Goal: Task Accomplishment & Management: Manage account settings

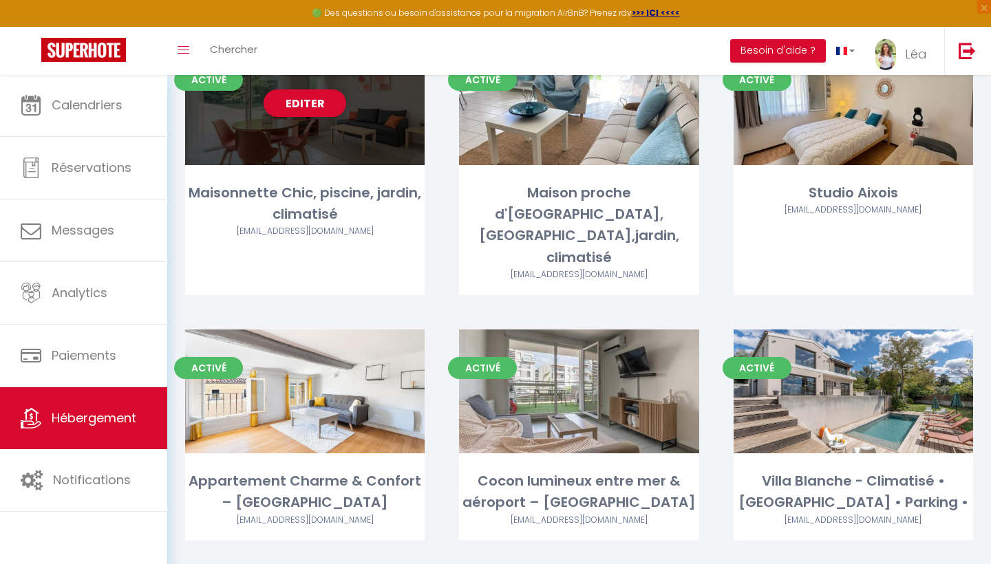
scroll to position [363, 0]
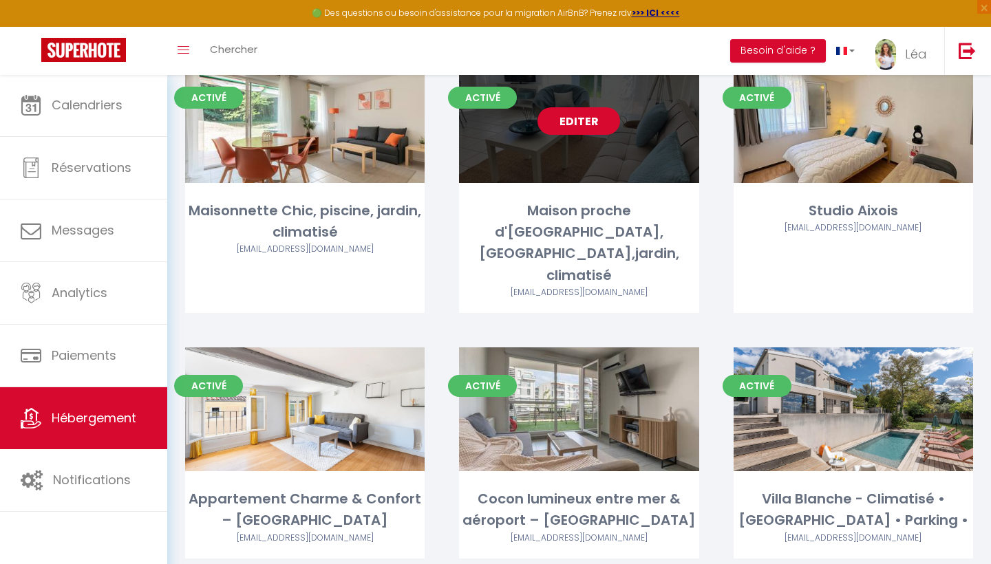
click at [584, 116] on link "Editer" at bounding box center [578, 121] width 83 height 28
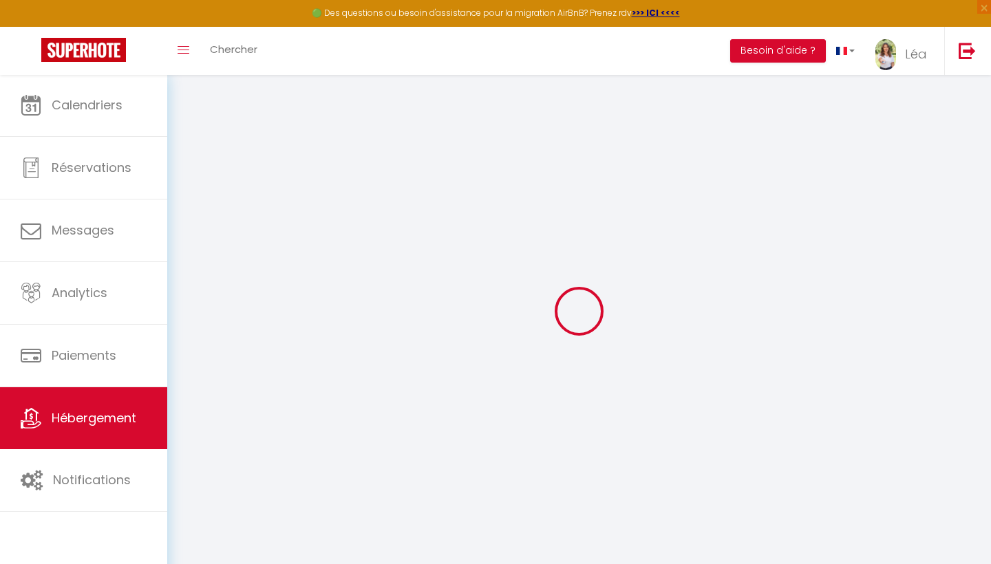
select select
checkbox input "false"
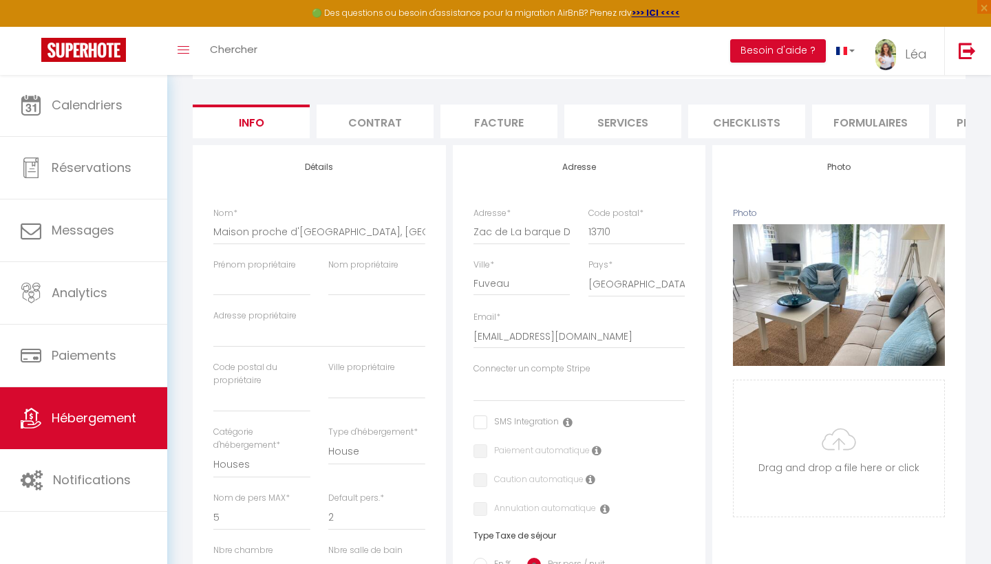
scroll to position [105, 0]
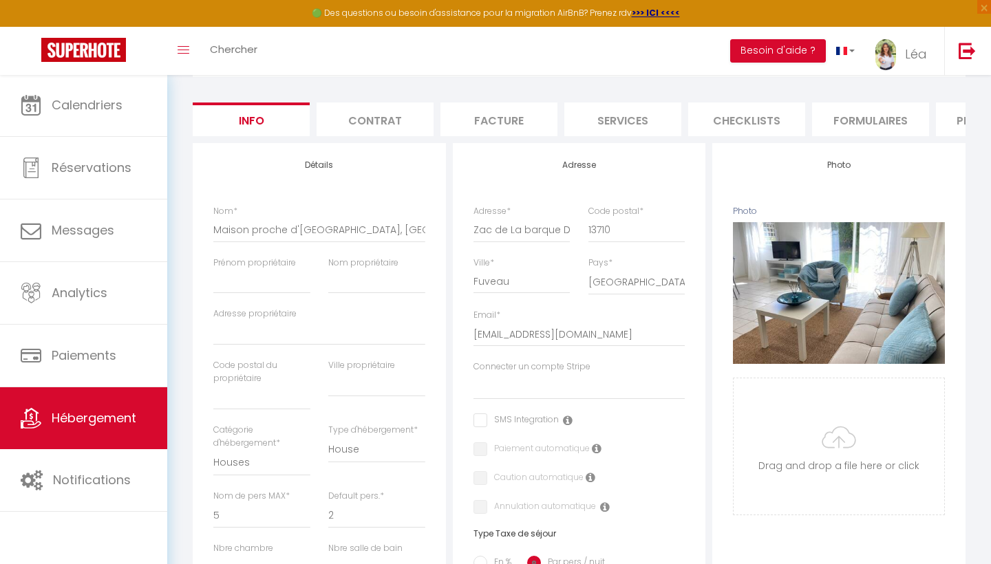
click at [379, 114] on li "Contrat" at bounding box center [375, 120] width 117 height 34
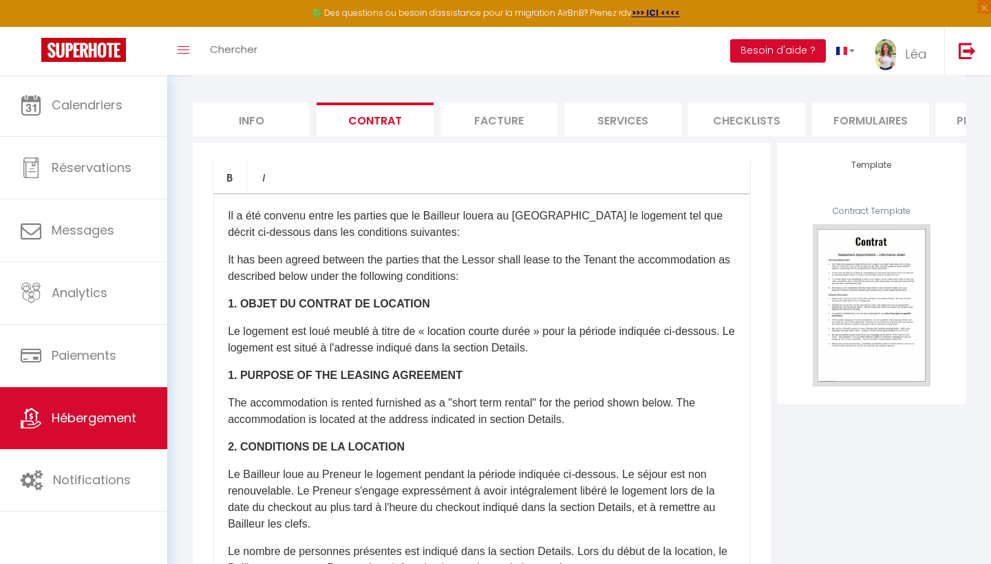
click at [513, 114] on li "Facture" at bounding box center [498, 120] width 117 height 34
select select
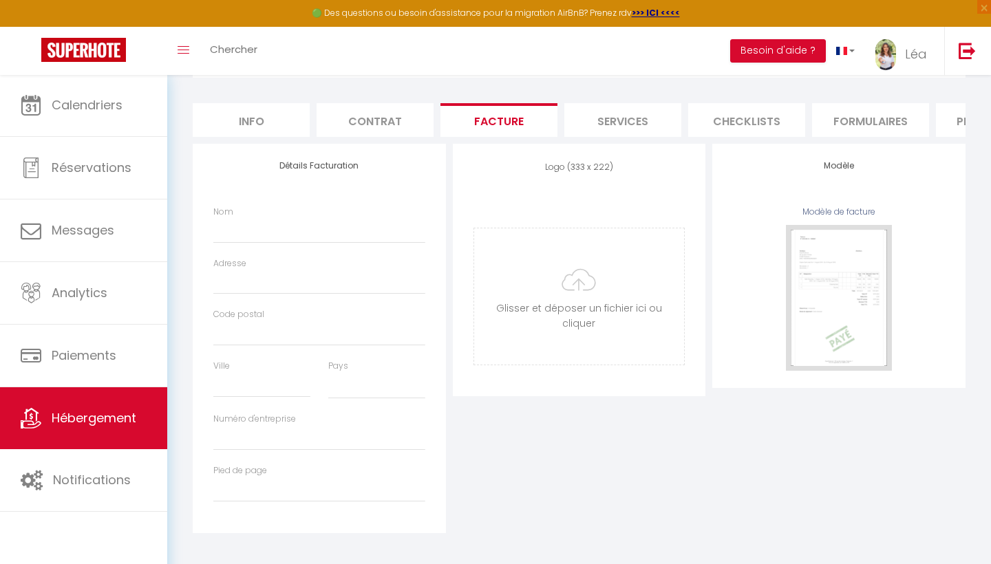
click at [637, 120] on li "Services" at bounding box center [622, 120] width 117 height 34
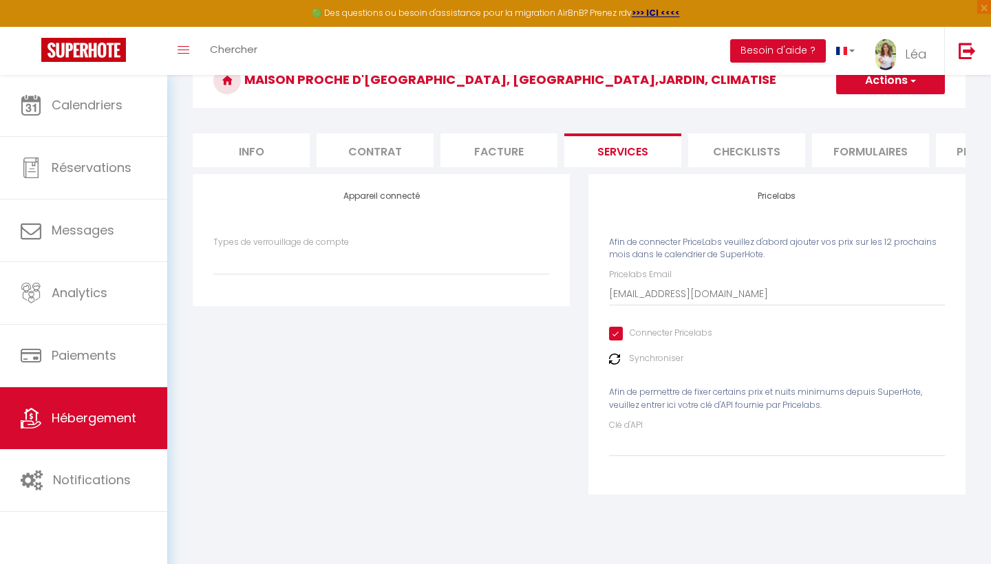
select select
click at [646, 453] on div "Pricelabs Afin de connecter PriceLabs veuillez d'abord ajouter vos prix sur les…" at bounding box center [776, 334] width 377 height 320
click at [639, 438] on input "Clé d'API" at bounding box center [777, 444] width 336 height 25
paste input "lz1C6aeljivaYDXp7O3C5wdThiKoBSbkzc33ahqp"
type input "lz1C6aeljivaYDXp7O3C5wdThiKoBSbkzc33ahqp"
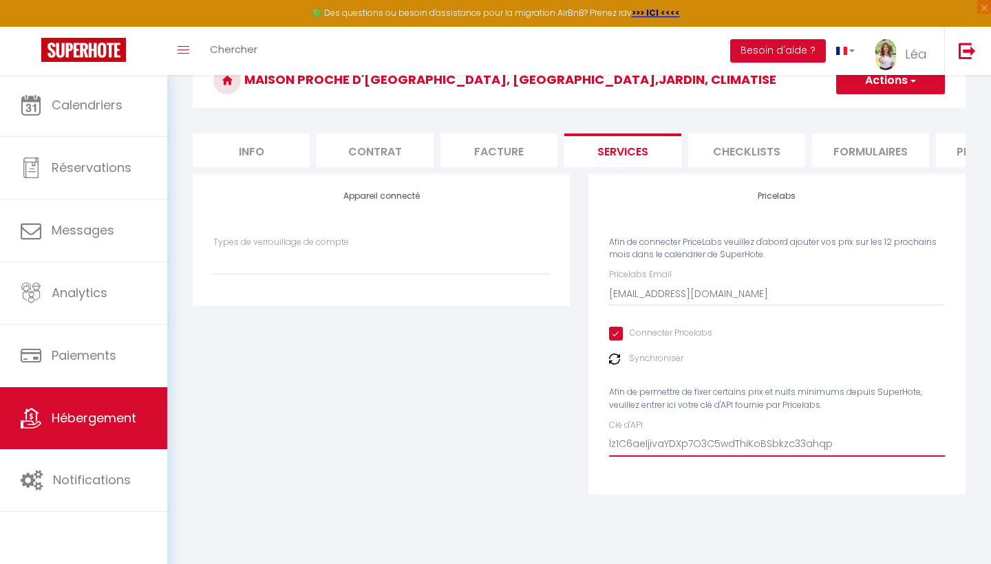
select select
type input "lz1C6aeljivaYDXp7O3C5wdThiKoBSbkzc33ahqp"
click at [778, 492] on div "Pricelabs Afin de connecter PriceLabs veuillez d'abord ajouter vos prix sur les…" at bounding box center [777, 343] width 396 height 339
click at [878, 89] on button "Actions" at bounding box center [890, 81] width 109 height 28
click at [859, 116] on link "Enregistrer" at bounding box center [889, 111] width 109 height 18
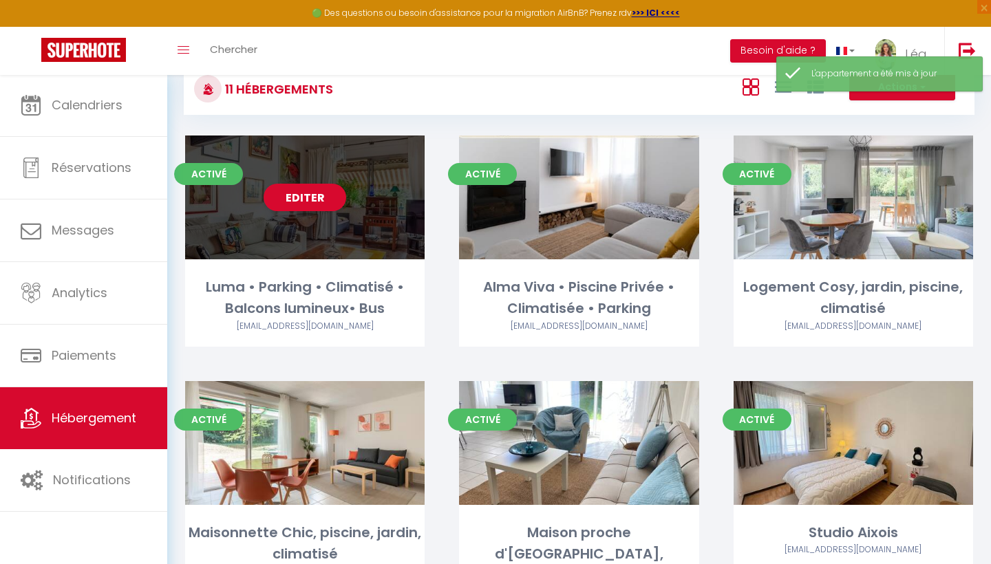
scroll to position [50, 0]
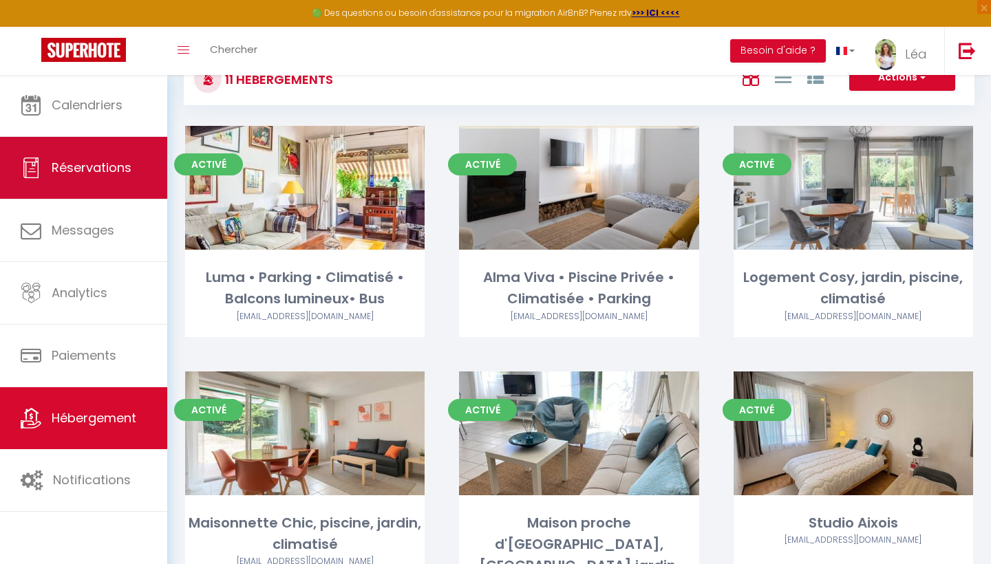
click at [95, 161] on span "Réservations" at bounding box center [92, 167] width 80 height 17
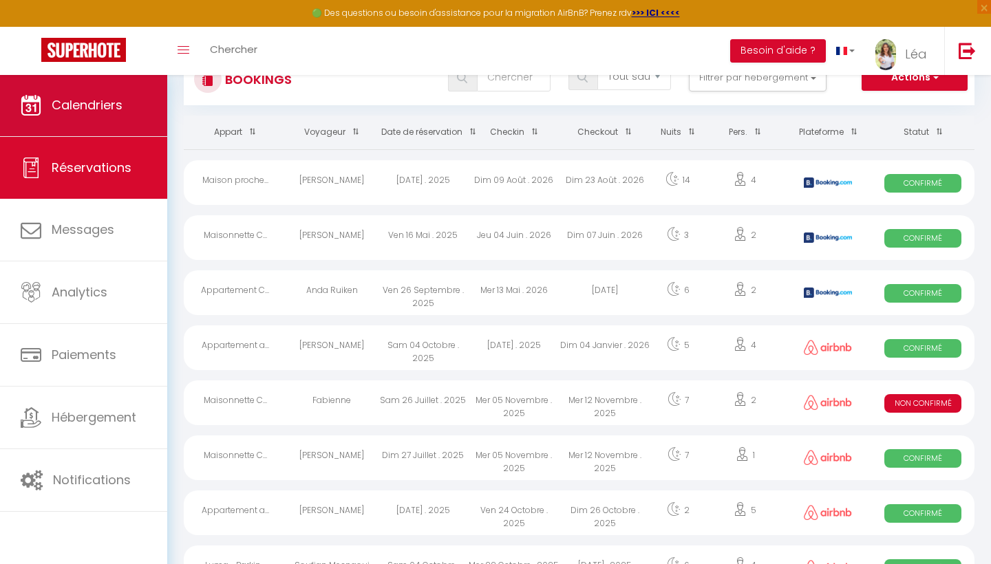
click at [98, 114] on span "Calendriers" at bounding box center [87, 104] width 71 height 17
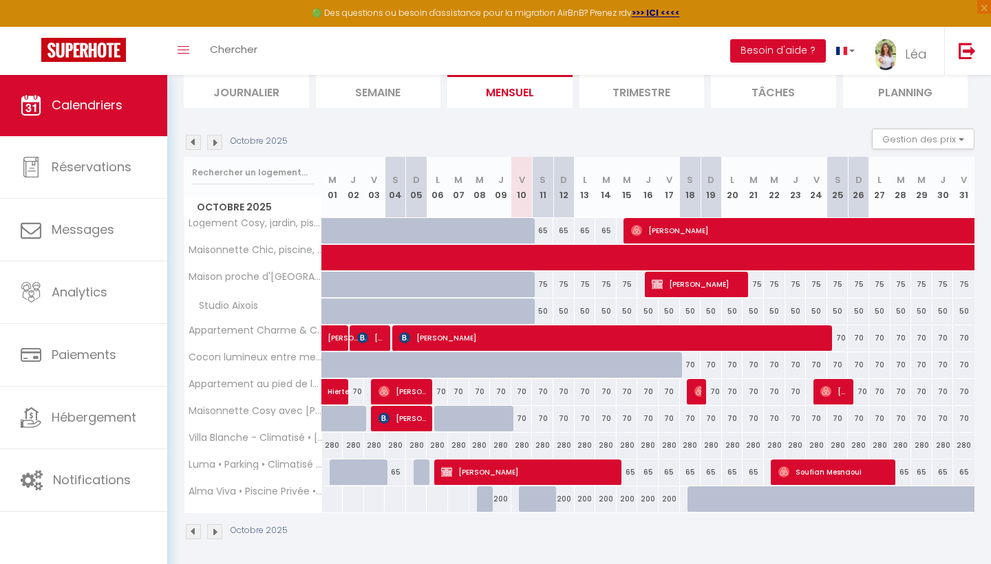
scroll to position [95, 0]
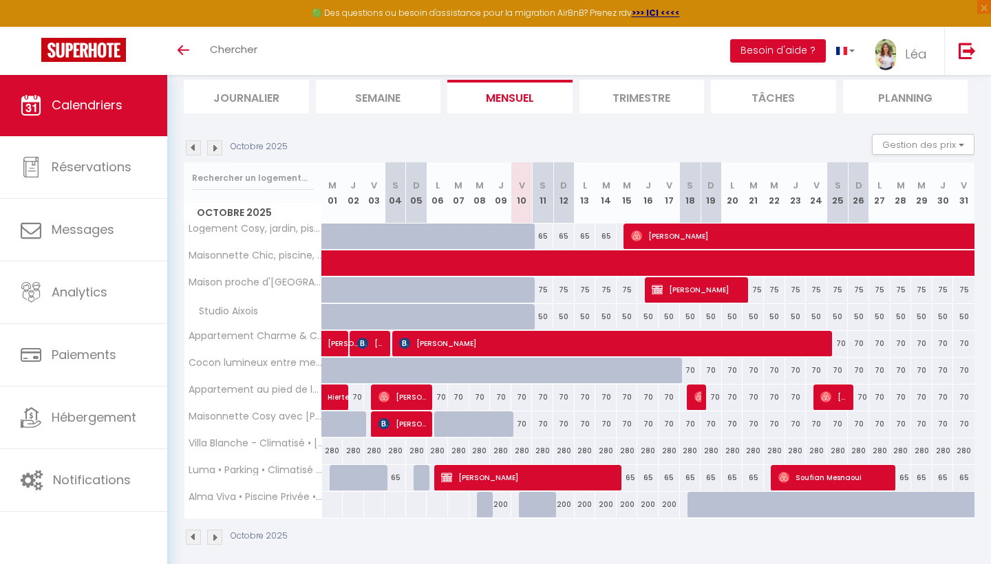
scroll to position [94, 0]
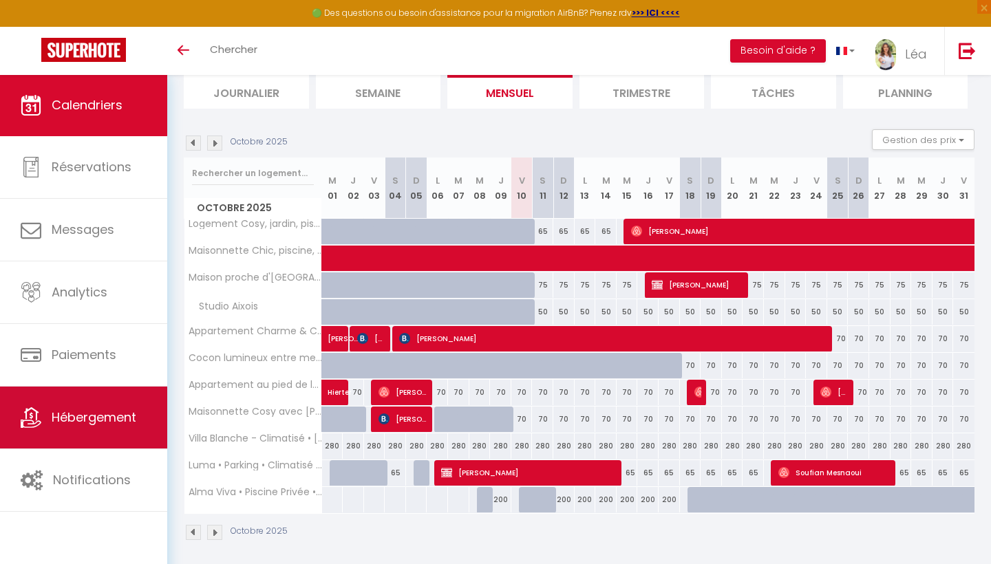
click at [77, 423] on span "Hébergement" at bounding box center [94, 417] width 85 height 17
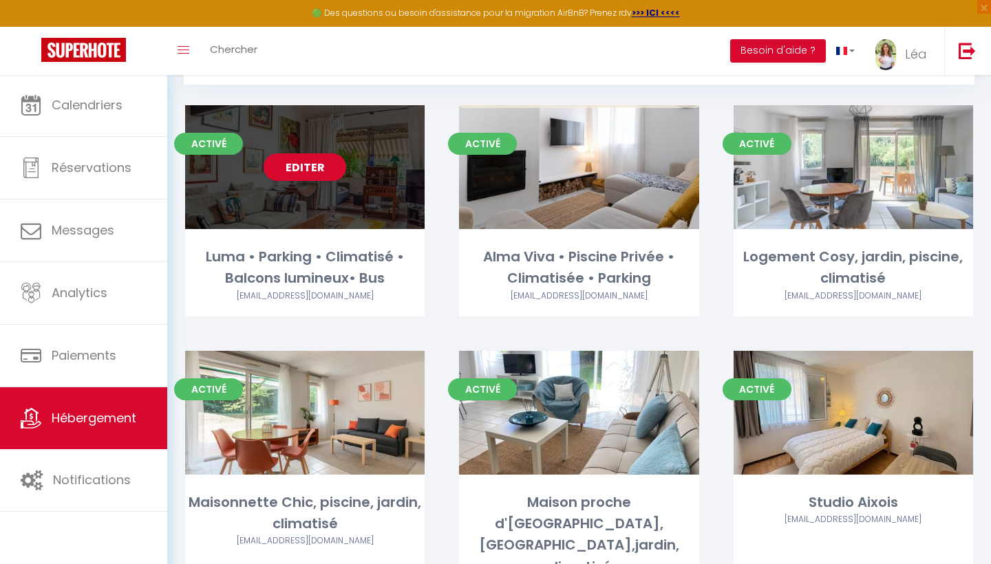
scroll to position [87, 0]
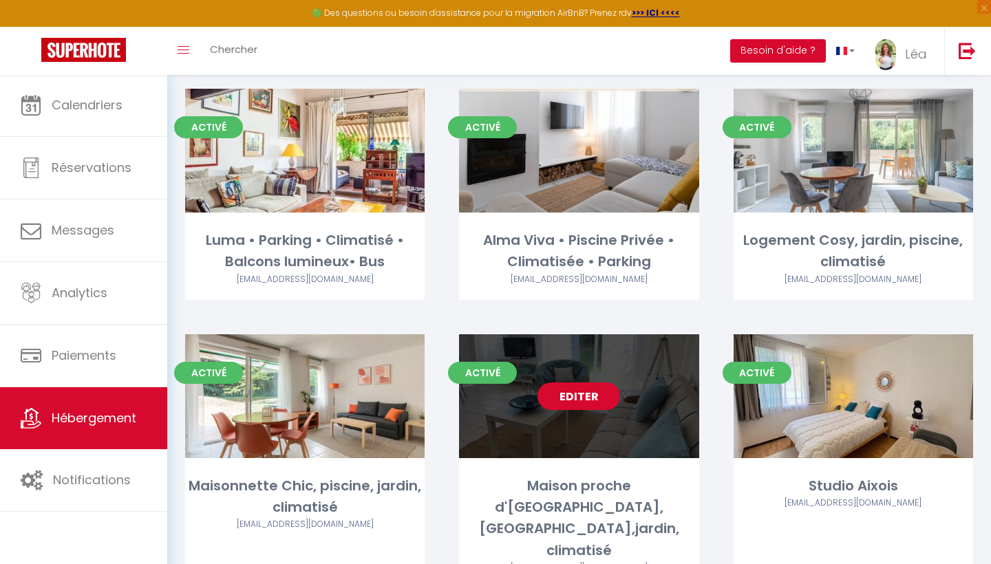
click at [578, 393] on link "Editer" at bounding box center [578, 397] width 83 height 28
select select "3"
select select "2"
select select "1"
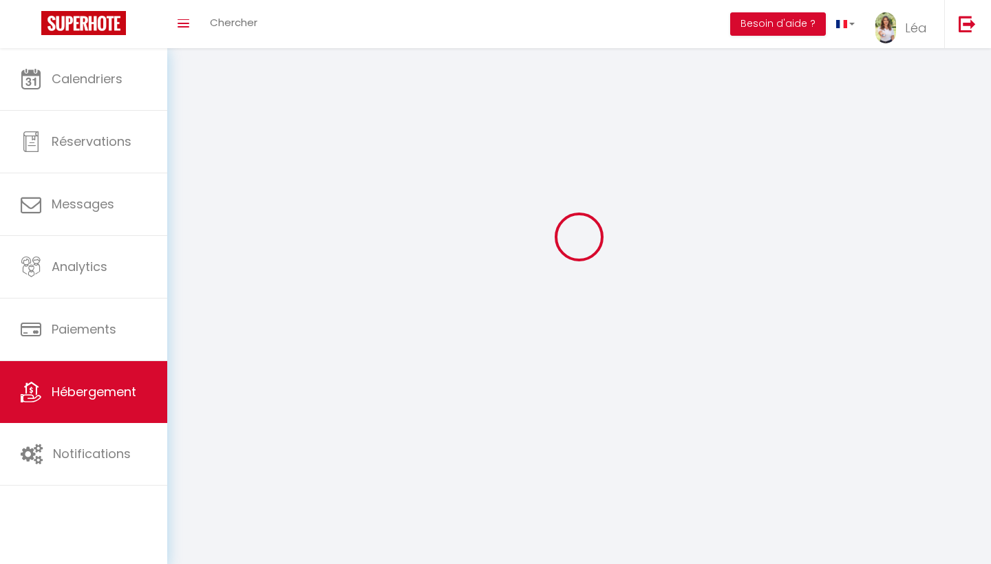
select select
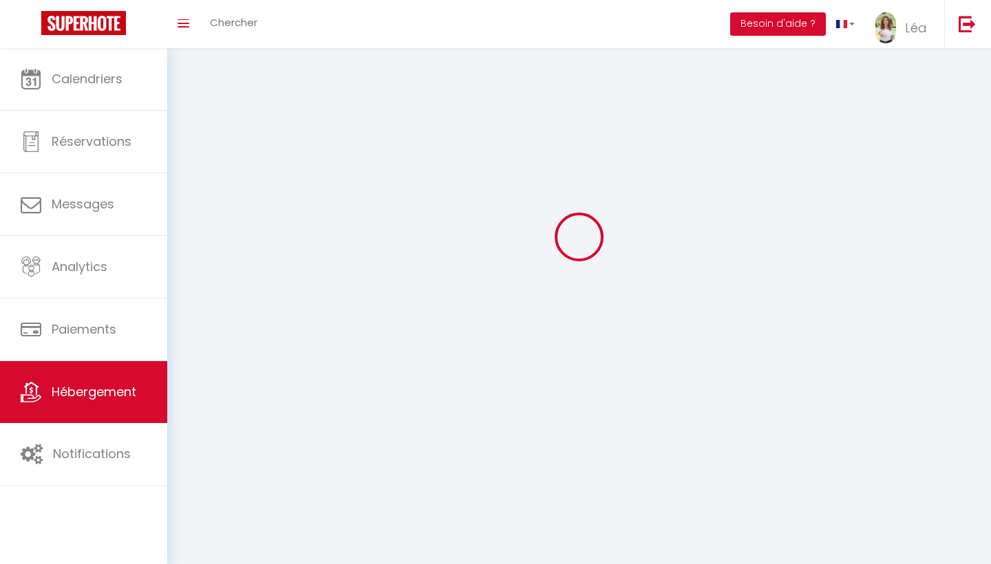
checkbox input "false"
select select
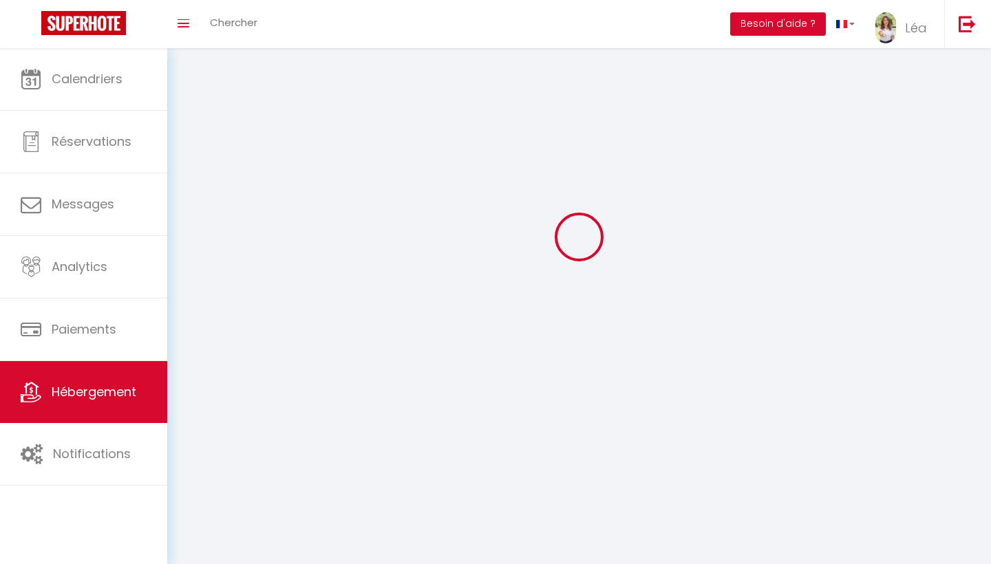
select select
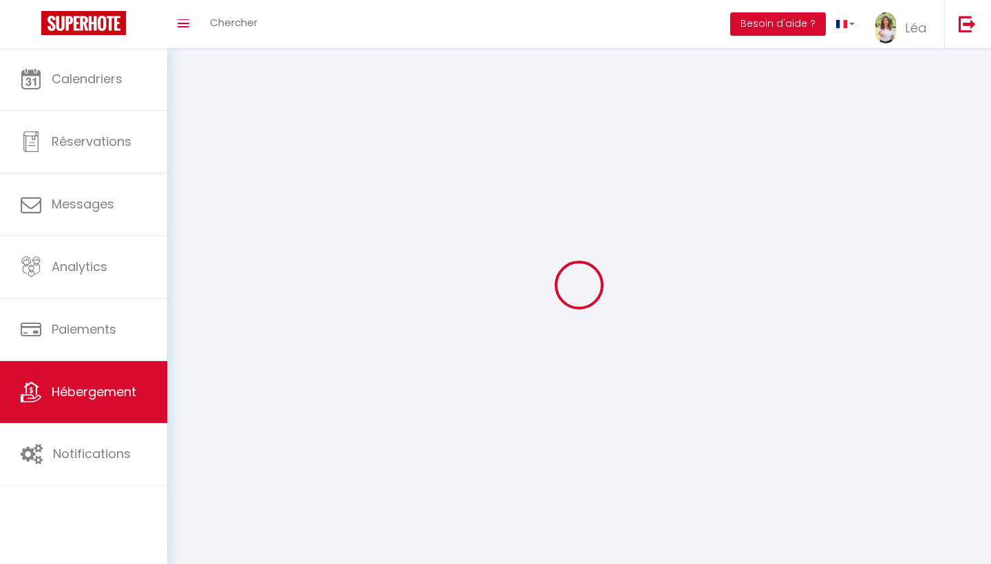
select select
checkbox input "false"
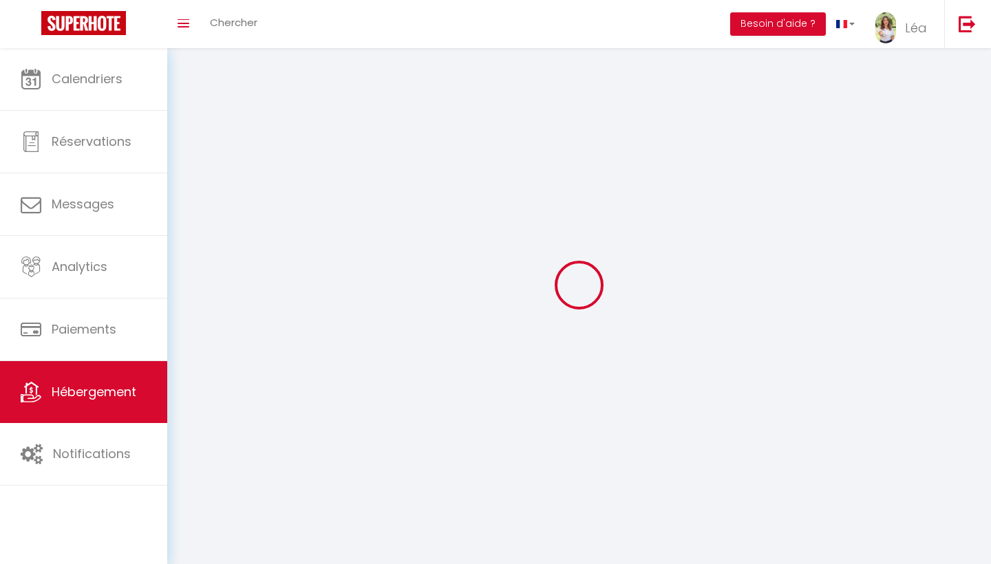
select select
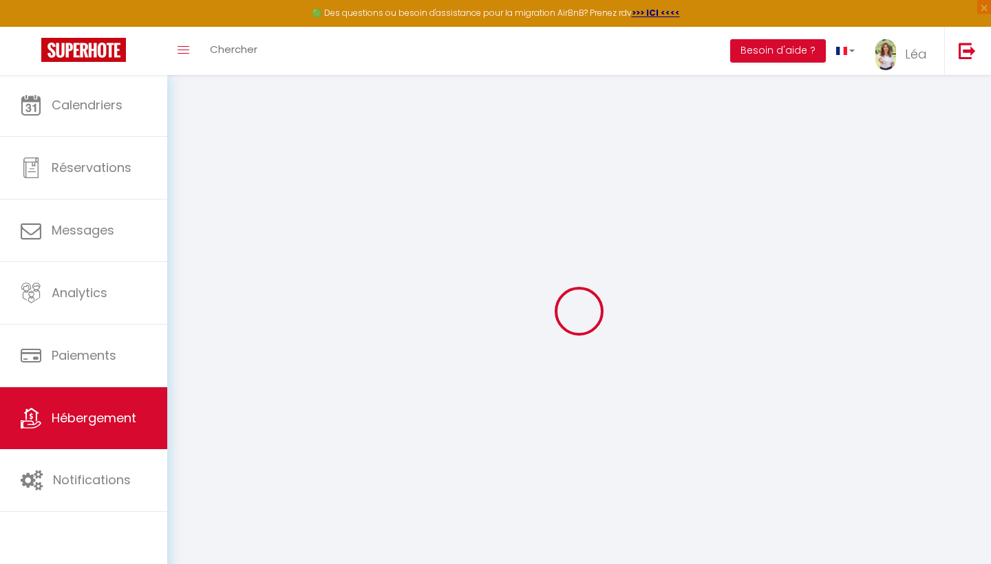
select select "+ 18 %"
select select
checkbox input "false"
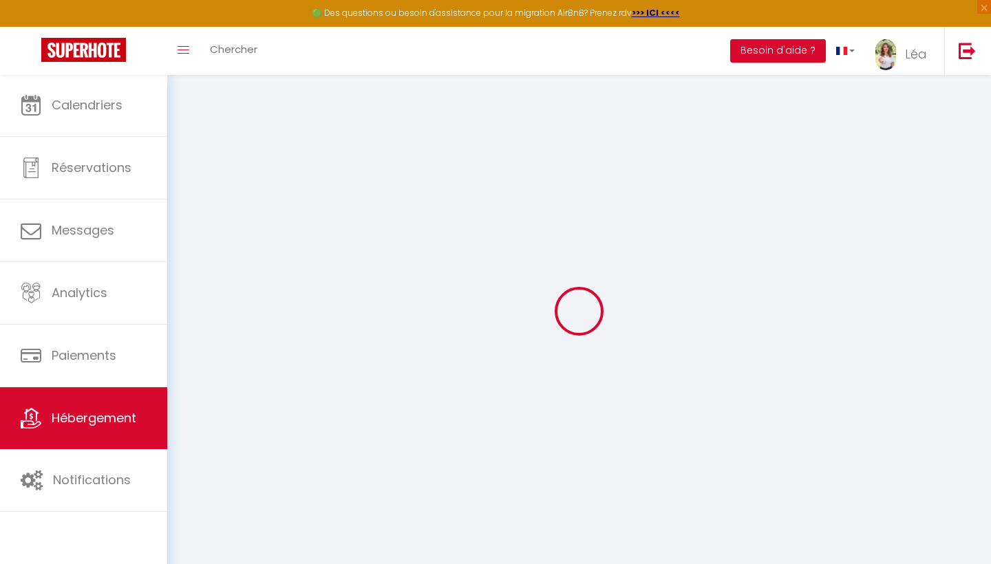
checkbox input "false"
select select
select select "EUR"
select select
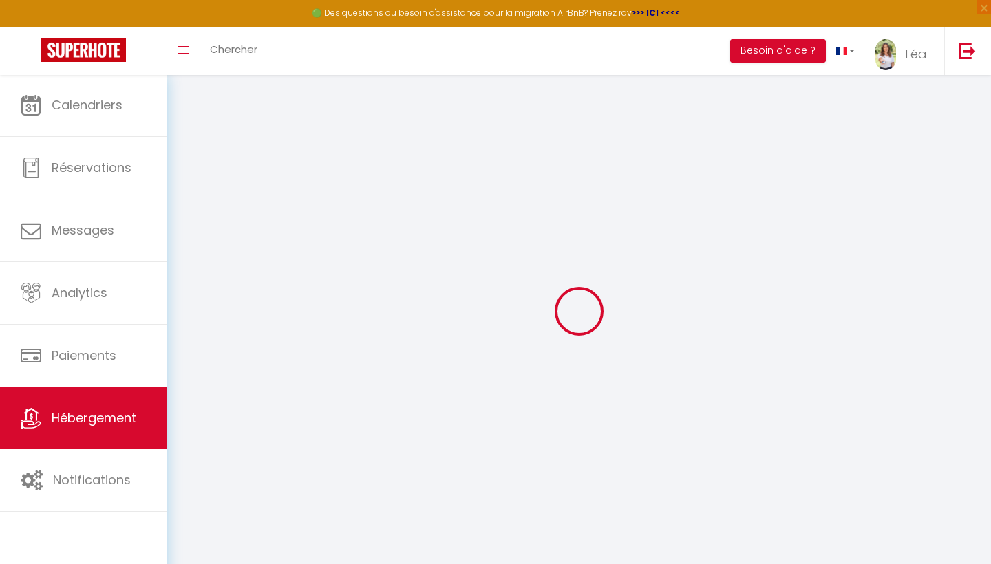
select select "19266-1477577746510426677"
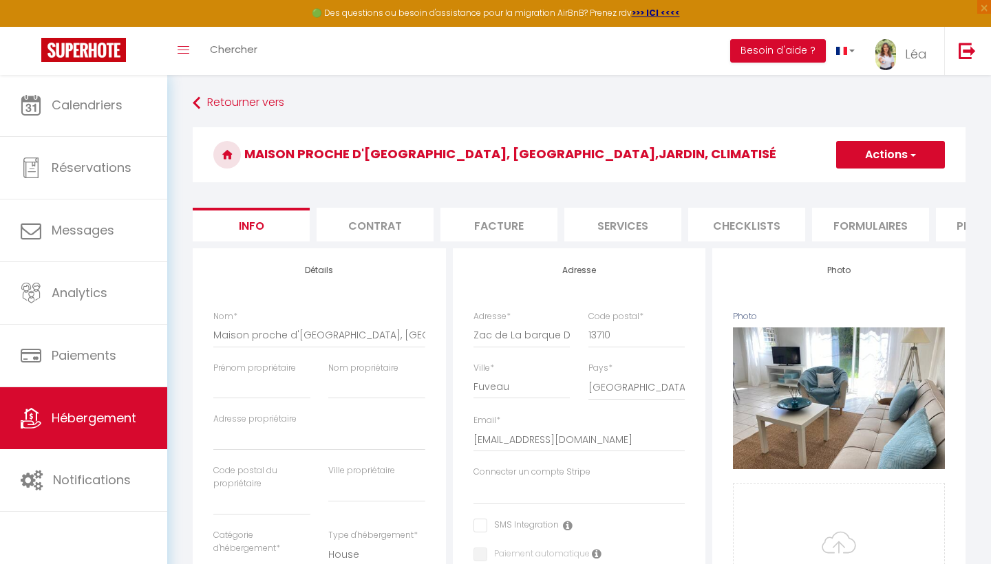
click at [949, 231] on li "Plateformes" at bounding box center [994, 225] width 117 height 34
select select
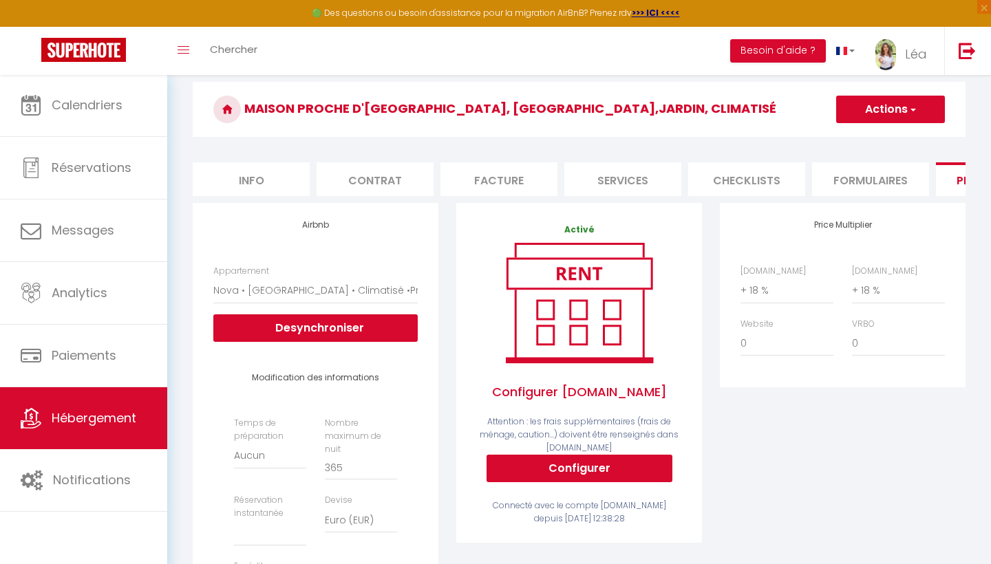
scroll to position [42, 0]
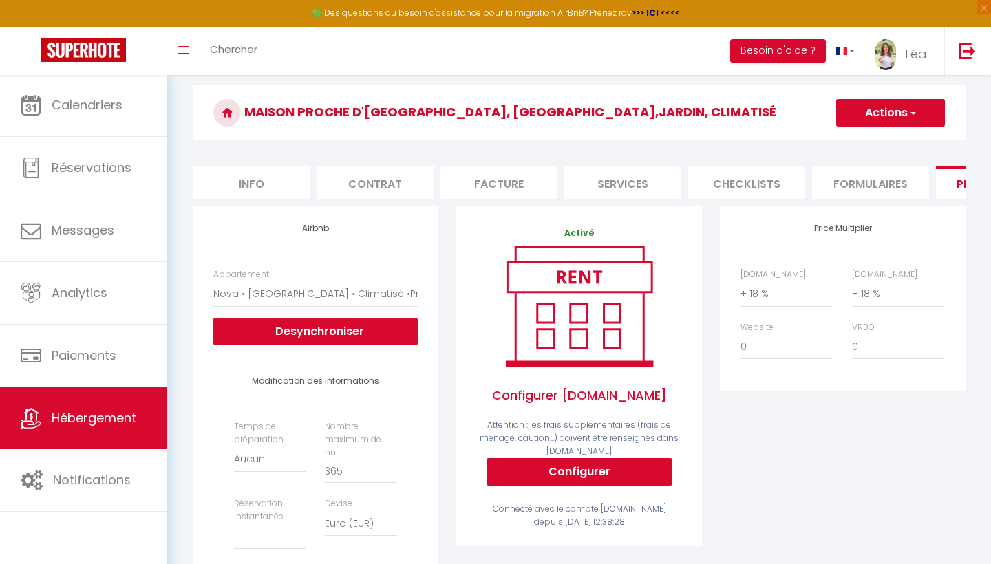
click at [857, 123] on button "Actions" at bounding box center [890, 113] width 109 height 28
click at [452, 187] on li "Facture" at bounding box center [498, 183] width 117 height 34
select select
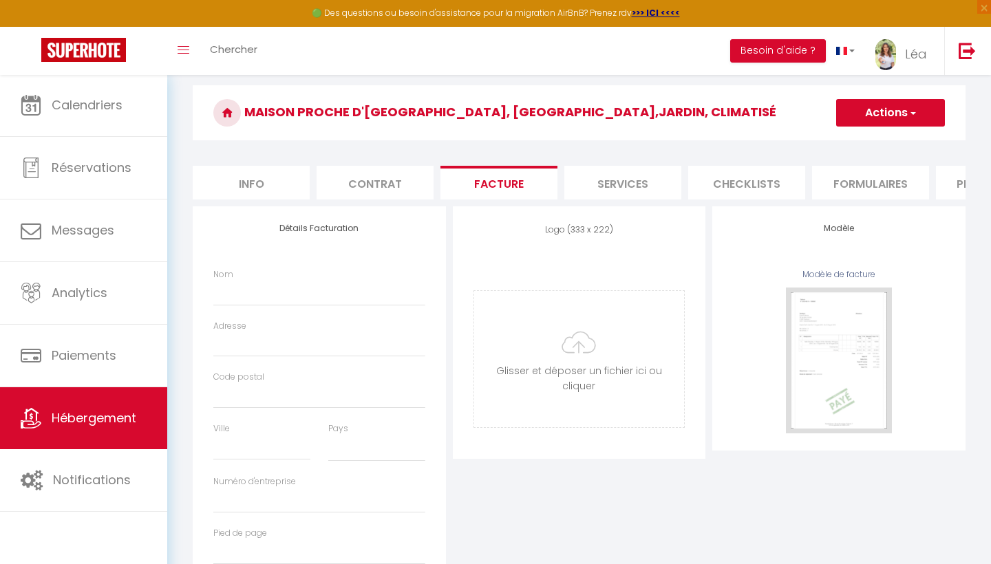
click at [606, 195] on li "Services" at bounding box center [622, 183] width 117 height 34
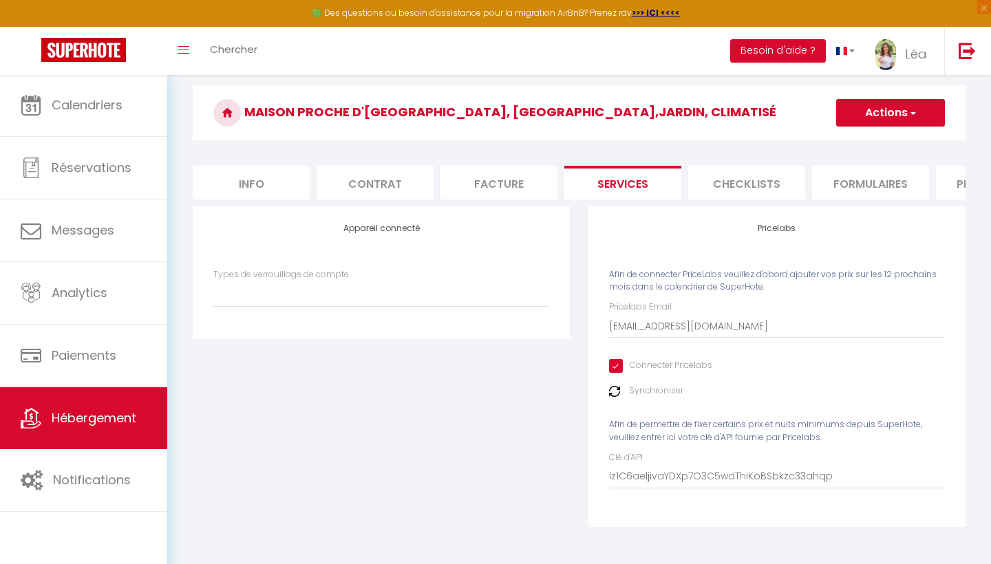
select select
click at [615, 390] on img at bounding box center [614, 391] width 11 height 11
click at [634, 389] on label "Synchroniser" at bounding box center [656, 391] width 54 height 13
drag, startPoint x: 840, startPoint y: 468, endPoint x: 574, endPoint y: 456, distance: 265.9
click at [574, 456] on div "Appareil connecté Types de verrouillage de compte Pricelabs Afin de connecter P…" at bounding box center [579, 375] width 791 height 339
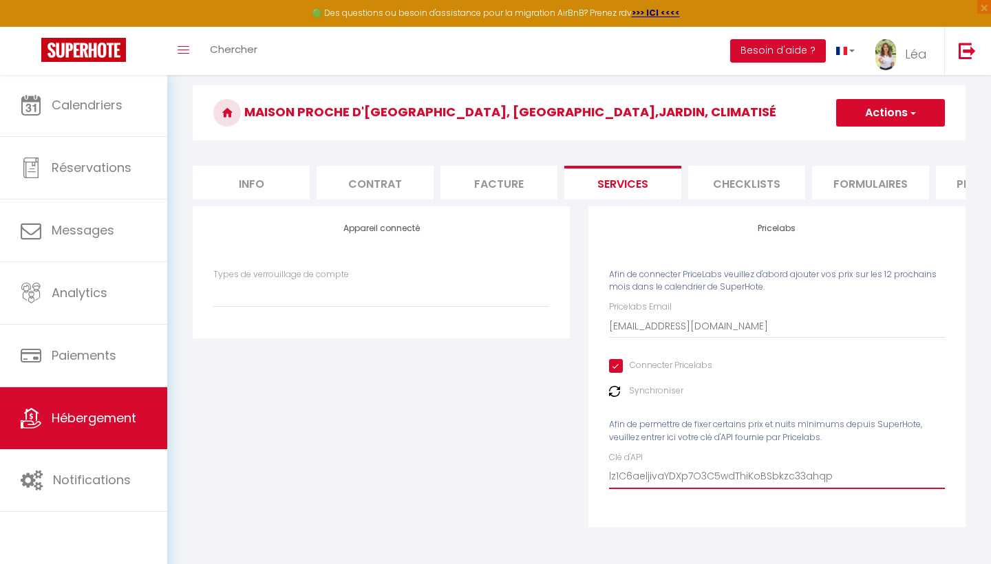
drag, startPoint x: 844, startPoint y: 471, endPoint x: 634, endPoint y: 462, distance: 210.1
click at [634, 465] on input "lz1C6aeljivaYDXp7O3C5wdThiKoBSbkzc33ahqp" at bounding box center [777, 477] width 336 height 25
click at [610, 468] on input "lz1C6aeljivaYDXp7O3C5wdThiKoBSbkzc33ahqp" at bounding box center [777, 477] width 336 height 25
click at [618, 363] on input "Connecter Pricelabs" at bounding box center [660, 366] width 103 height 14
checkbox input "false"
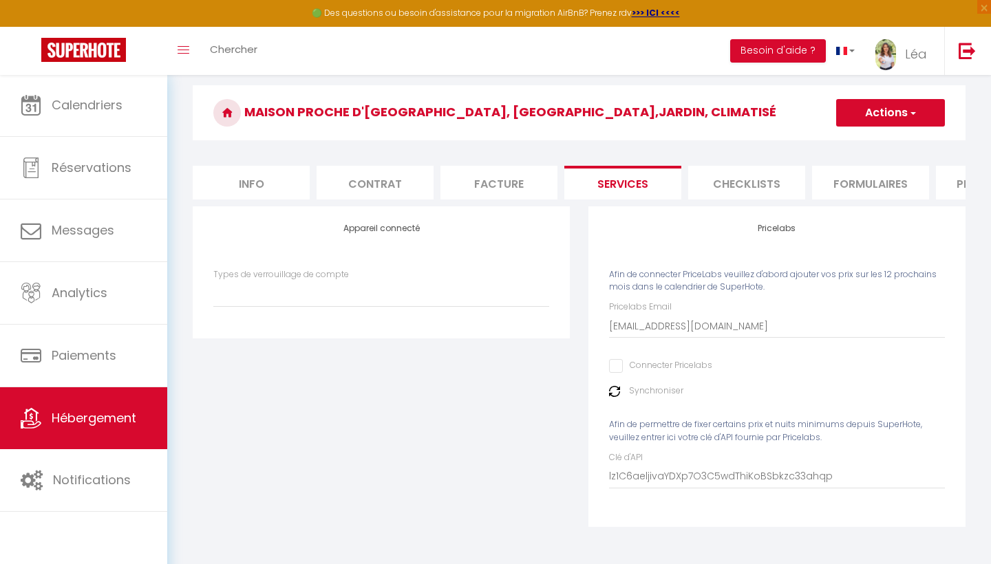
select select
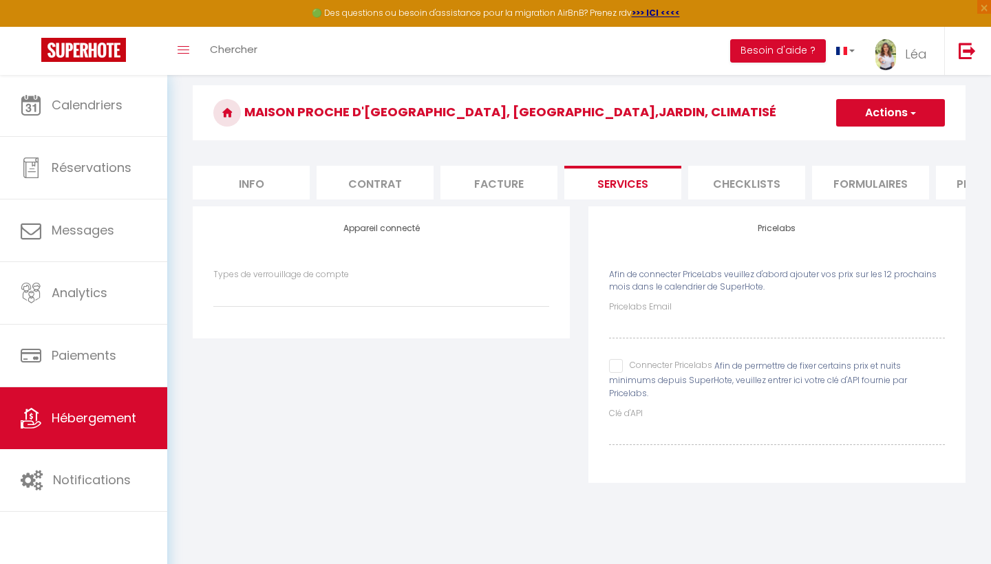
click at [663, 328] on input "Pricelabs Email" at bounding box center [777, 326] width 336 height 25
click at [872, 120] on button "Actions" at bounding box center [890, 113] width 109 height 28
click at [683, 345] on div "Pricelabs Email Connecter Pricelabs Afin de permettre de fixer certains prix et…" at bounding box center [777, 373] width 336 height 144
click at [675, 320] on input "Pricelabs Email" at bounding box center [777, 326] width 336 height 25
click at [675, 323] on input "Pricelabs Email" at bounding box center [777, 326] width 336 height 25
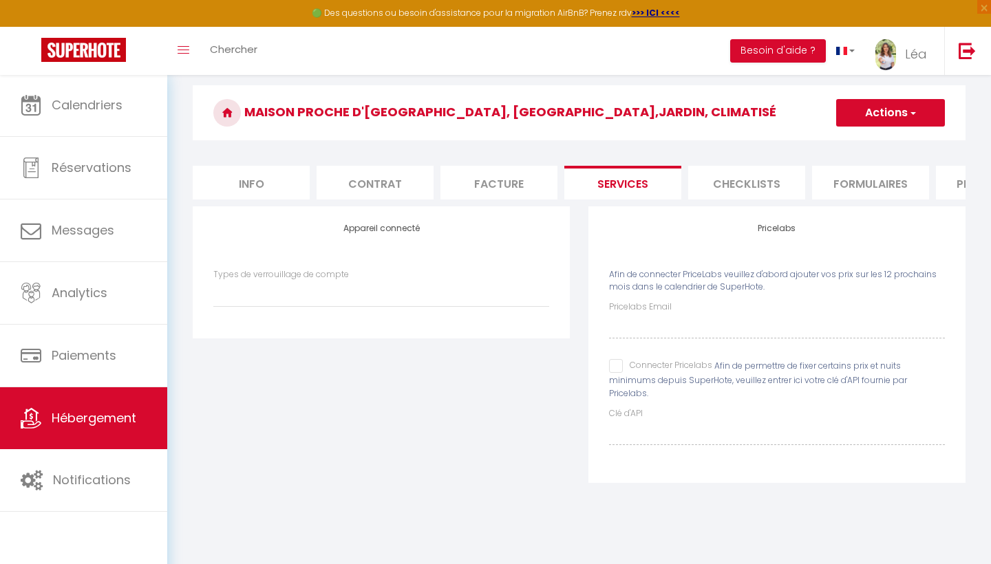
click at [616, 366] on input "Connecter Pricelabs" at bounding box center [660, 366] width 103 height 14
checkbox input "true"
select select
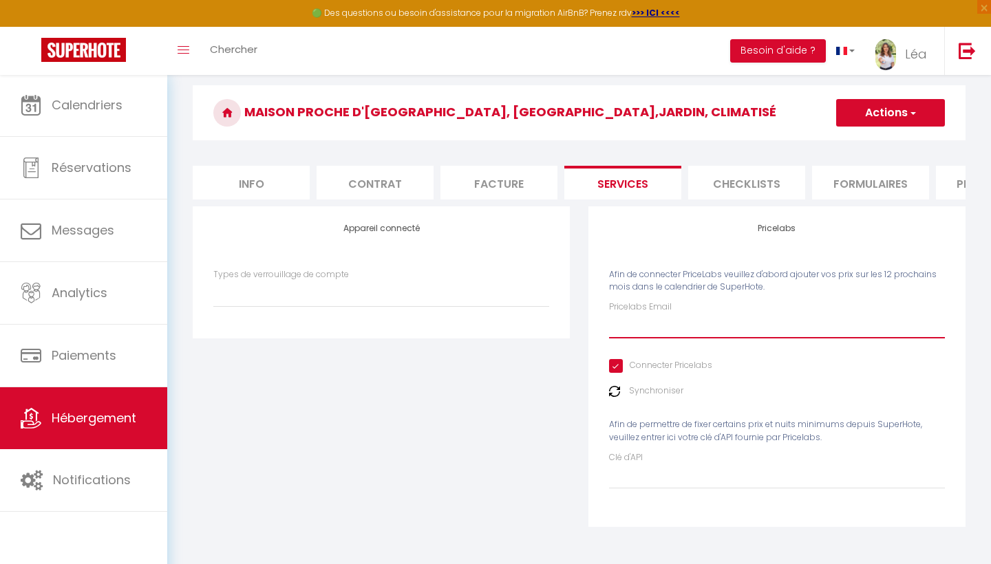
click at [642, 330] on input "Pricelabs Email" at bounding box center [777, 326] width 336 height 25
type input "l"
select select
type input "le"
select select
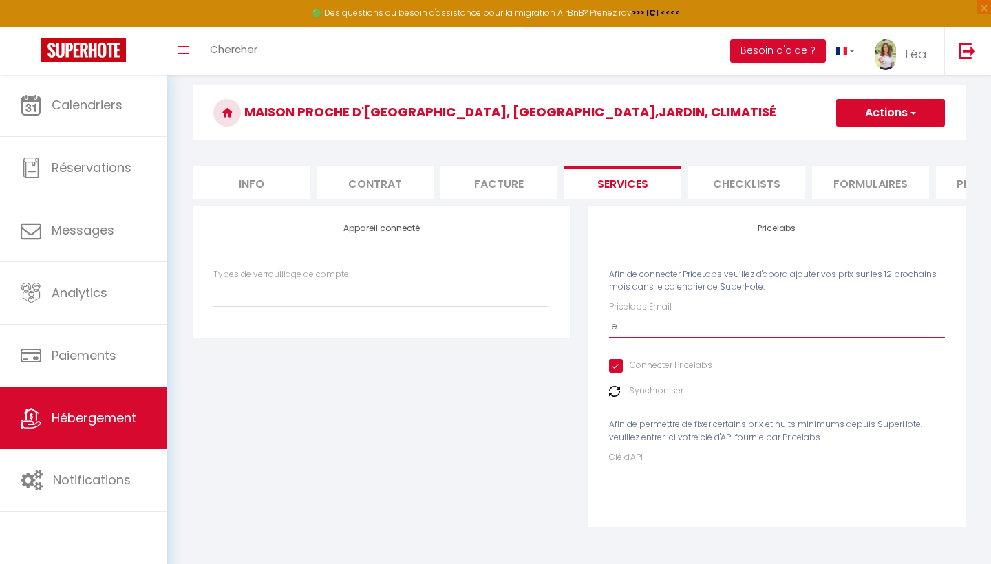
type input "lea"
select select
type input "lea."
select select
type input "lea.g"
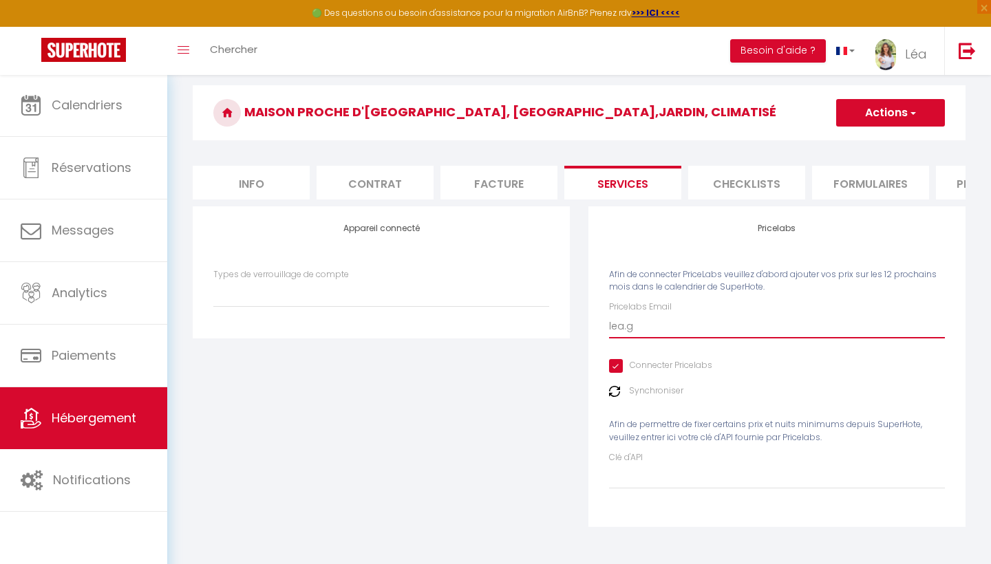
select select
type input "[DOMAIN_NAME]"
select select
type input "[DOMAIN_NAME][DEMOGRAPHIC_DATA]"
select select
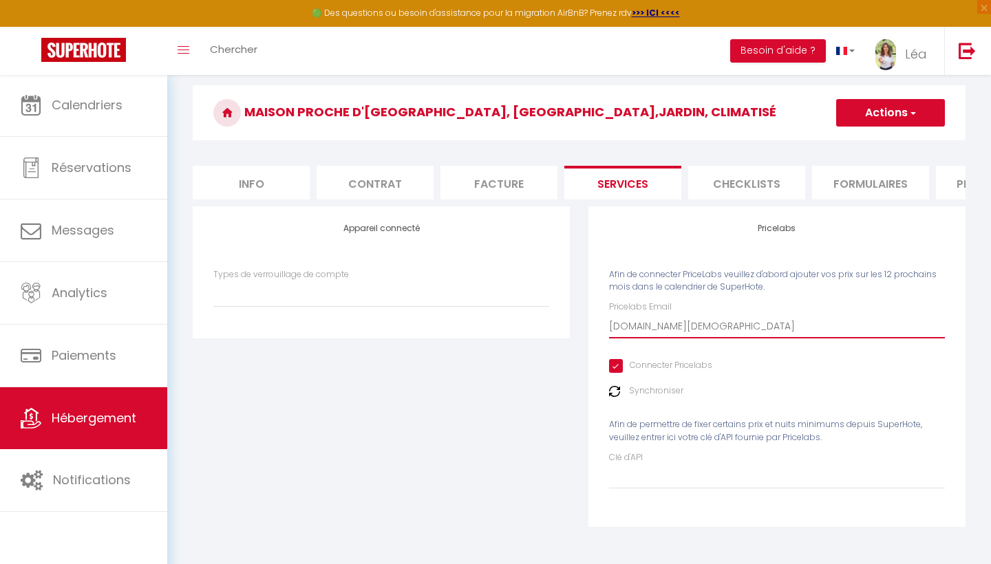
type input "lea.gay8"
select select
type input "lea.gay83"
select select
type input "lea.gay83@"
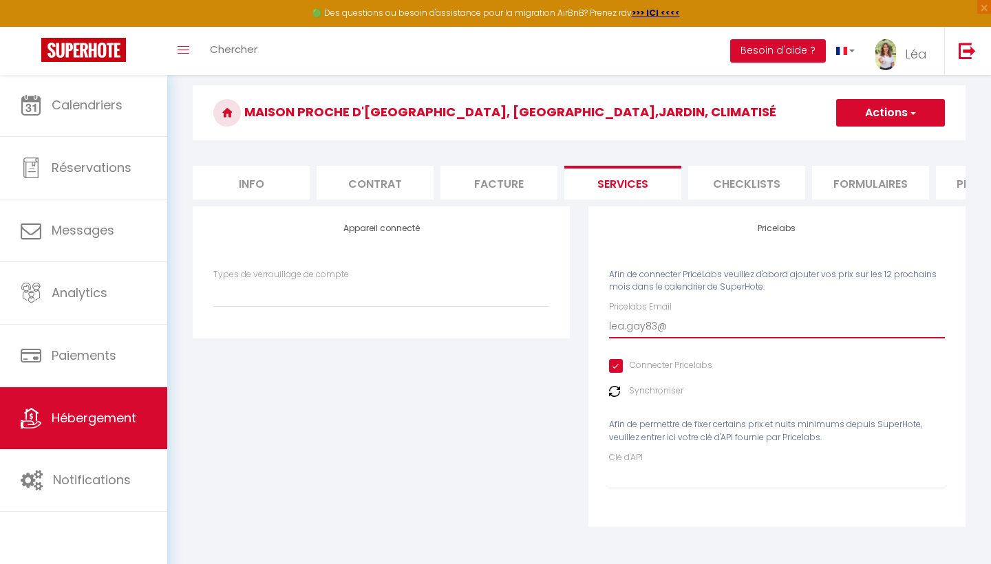
select select
type input "lea.gay83@g"
select select
type input "lea.gay83@gm"
select select
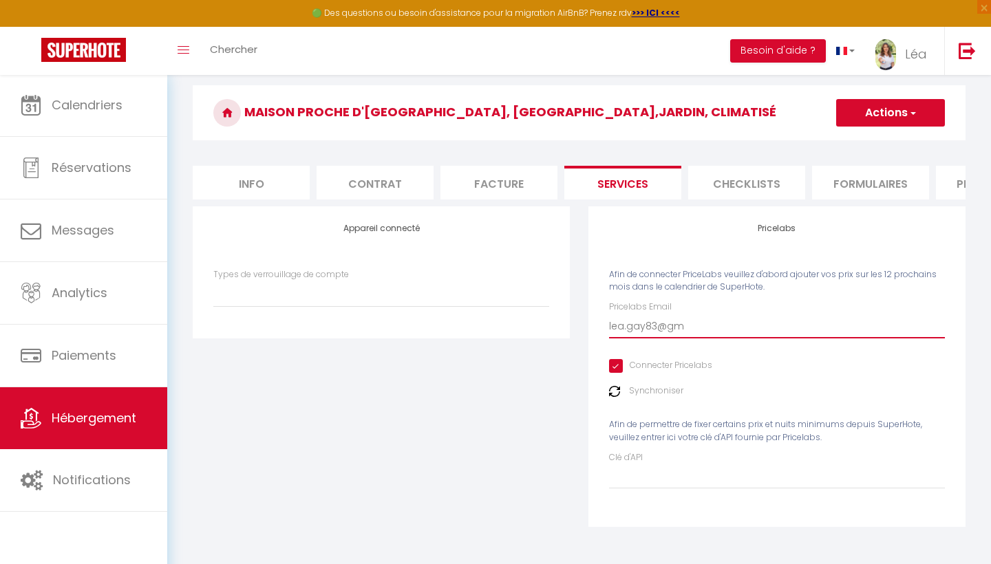
type input "lea.gay83@gma"
select select
type input "lea.gay83@gmai"
select select
type input "[EMAIL_ADDRESS]"
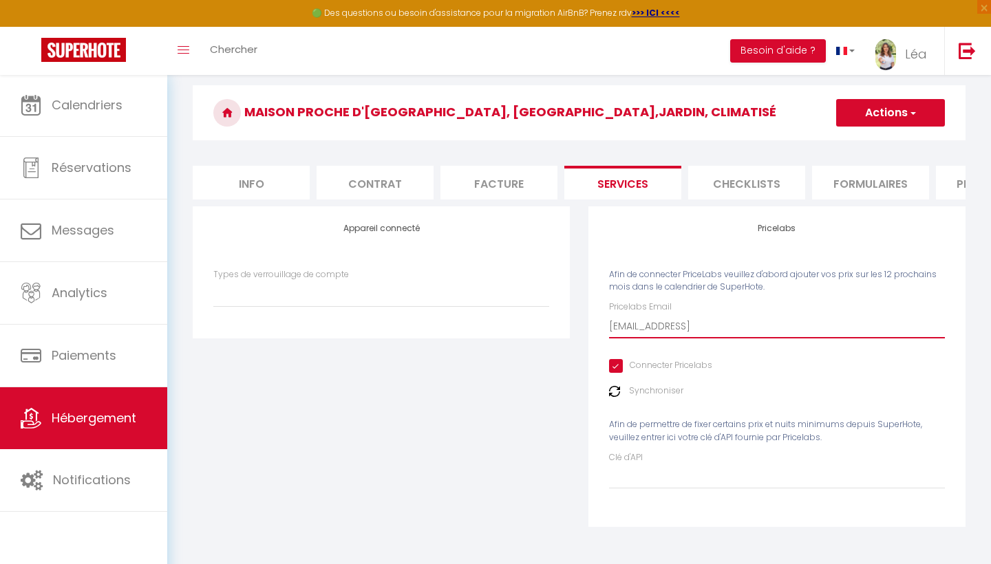
select select
type input "[EMAIL_ADDRESS]."
select select
type input "lea.gay83@gmail.c"
select select
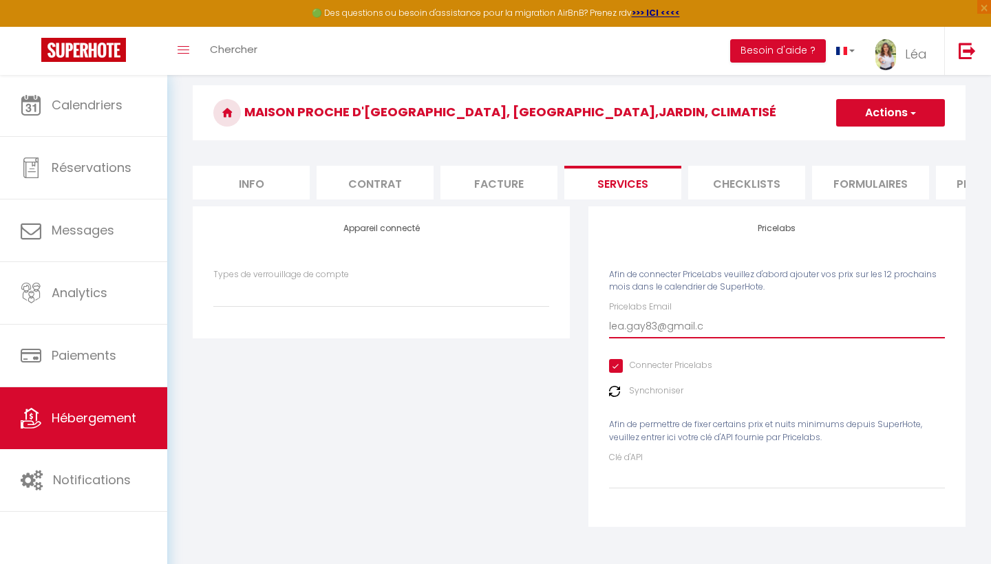
type input "[EMAIL_ADDRESS][DOMAIN_NAME]"
select select
type input "[EMAIL_ADDRESS][DOMAIN_NAME]"
select select
type input "[EMAIL_ADDRESS][DOMAIN_NAME]"
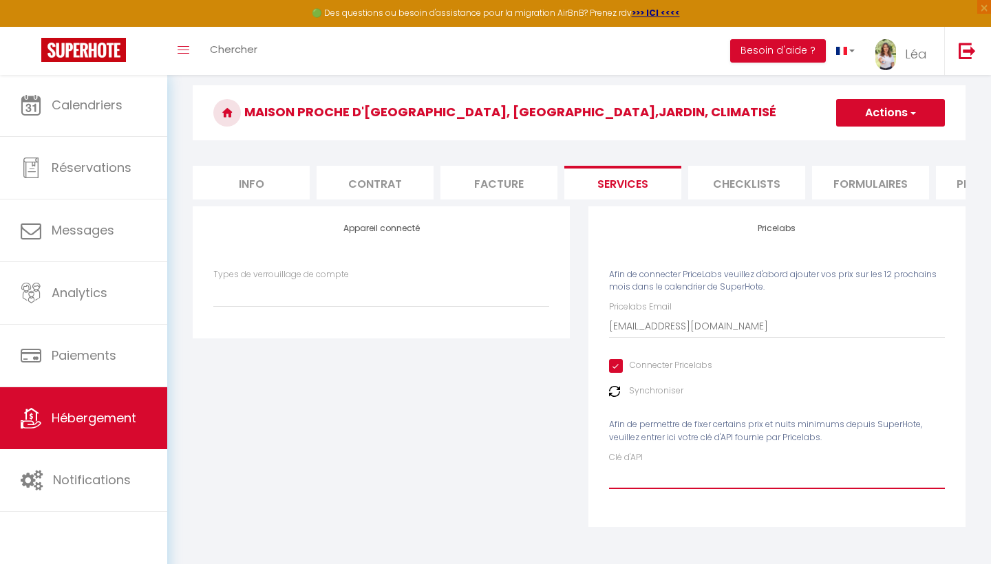
click at [626, 483] on input "Clé d'API" at bounding box center [777, 477] width 336 height 25
paste input "lz1C6aeljivaYDXp7O3C5wdThiKoBSbkzc33ahqp"
type input "lz1C6aeljivaYDXp7O3C5wdThiKoBSbkzc33ahqp"
select select
click at [900, 113] on button "Actions" at bounding box center [890, 113] width 109 height 28
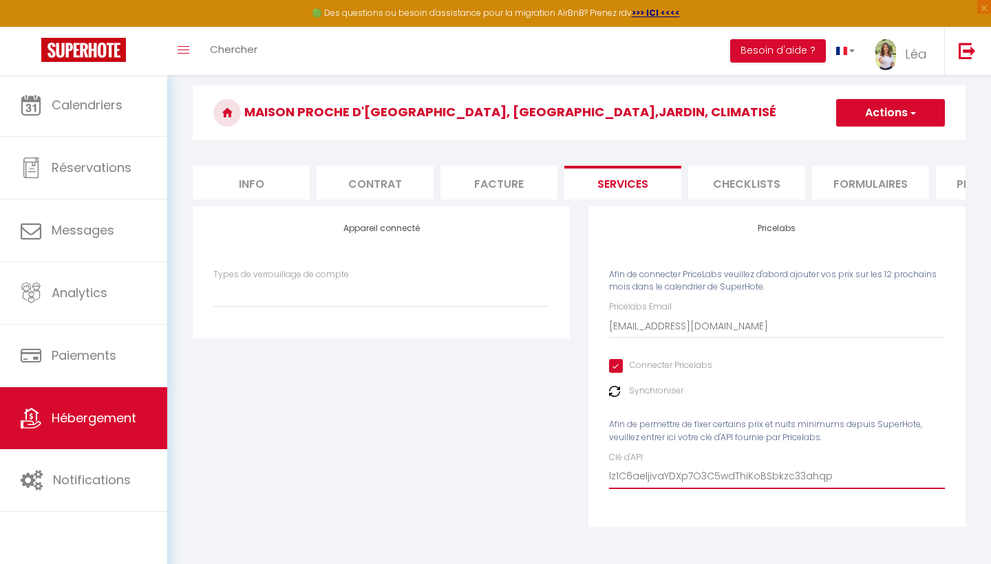
type input "lz1C6aeljivaYDXp7O3C5wdThiKoBSbkzc33ahqp"
click at [884, 140] on link "Enregistrer" at bounding box center [889, 143] width 109 height 18
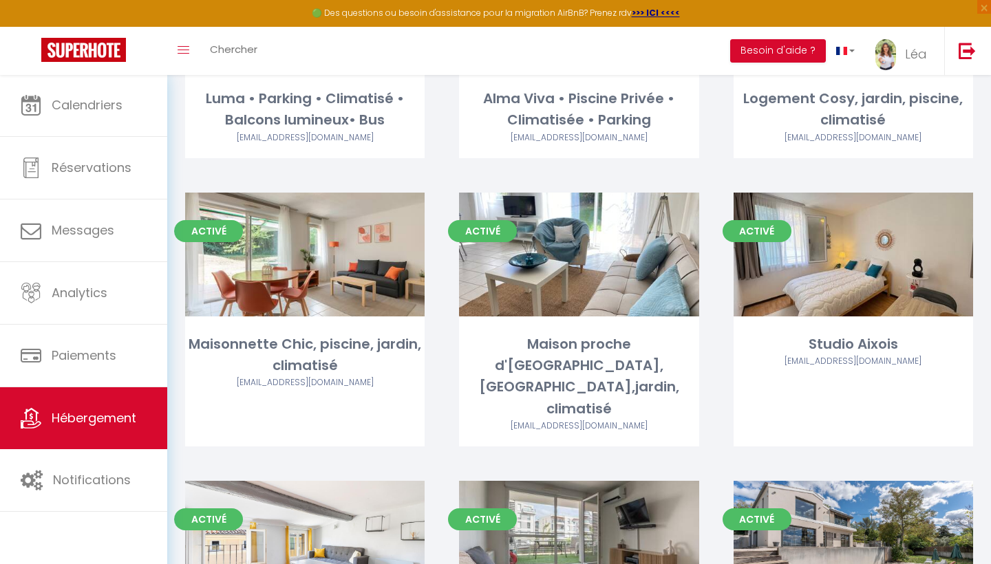
scroll to position [231, 0]
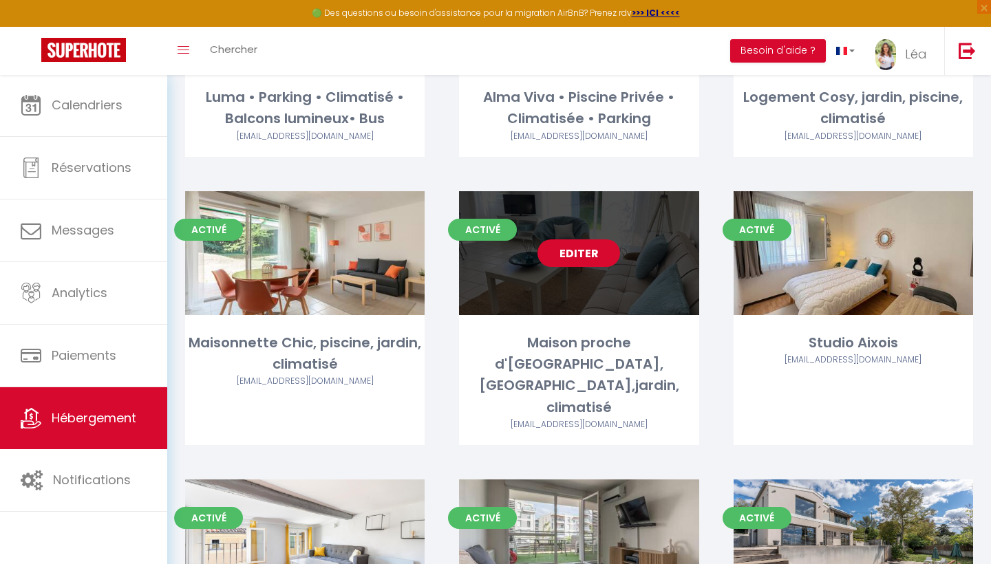
click at [577, 259] on link "Editer" at bounding box center [578, 253] width 83 height 28
select select "3"
select select "2"
select select "1"
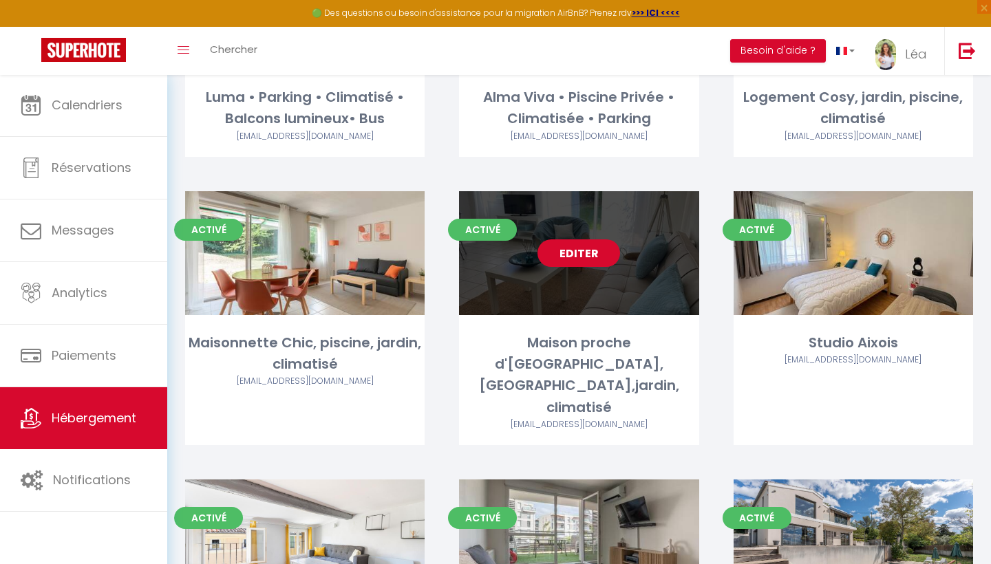
select select
select select "28"
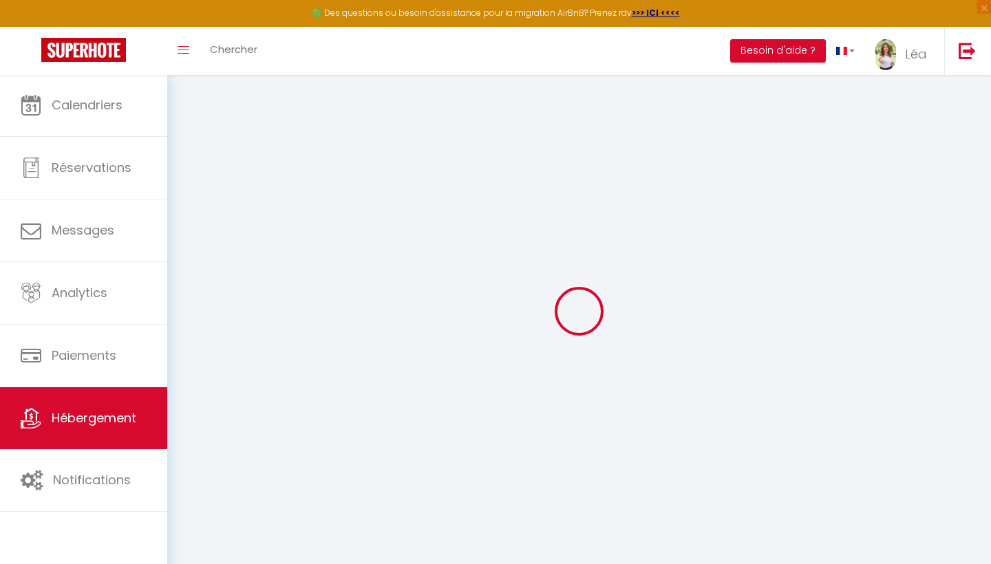
select select
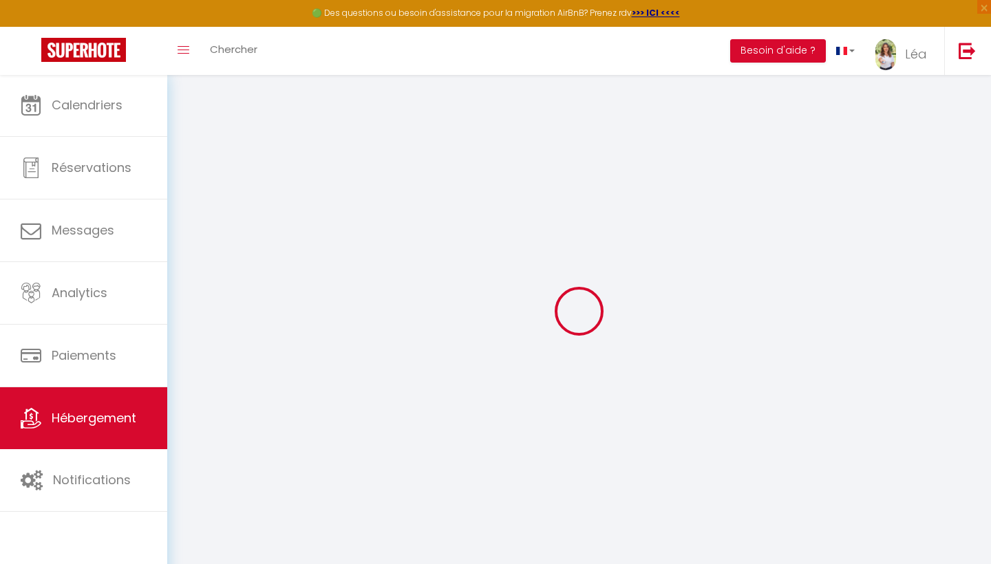
select select
checkbox input "false"
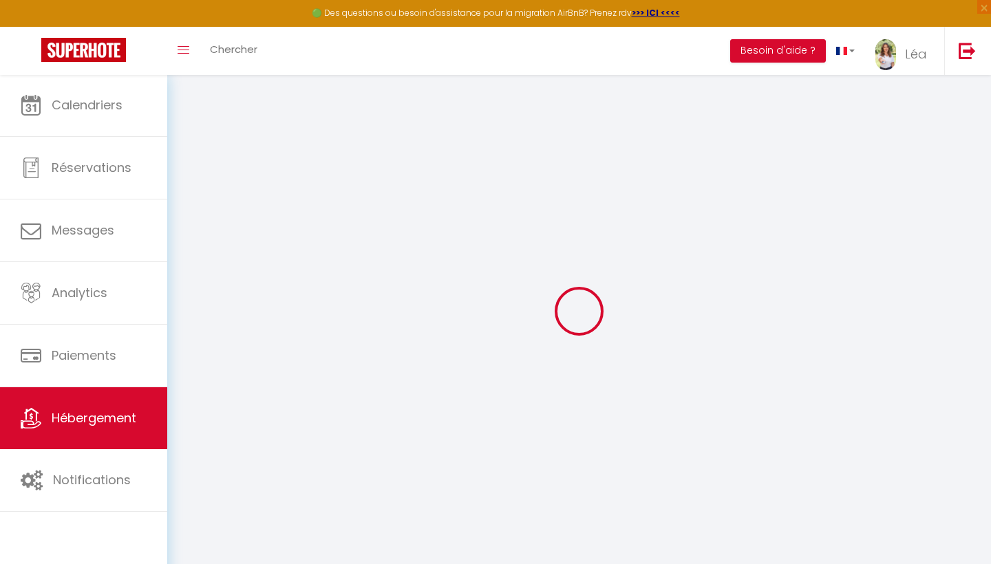
select select
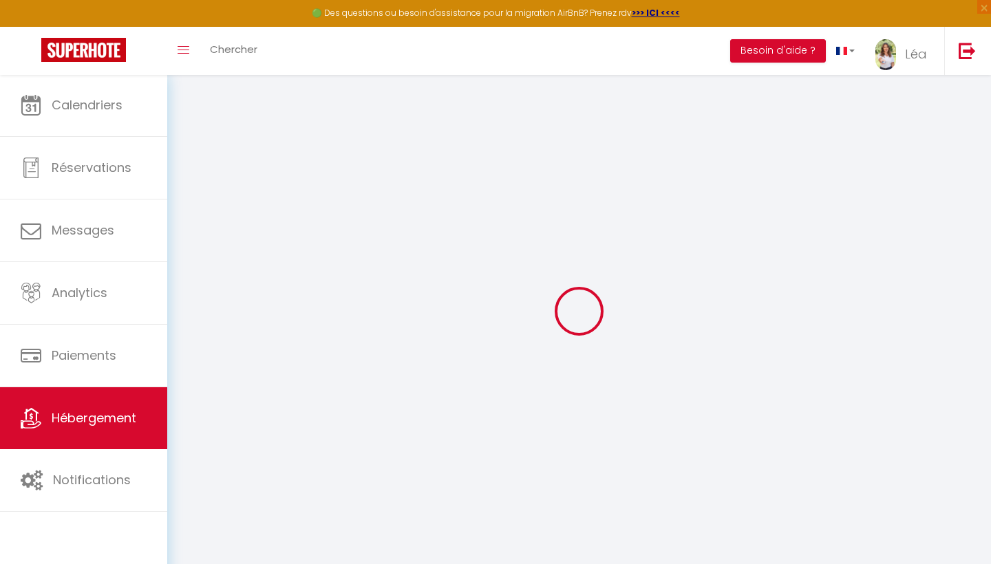
select select
checkbox input "false"
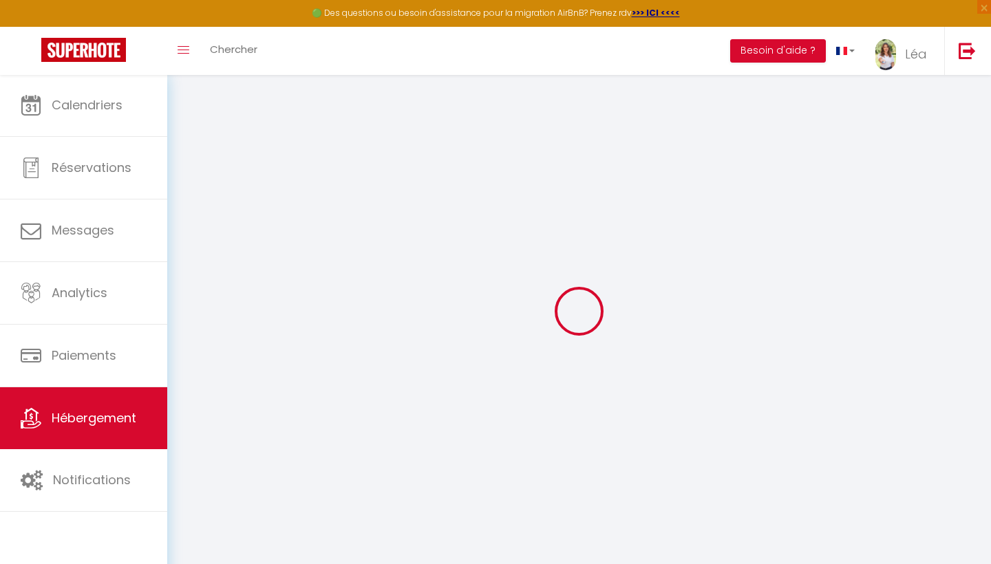
checkbox input "false"
select select
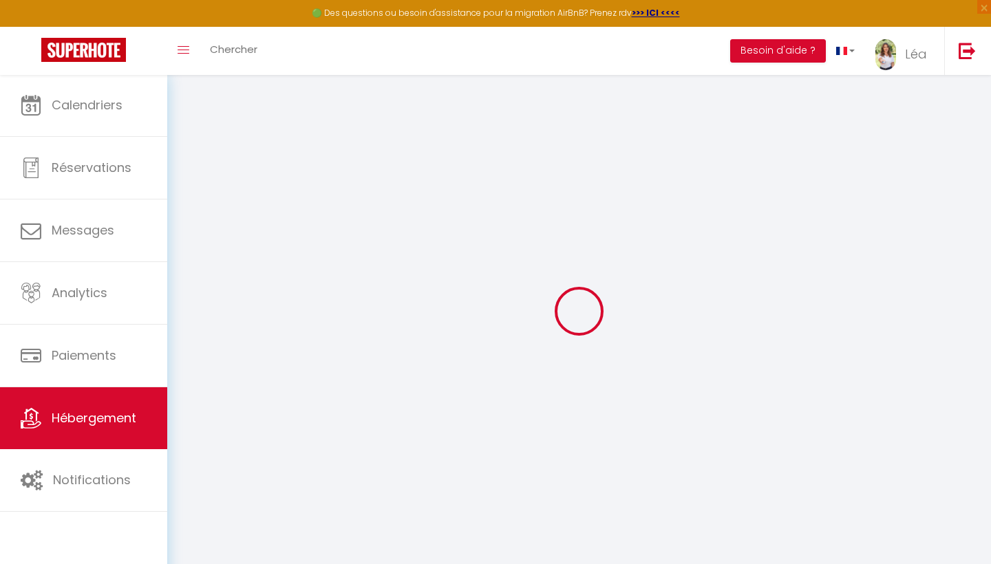
select select
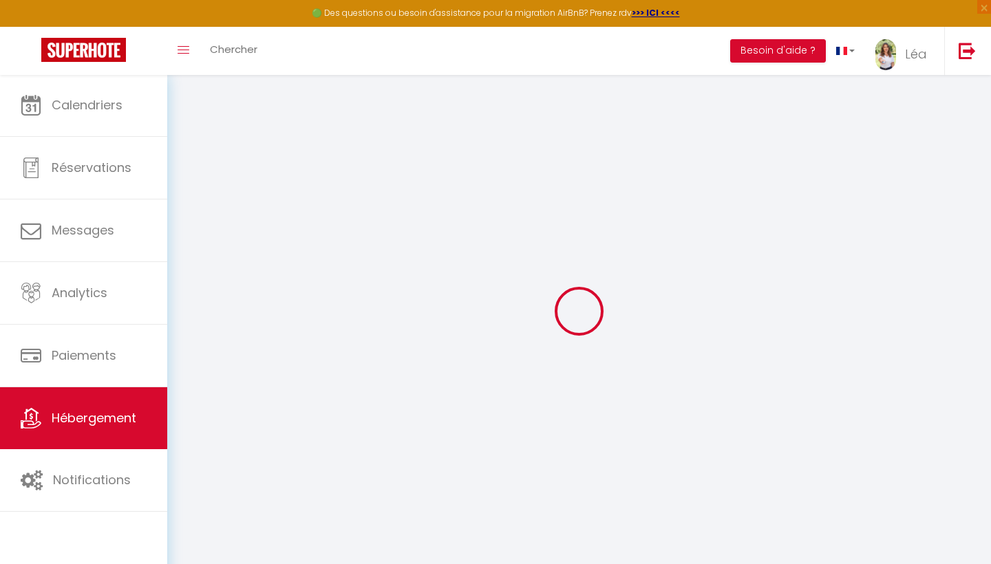
checkbox input "false"
select select
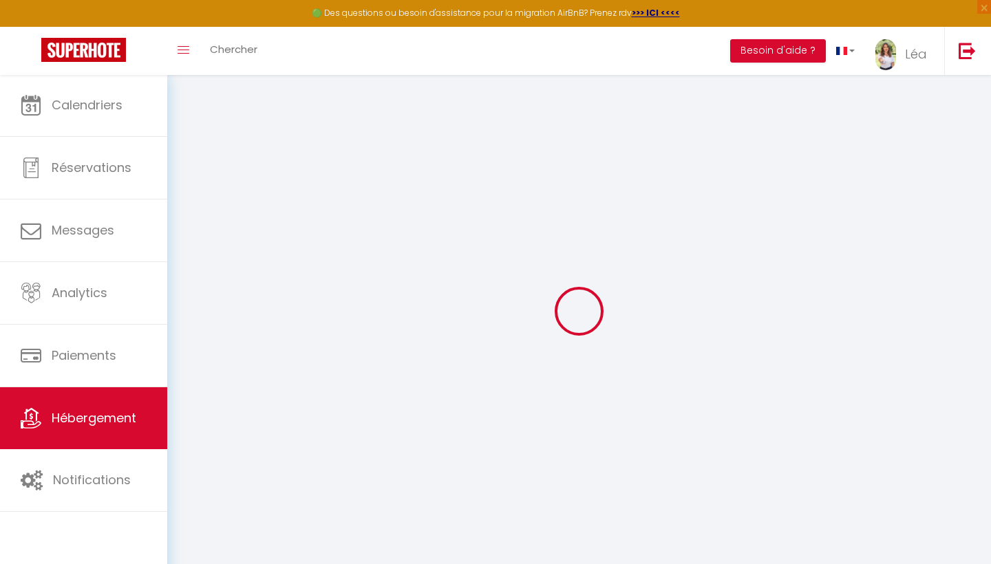
select select
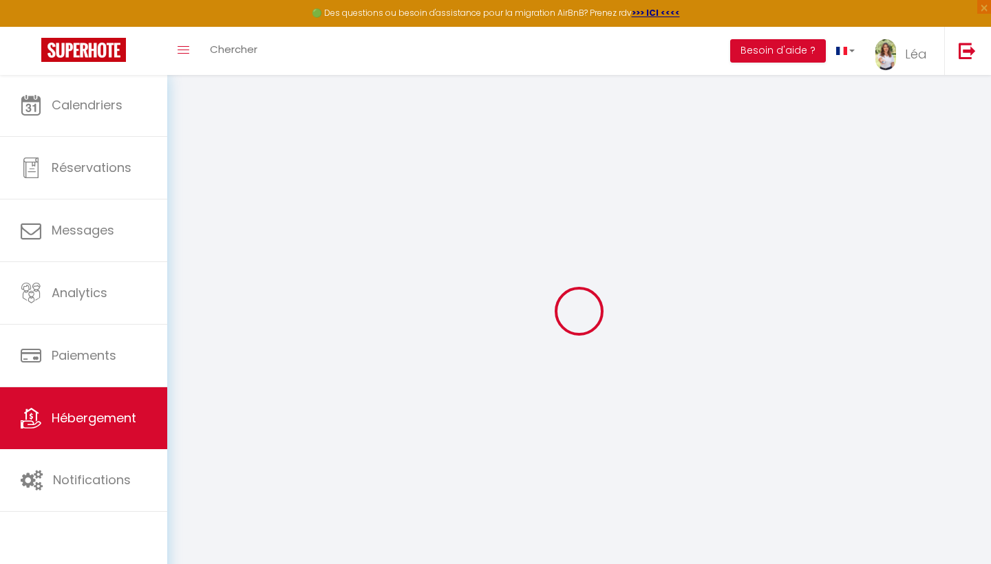
select select
checkbox input "false"
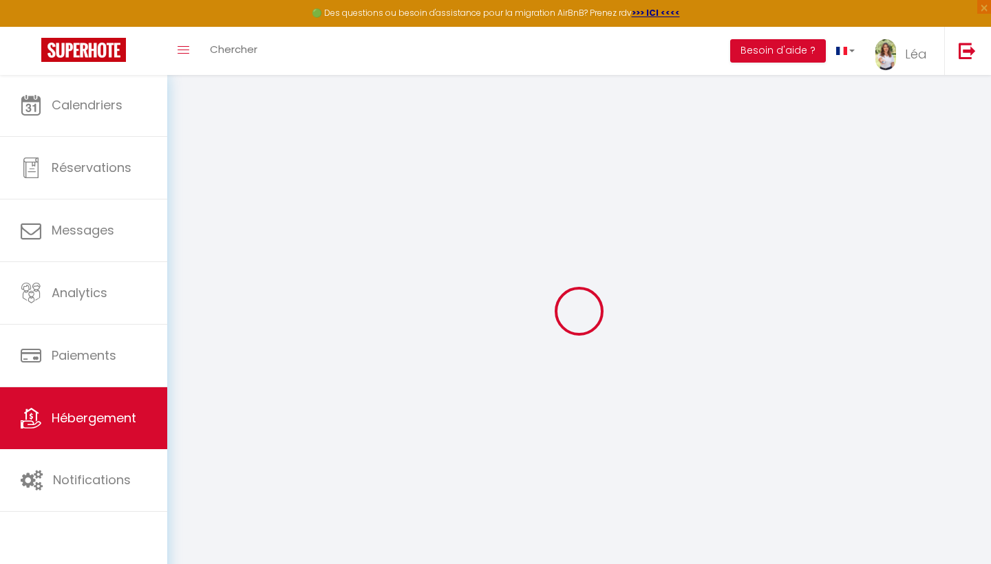
checkbox input "false"
select select
type input "Maison proche d'[GEOGRAPHIC_DATA], [GEOGRAPHIC_DATA],jardin, climatisé"
select select "houses"
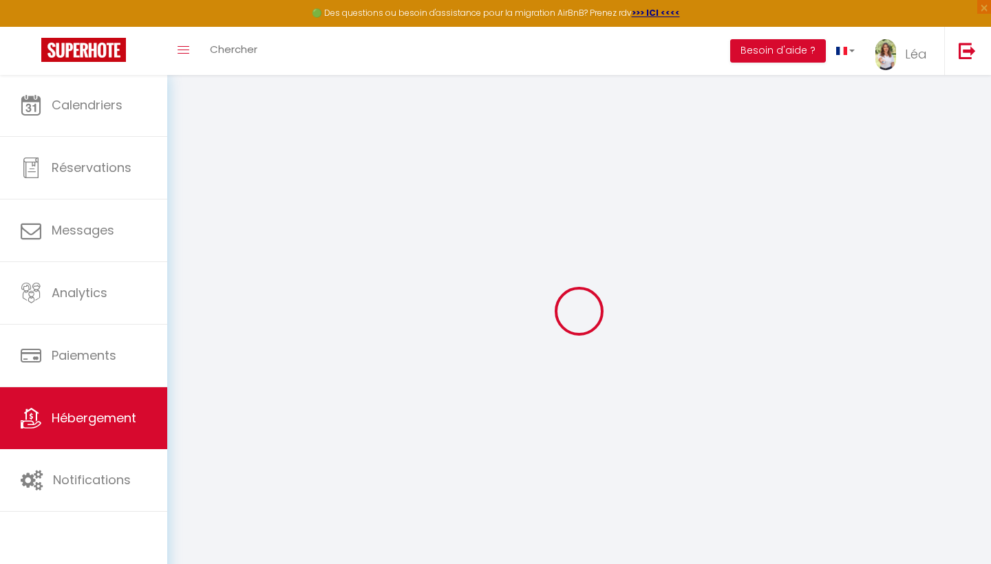
select select "5"
select select "2"
type input "80"
type input "95"
select select
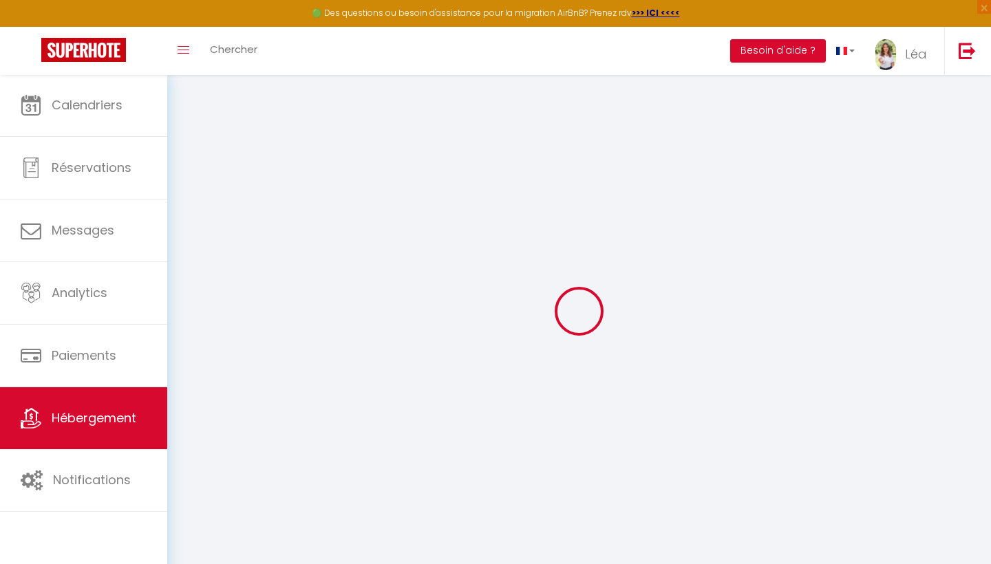
select select
type input "Zac de La barque D96"
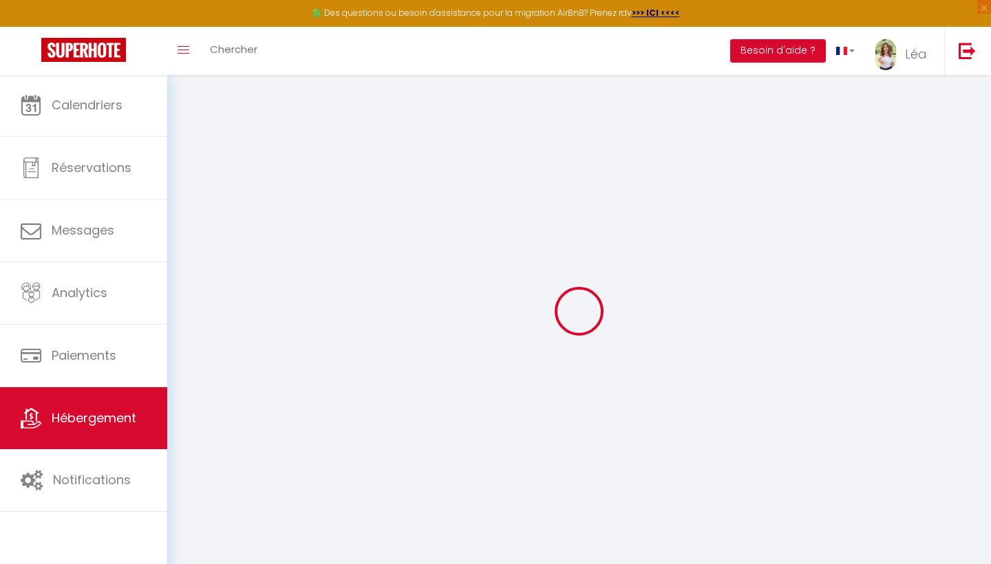
type input "13710"
type input "Fuveau"
type input "[EMAIL_ADDRESS][DOMAIN_NAME]"
select select
checkbox input "false"
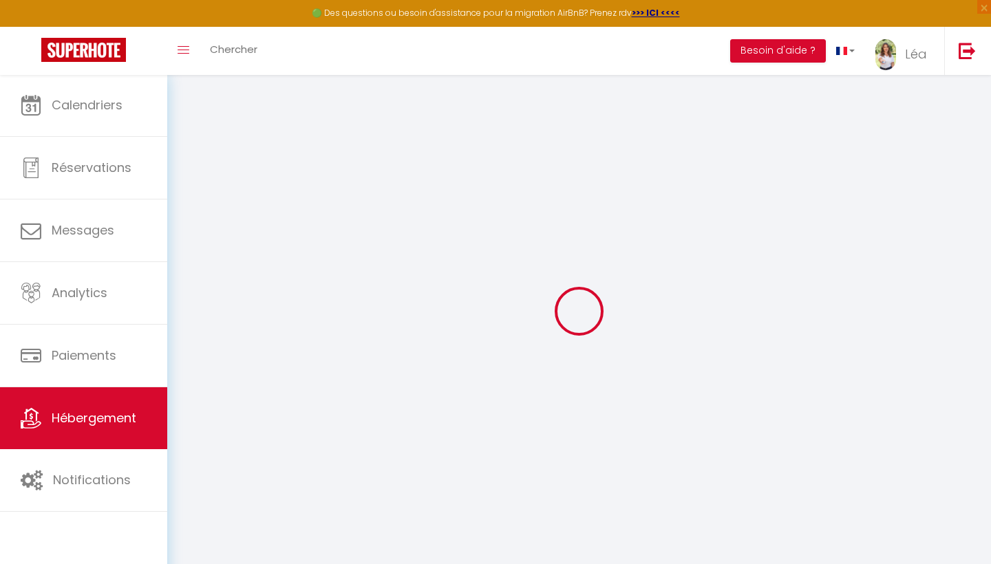
checkbox input "false"
type input "0"
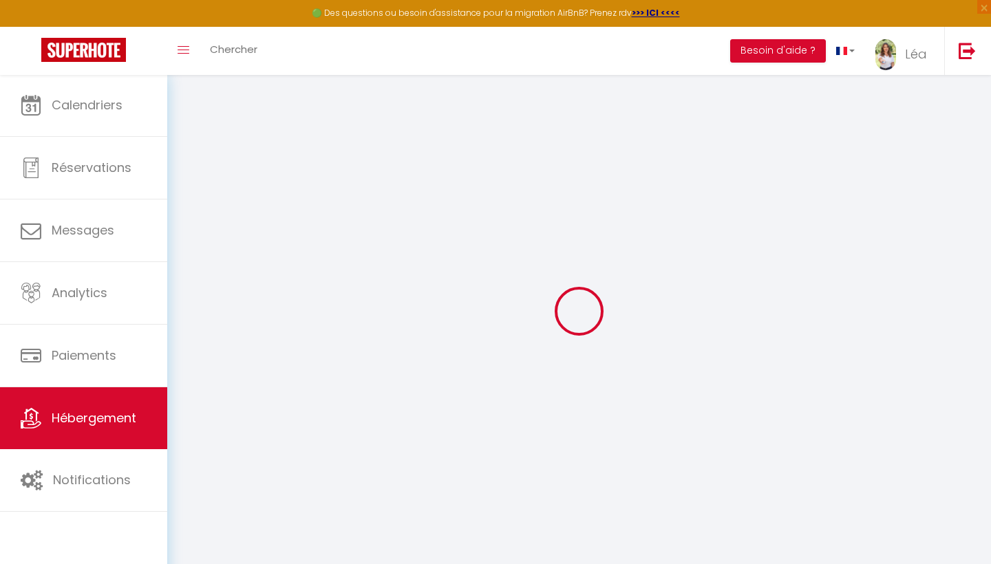
type input "0"
select select
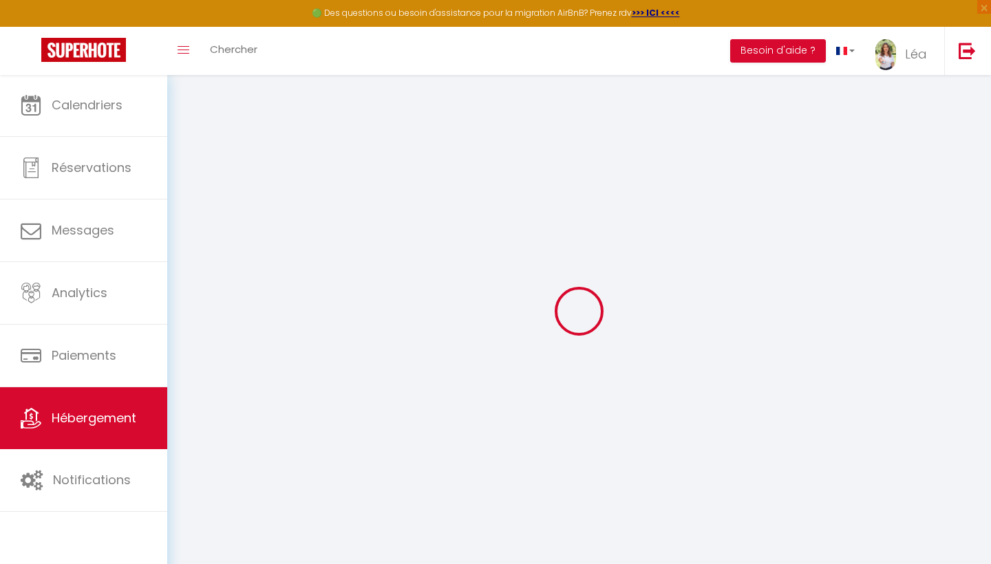
select select
checkbox input "false"
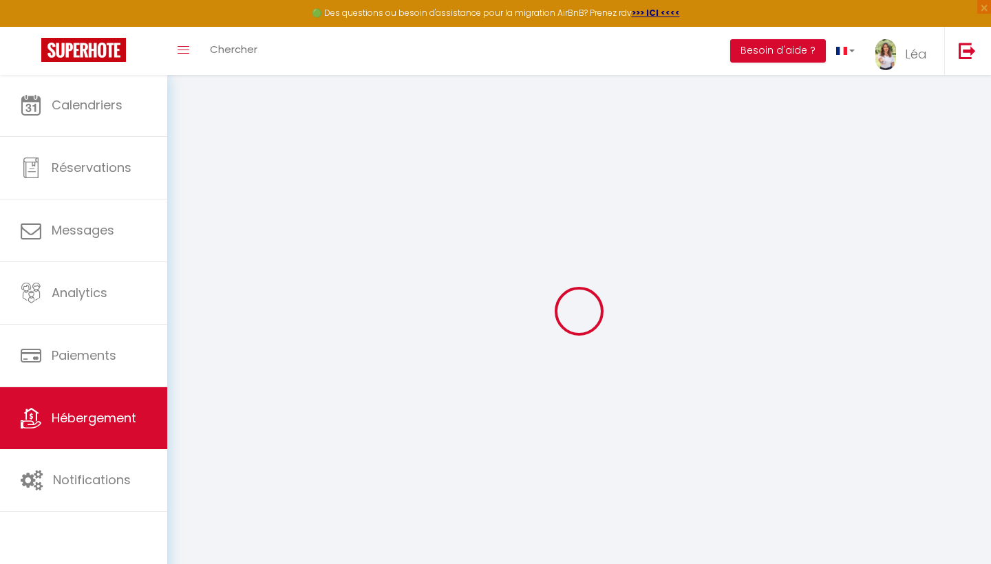
checkbox input "false"
select select
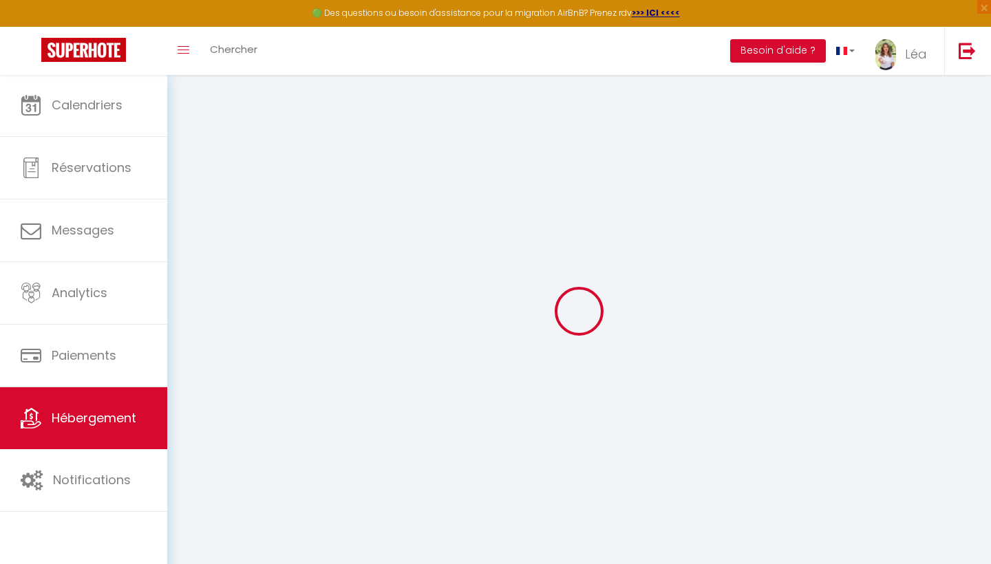
select select
checkbox input "false"
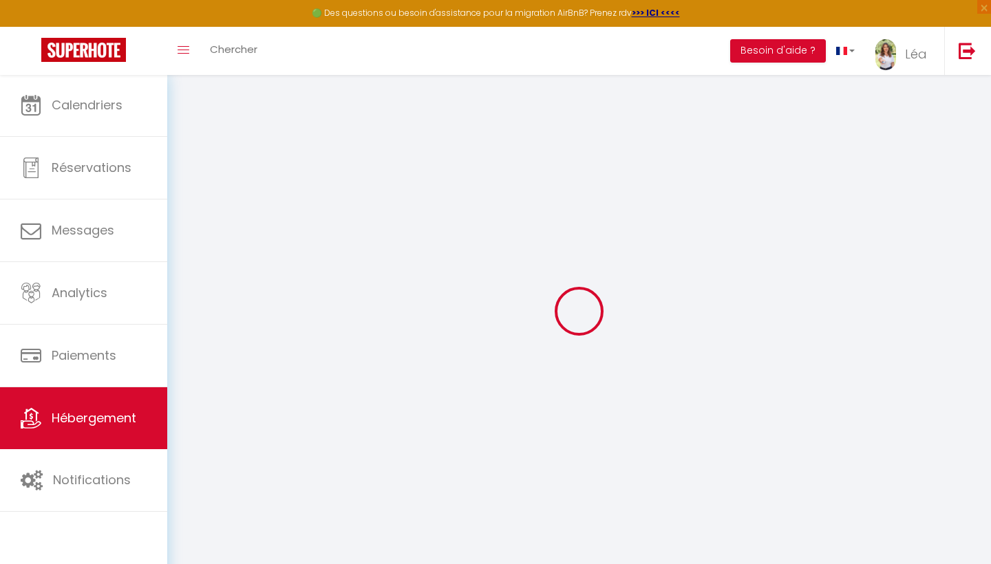
checkbox input "false"
select select
checkbox input "false"
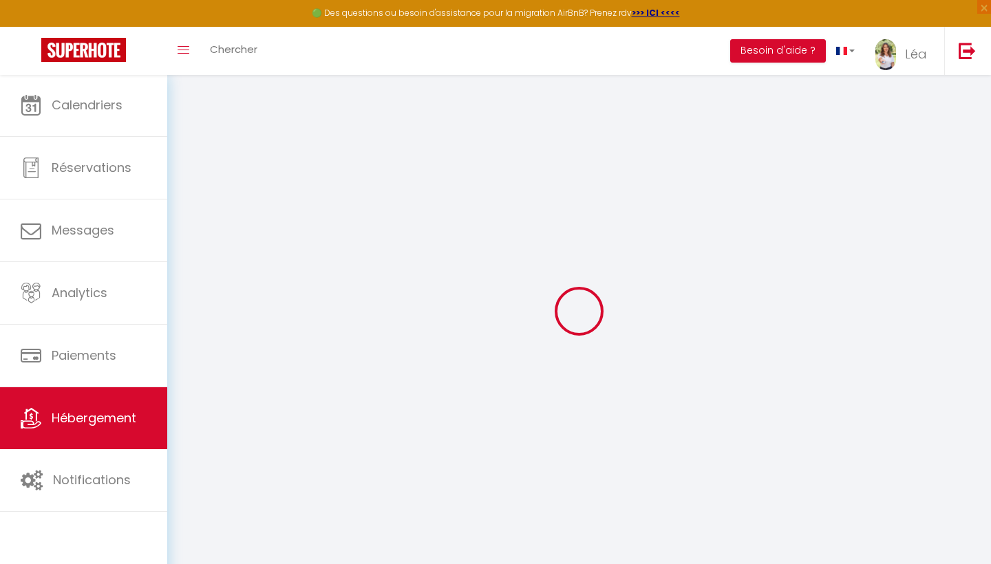
checkbox input "false"
select select
checkbox input "false"
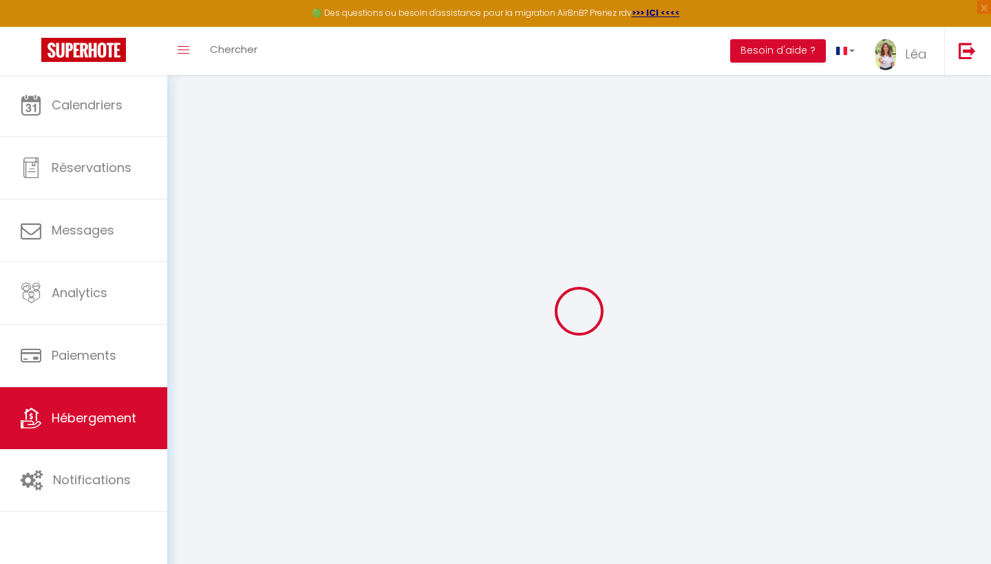
checkbox input "false"
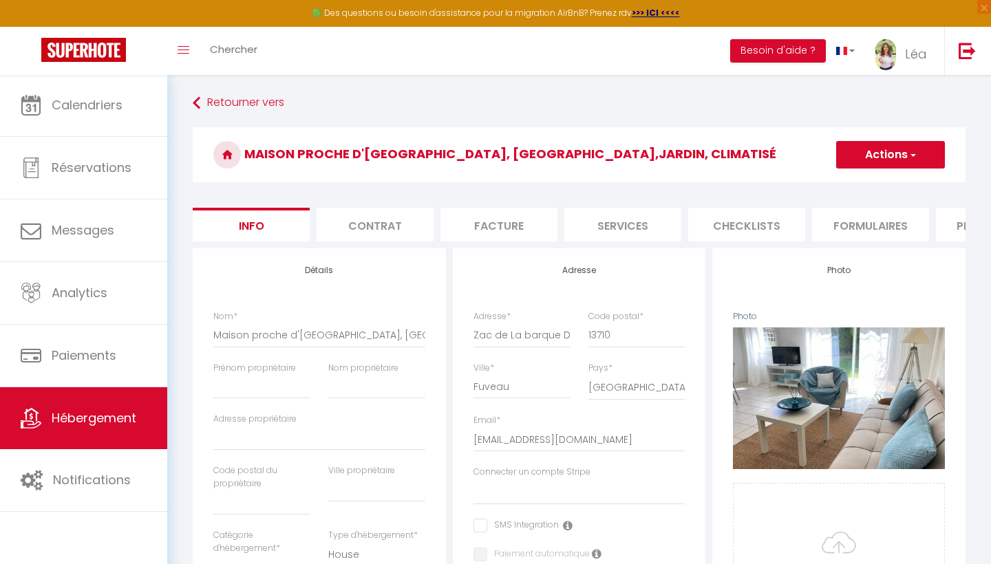
select select
checkbox input "false"
click at [681, 224] on li "Services" at bounding box center [622, 225] width 117 height 34
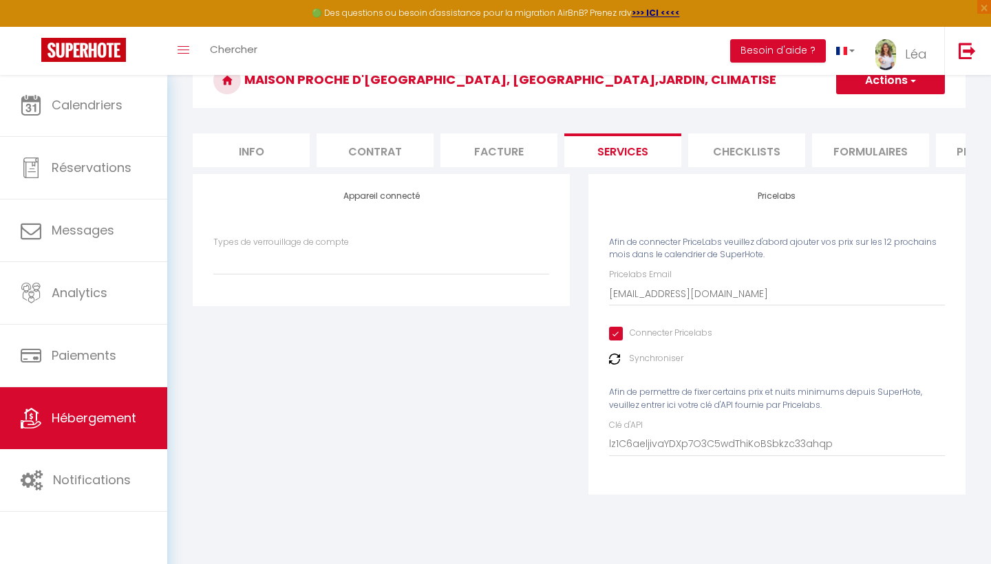
scroll to position [74, 0]
click at [718, 283] on input "[EMAIL_ADDRESS][DOMAIN_NAME]" at bounding box center [777, 293] width 336 height 25
click at [613, 333] on input "Connecter Pricelabs" at bounding box center [660, 334] width 103 height 14
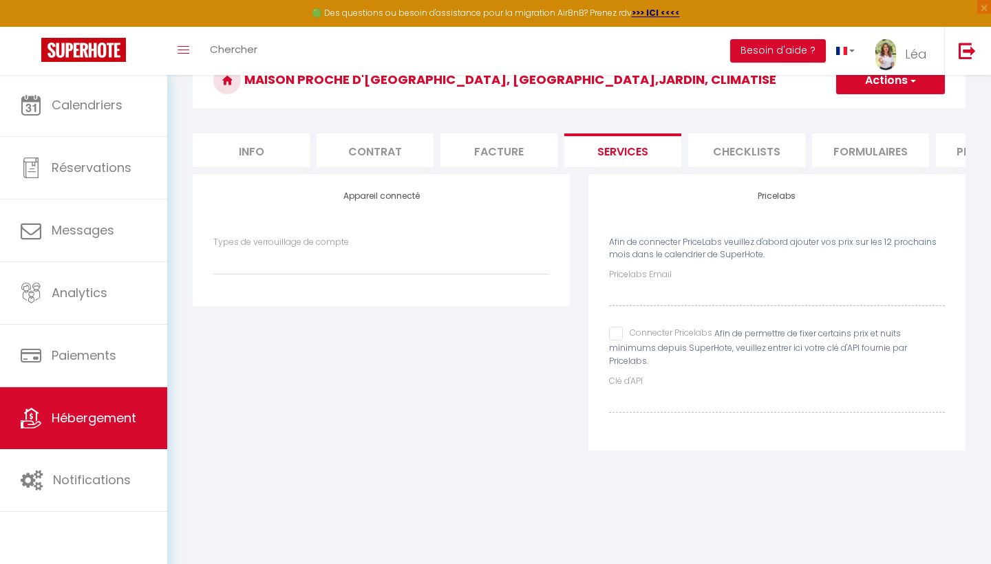
click at [613, 335] on input "Connecter Pricelabs" at bounding box center [660, 334] width 103 height 14
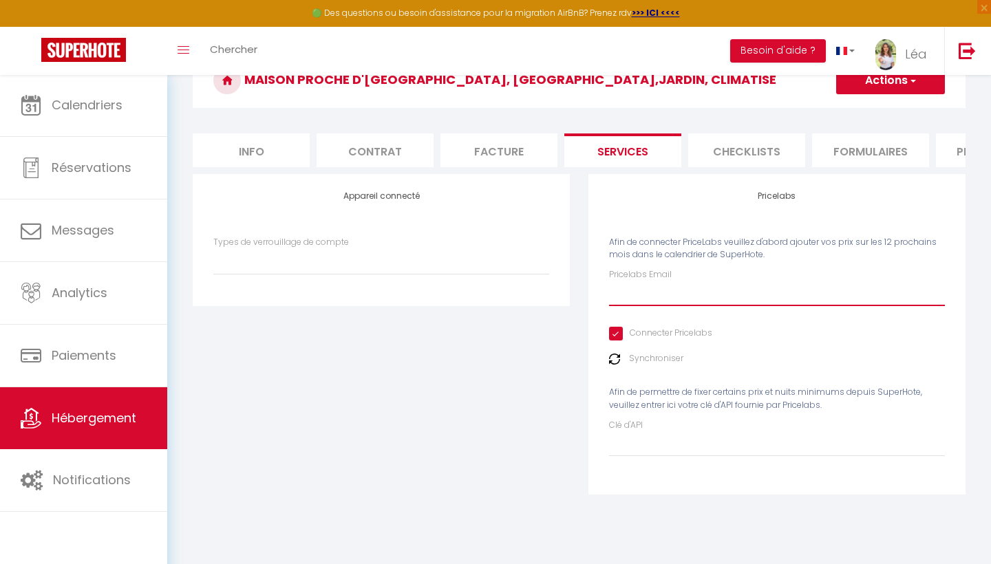
click at [646, 292] on input "Pricelabs Email" at bounding box center [777, 293] width 336 height 25
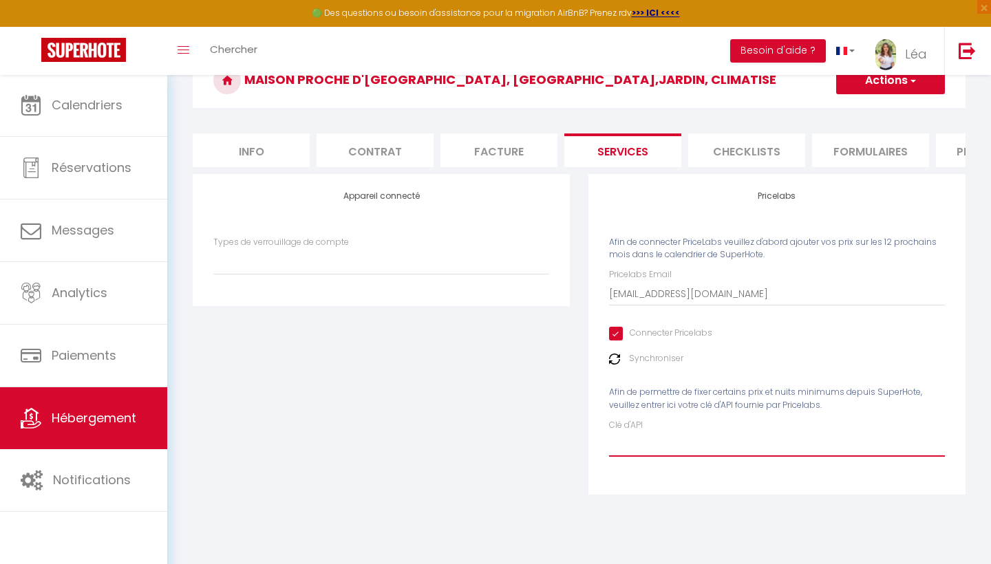
click at [645, 432] on input "Clé d'API" at bounding box center [777, 444] width 336 height 25
paste input "lz1C6aeljivaYDXp7O3C5wdThiKoBSbkzc33ahqp"
click at [902, 78] on button "Actions" at bounding box center [890, 81] width 109 height 28
click at [868, 116] on link "Enregistrer" at bounding box center [889, 111] width 109 height 18
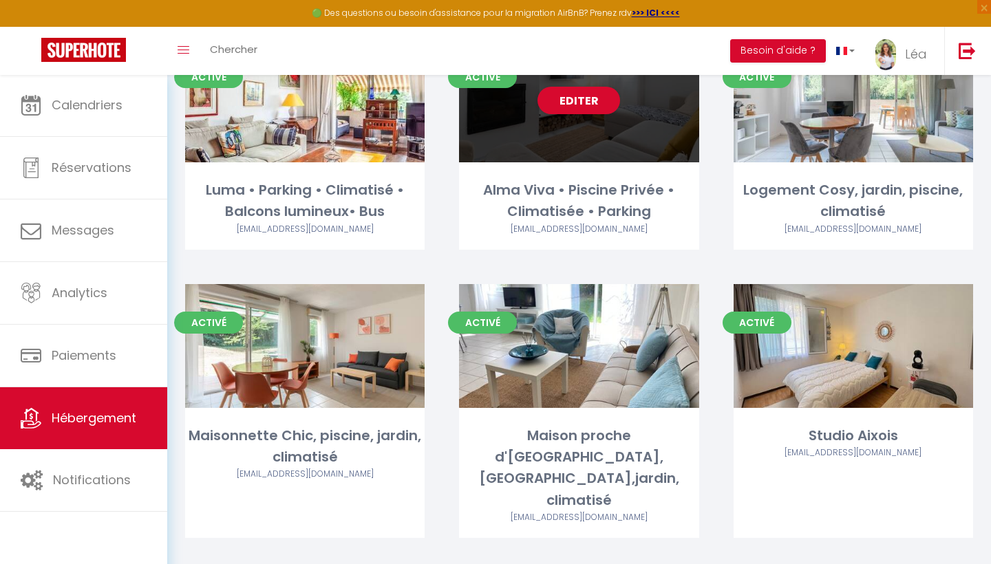
scroll to position [156, 0]
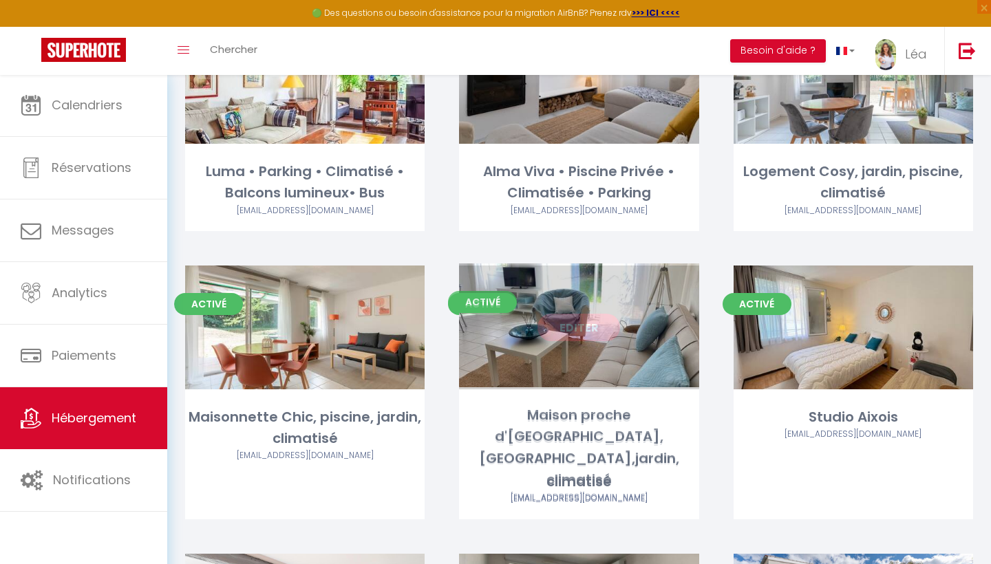
click at [590, 340] on div "Editer" at bounding box center [578, 328] width 239 height 124
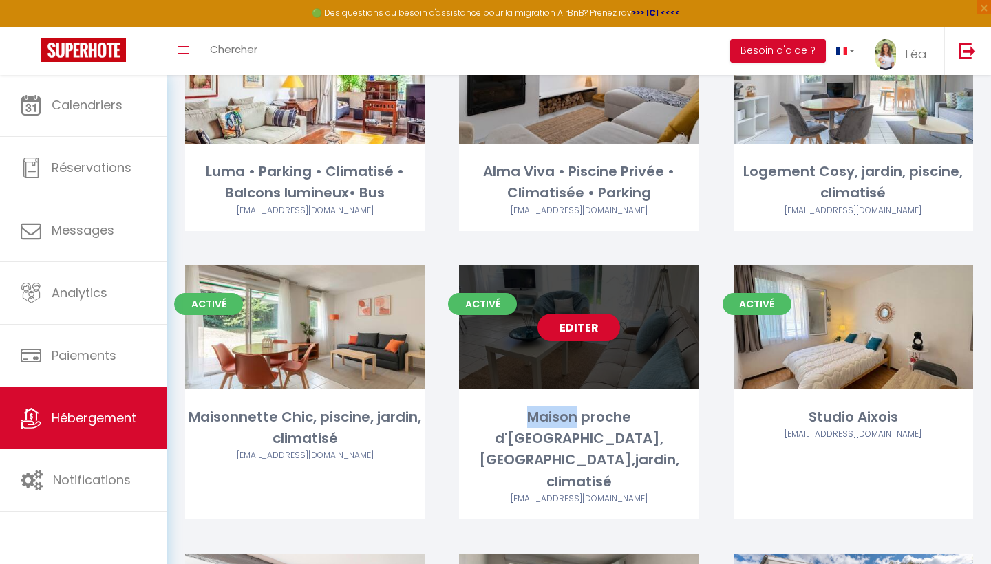
click at [589, 340] on div "Editer" at bounding box center [578, 328] width 239 height 124
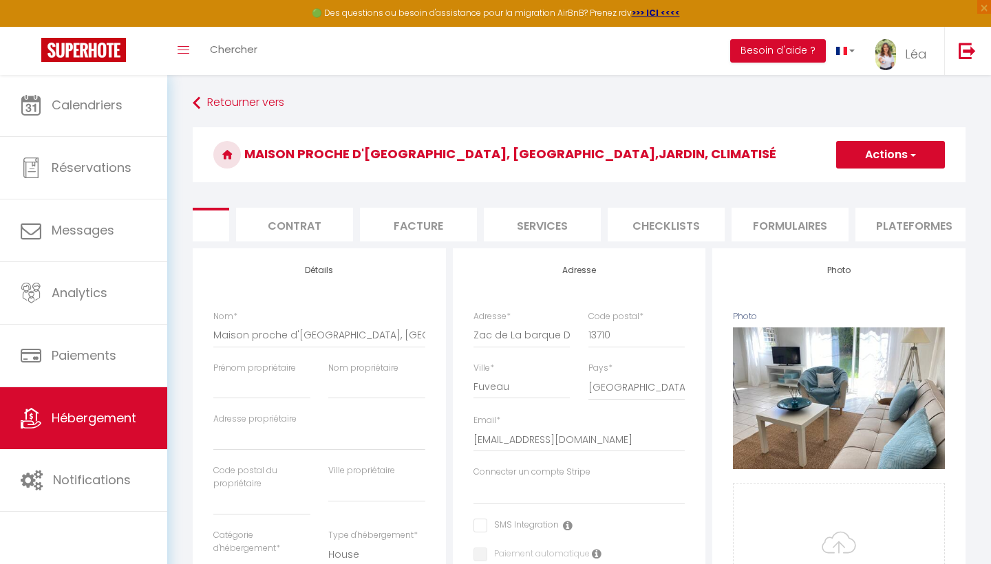
scroll to position [0, 85]
click at [901, 225] on li "Plateformes" at bounding box center [909, 225] width 117 height 34
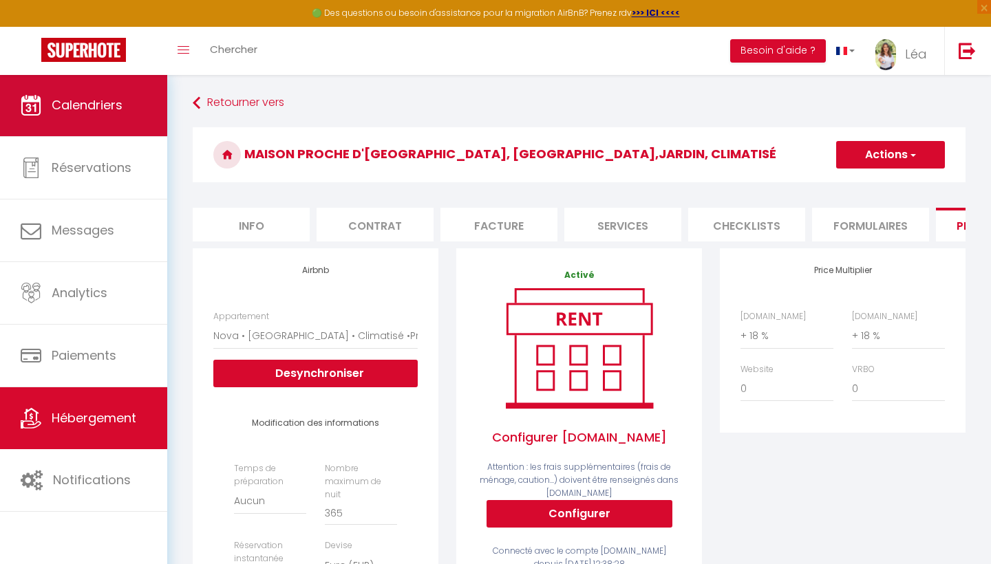
click at [120, 110] on span "Calendriers" at bounding box center [87, 104] width 71 height 17
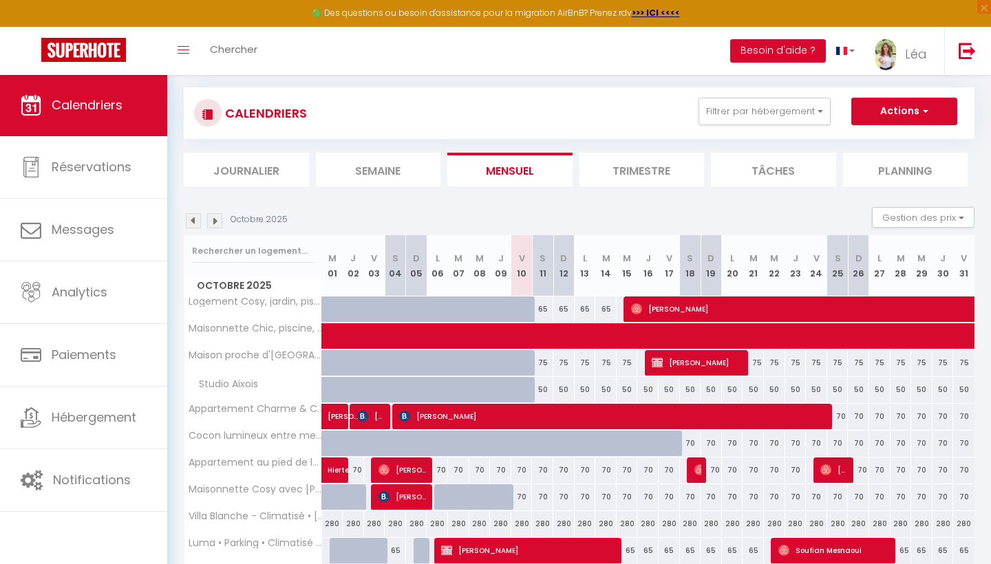
scroll to position [16, 0]
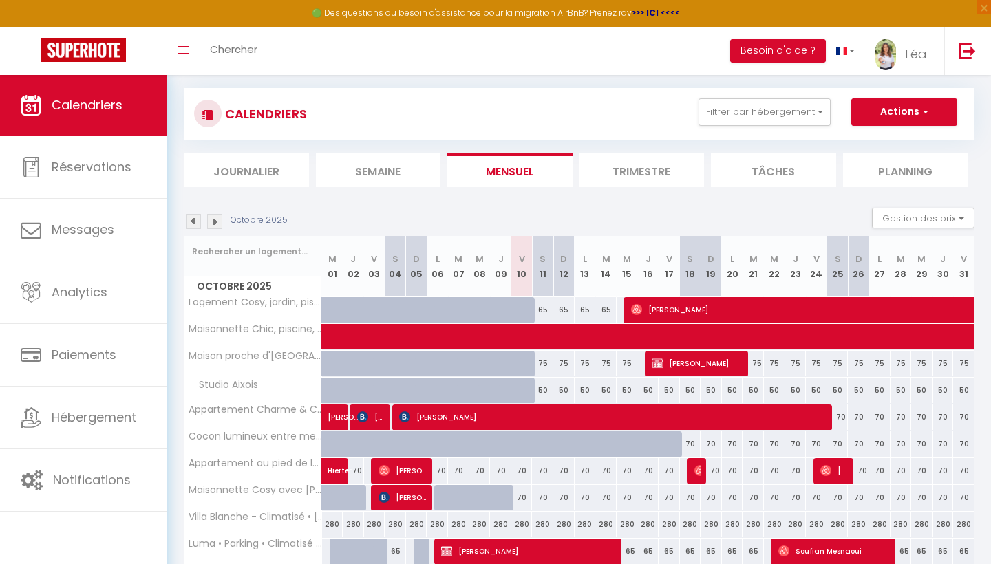
click at [546, 366] on div "75" at bounding box center [542, 363] width 21 height 25
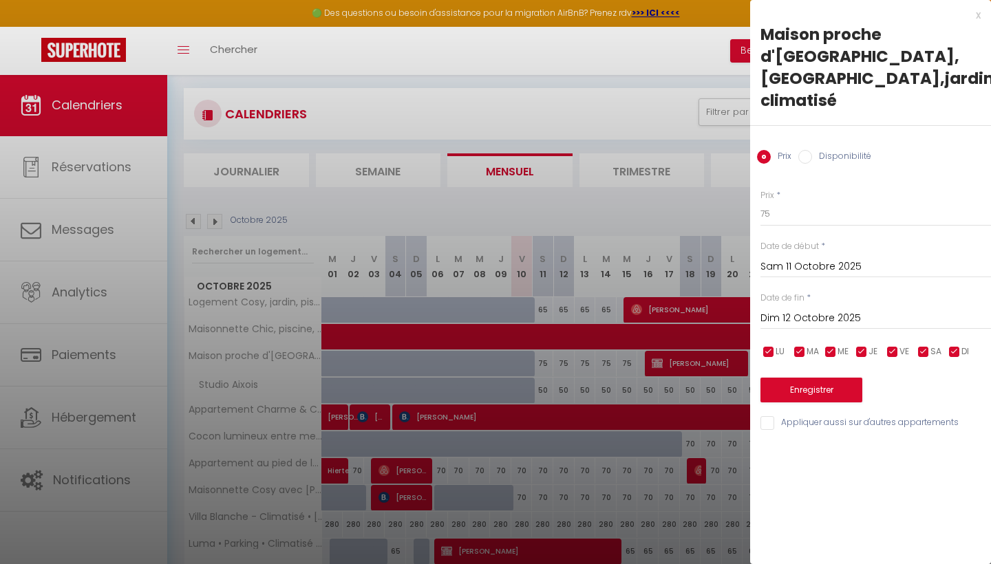
click at [805, 150] on input "Disponibilité" at bounding box center [805, 157] width 14 height 14
click at [804, 259] on input "Sam 11 Octobre 2025" at bounding box center [875, 268] width 231 height 18
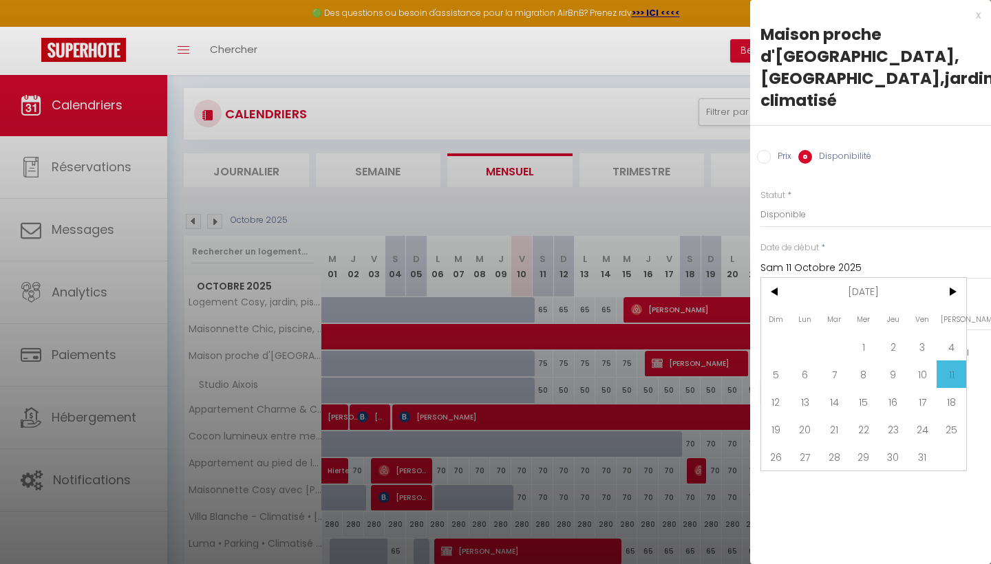
click at [945, 361] on span "11" at bounding box center [952, 375] width 30 height 28
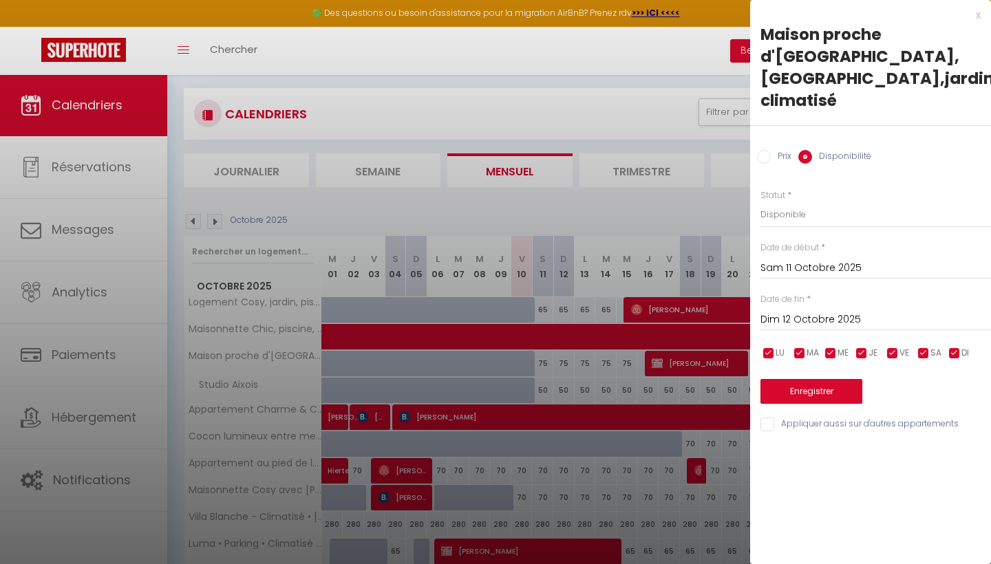
click at [857, 311] on input "Dim 12 Octobre 2025" at bounding box center [875, 320] width 231 height 18
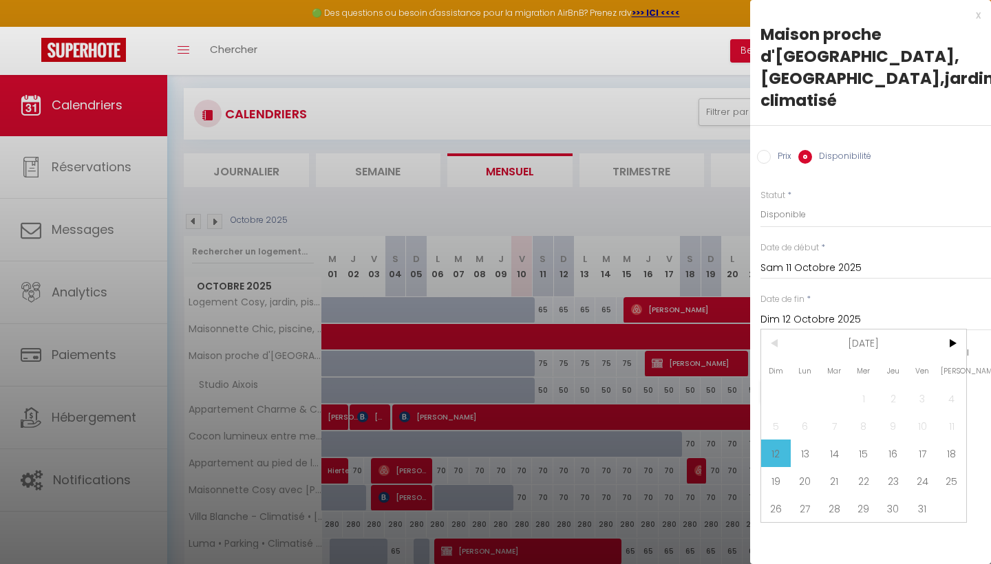
click at [902, 330] on span "[DATE]" at bounding box center [864, 344] width 147 height 28
click at [943, 330] on span ">" at bounding box center [952, 344] width 30 height 28
click at [776, 330] on span "<" at bounding box center [776, 344] width 30 height 28
click at [814, 440] on span "Octobre" at bounding box center [795, 454] width 68 height 28
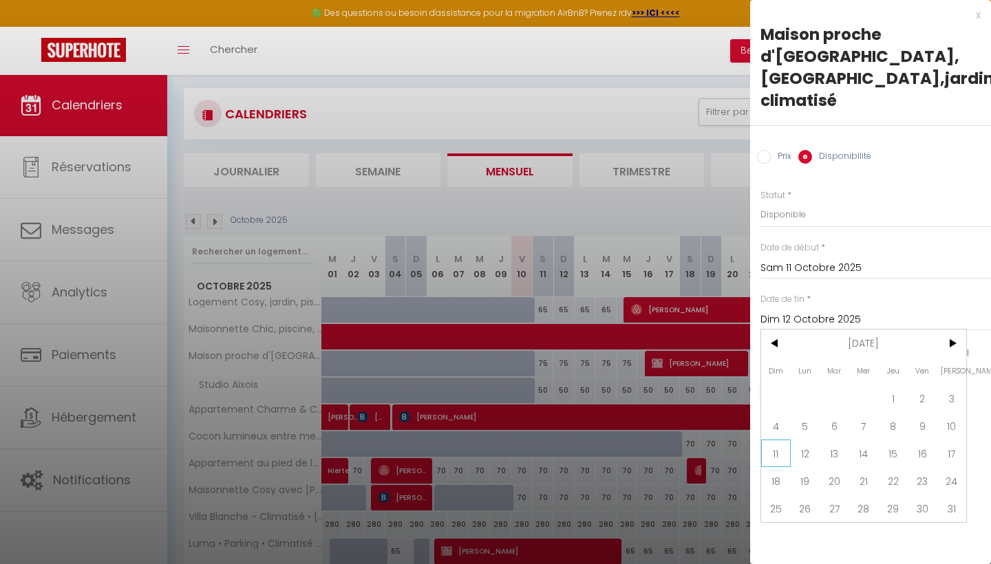
click at [774, 440] on span "11" at bounding box center [776, 454] width 30 height 28
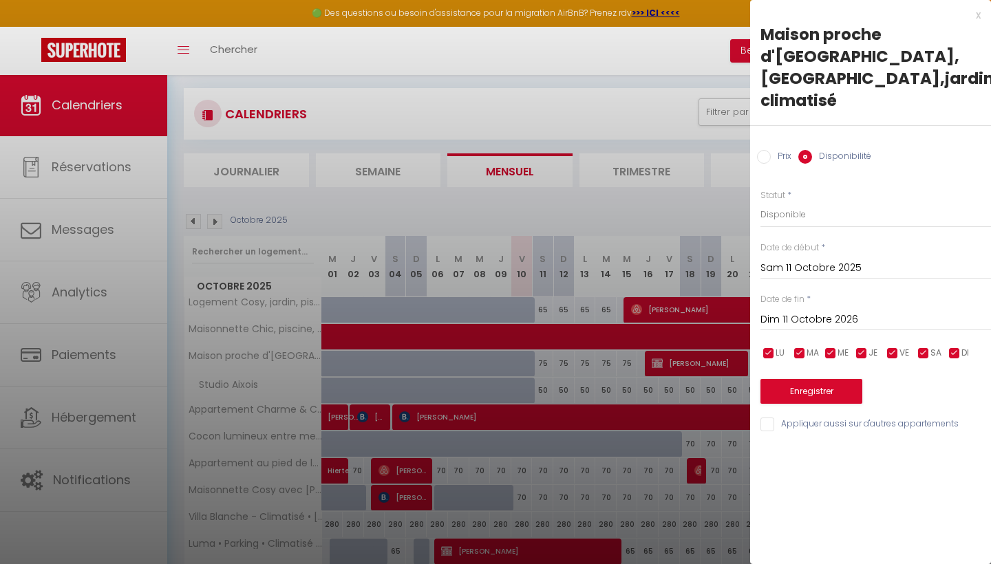
click at [835, 379] on button "Enregistrer" at bounding box center [811, 391] width 102 height 25
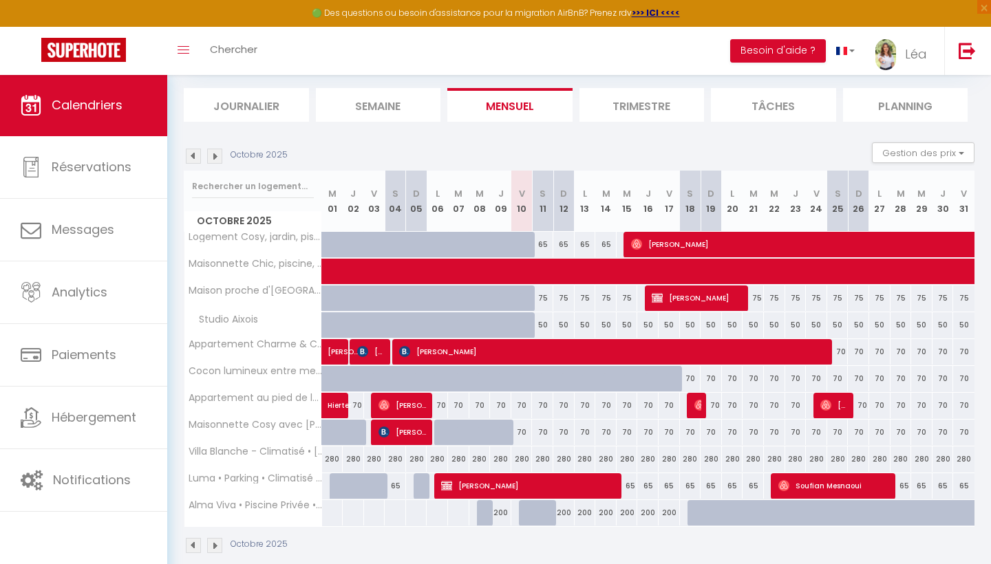
scroll to position [0, 0]
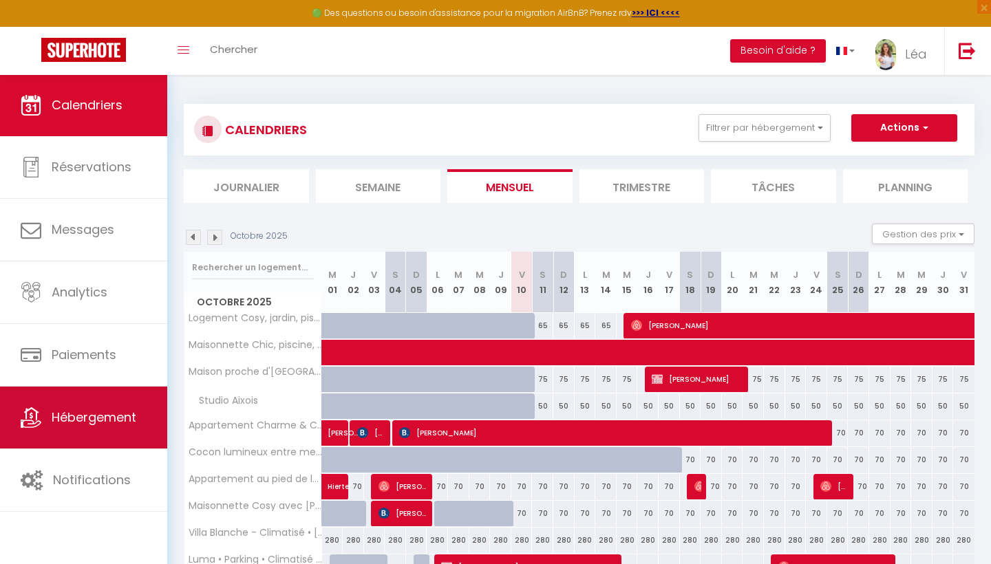
click at [56, 407] on link "Hébergement" at bounding box center [83, 418] width 167 height 62
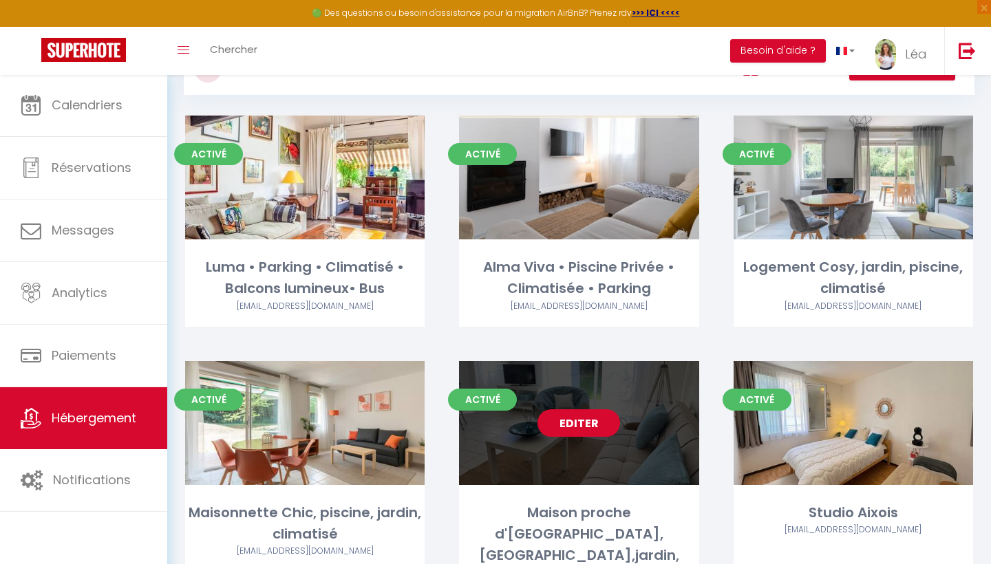
scroll to position [67, 0]
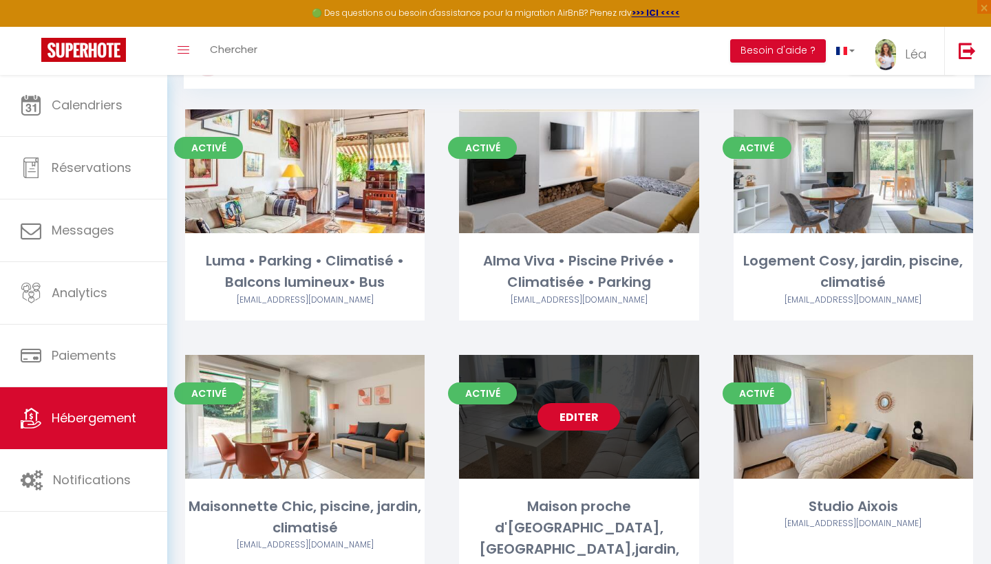
click at [555, 417] on link "Editer" at bounding box center [578, 417] width 83 height 28
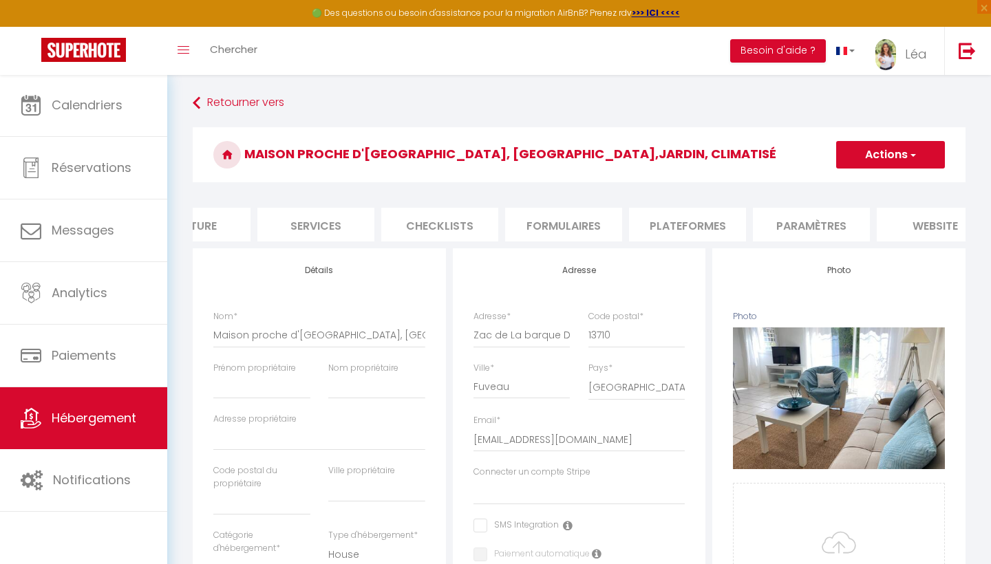
scroll to position [0, 317]
click at [899, 226] on li "website" at bounding box center [924, 225] width 117 height 34
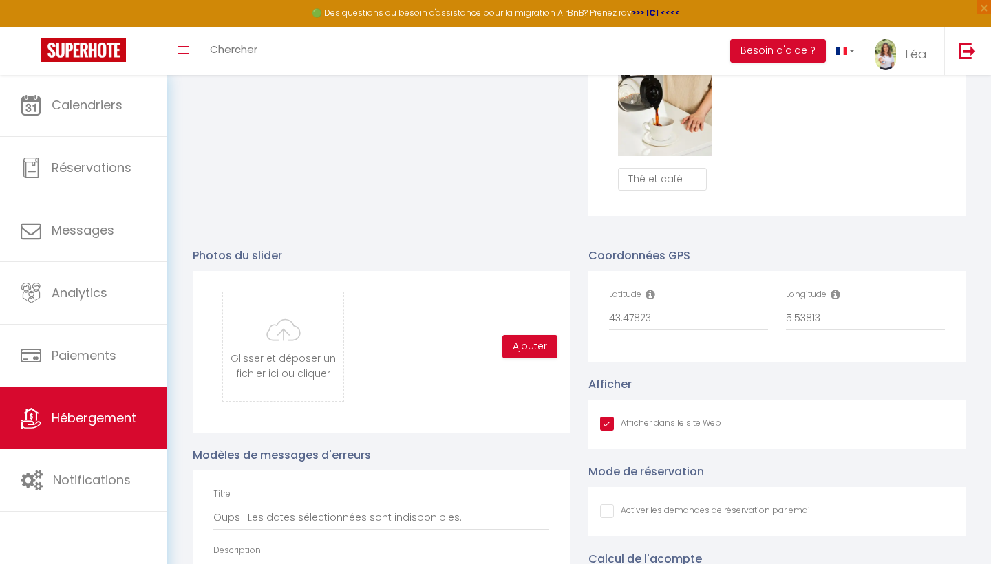
scroll to position [1288, 0]
click at [681, 319] on input "43.47823" at bounding box center [688, 318] width 159 height 25
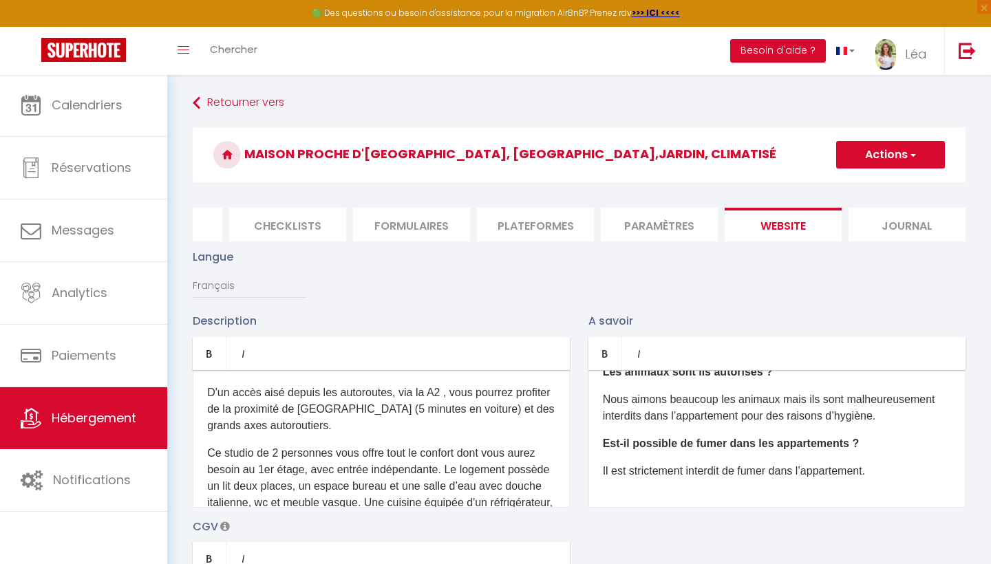
scroll to position [-1, 0]
click at [860, 150] on button "Actions" at bounding box center [890, 155] width 109 height 28
click at [859, 184] on input "Enregistrer" at bounding box center [874, 185] width 51 height 14
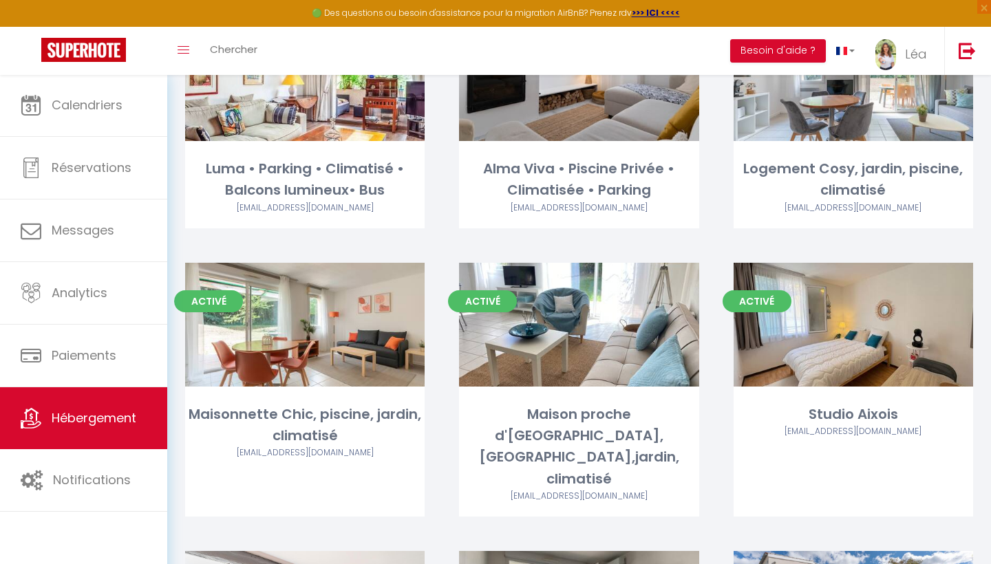
scroll to position [178, 0]
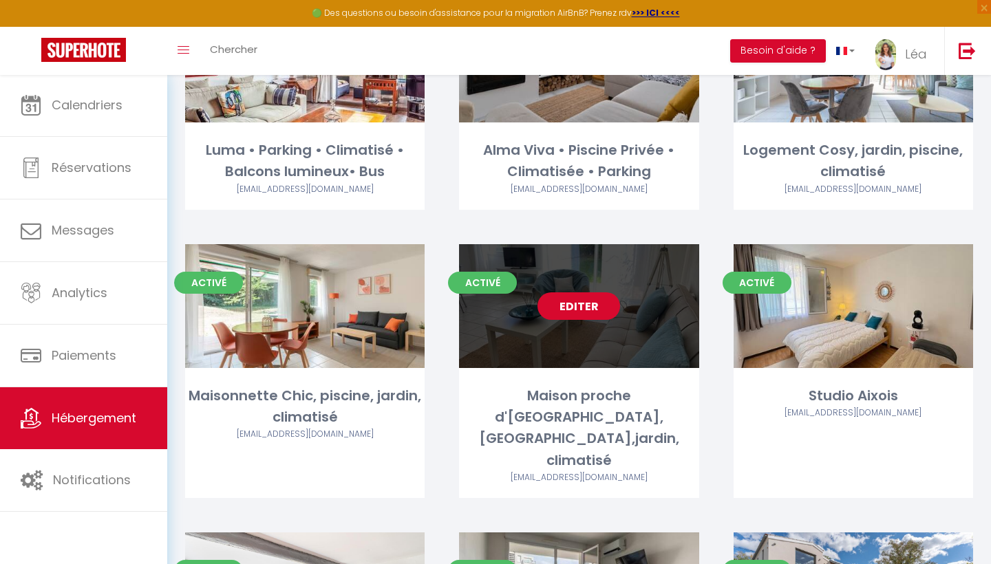
click at [579, 310] on link "Editer" at bounding box center [578, 306] width 83 height 28
click at [585, 306] on link "Editer" at bounding box center [578, 306] width 83 height 28
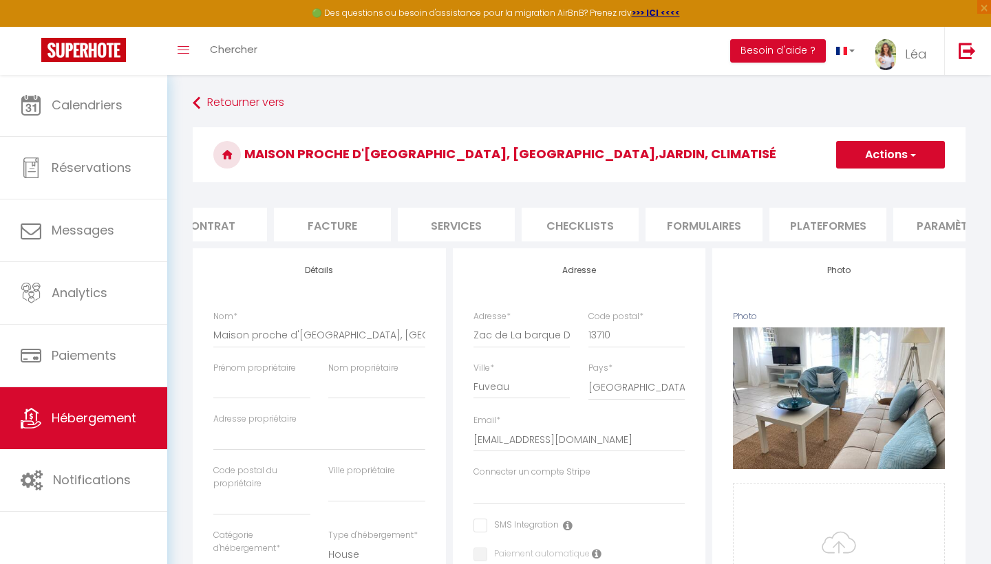
scroll to position [0, 173]
click at [837, 220] on li "Plateformes" at bounding box center [820, 225] width 117 height 34
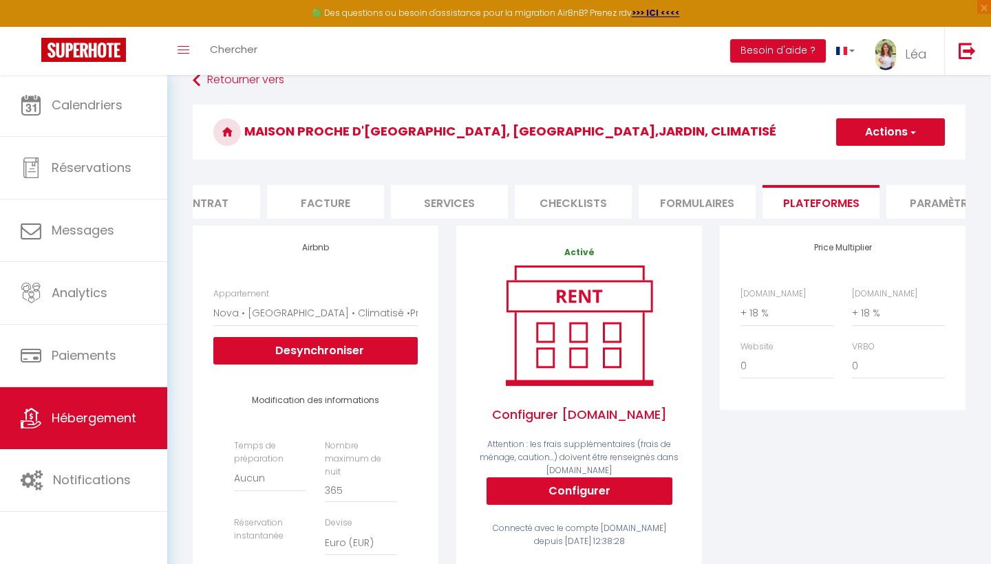
scroll to position [25, 0]
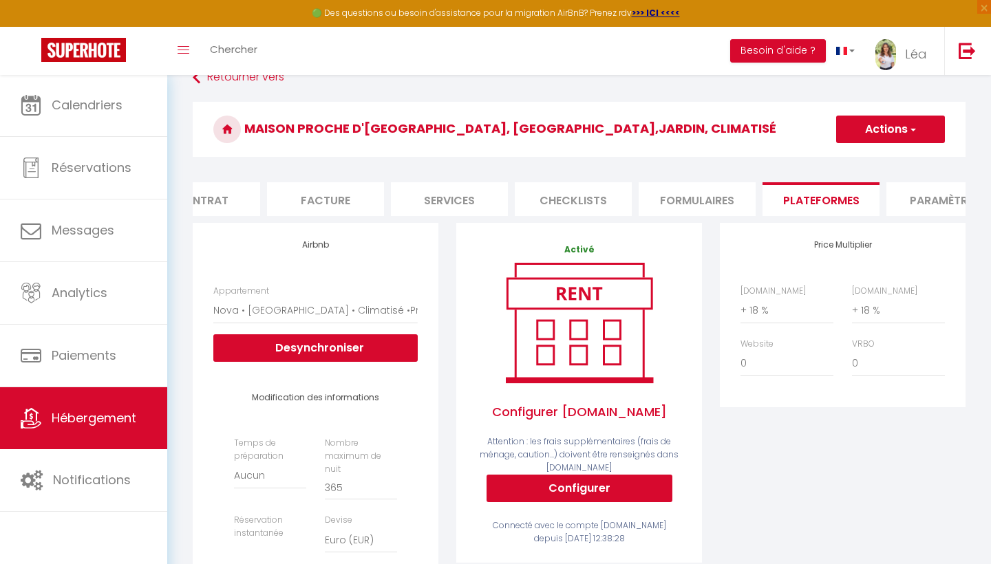
click at [456, 203] on li "Services" at bounding box center [449, 199] width 117 height 34
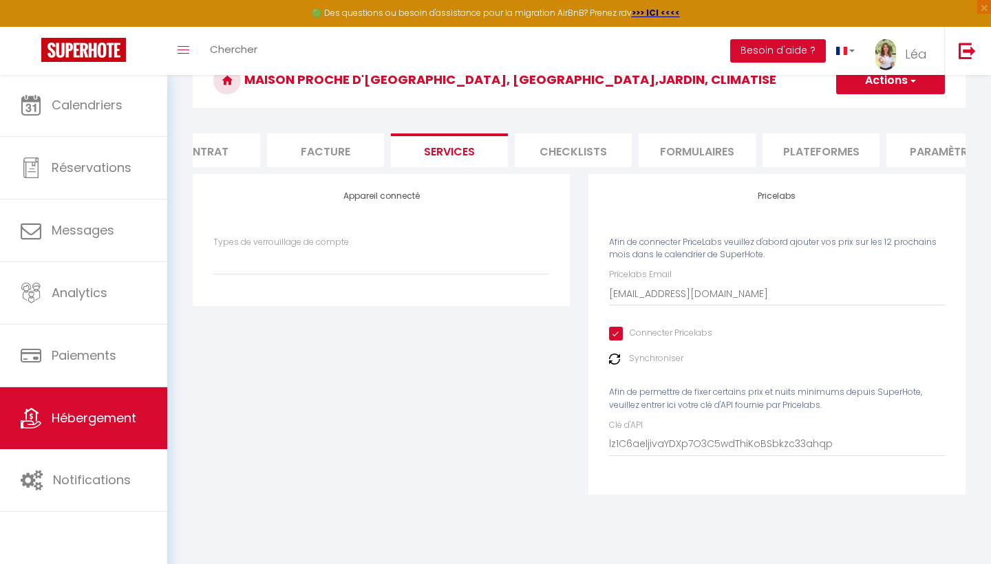
scroll to position [74, 0]
drag, startPoint x: 727, startPoint y: 287, endPoint x: 580, endPoint y: 277, distance: 147.6
click at [580, 277] on div "Pricelabs Afin de connecter PriceLabs veuillez d'abord ajouter vos prix sur les…" at bounding box center [777, 343] width 396 height 339
click at [659, 334] on input "Connecter Pricelabs" at bounding box center [660, 334] width 103 height 14
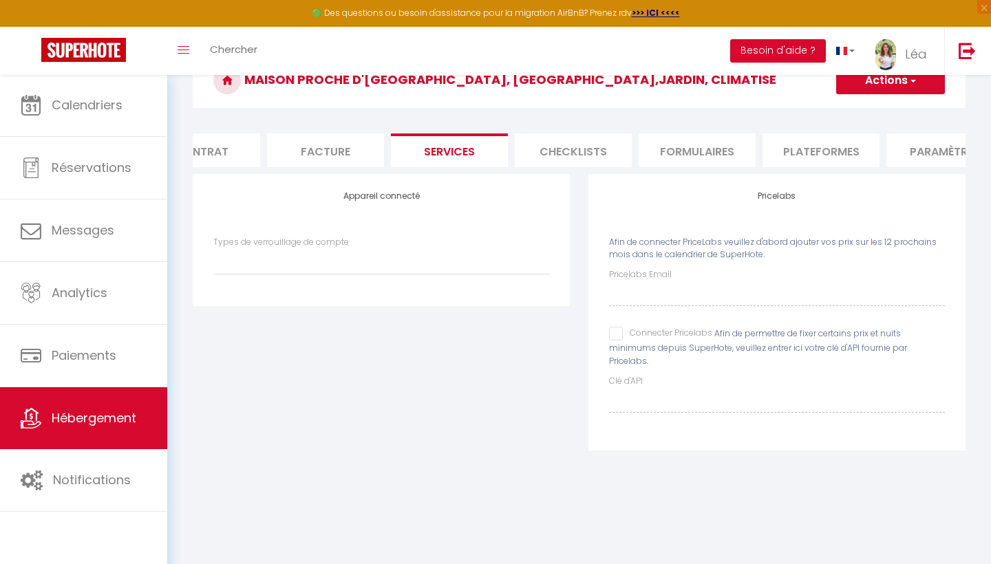
click at [905, 75] on button "Actions" at bounding box center [890, 81] width 109 height 28
click at [890, 109] on link "Enregistrer" at bounding box center [889, 111] width 109 height 18
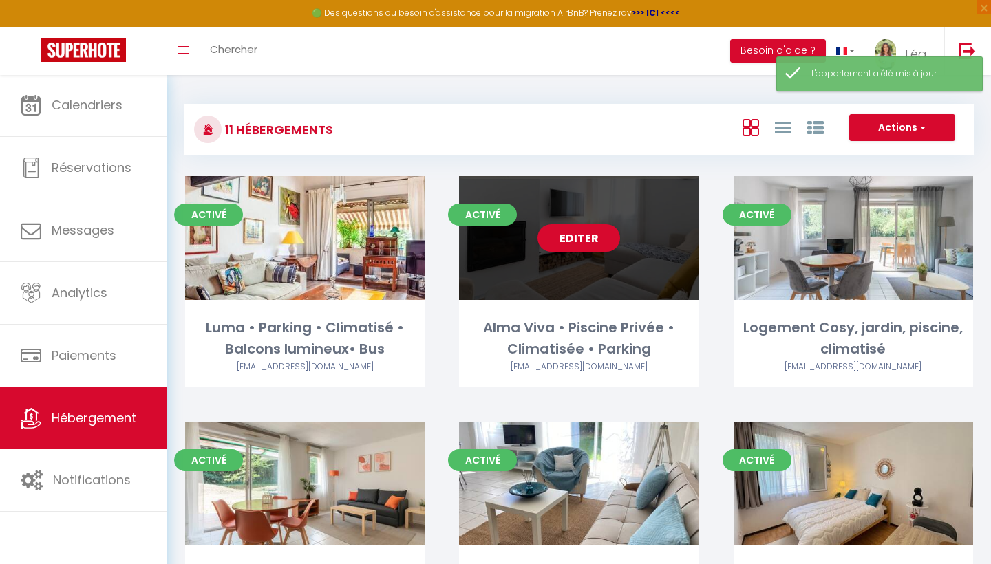
scroll to position [98, 0]
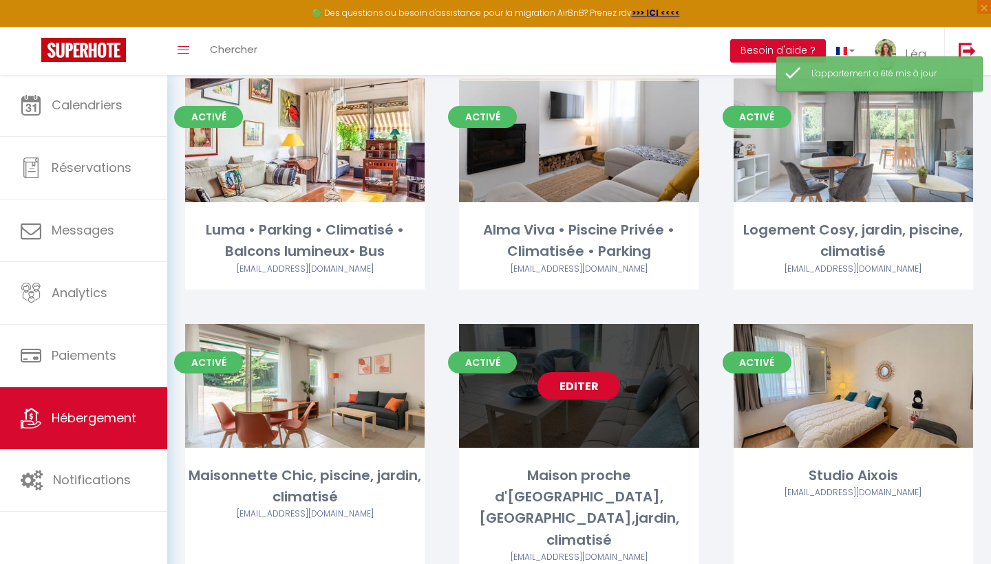
click at [569, 372] on link "Editer" at bounding box center [578, 386] width 83 height 28
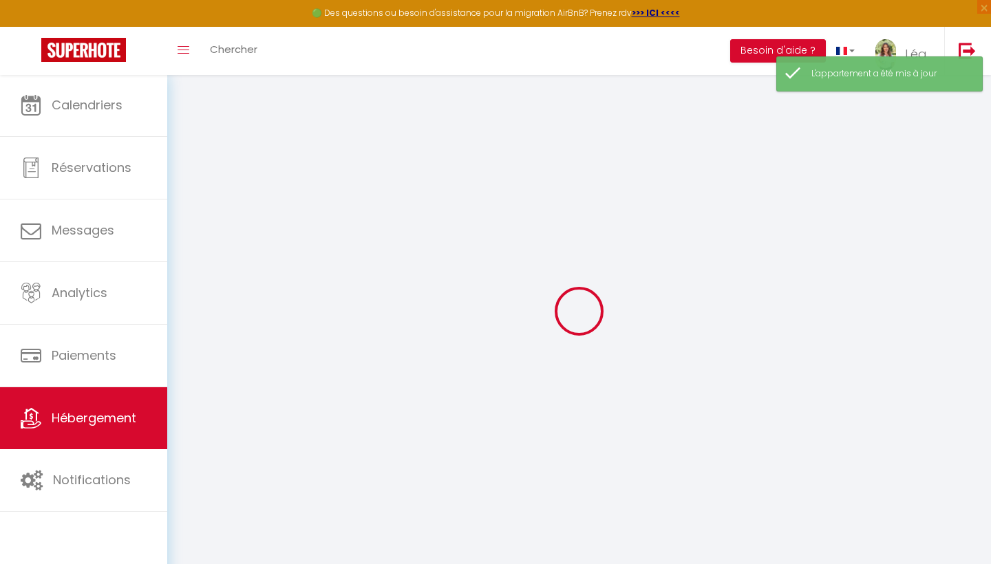
click at [569, 382] on div at bounding box center [579, 311] width 791 height 440
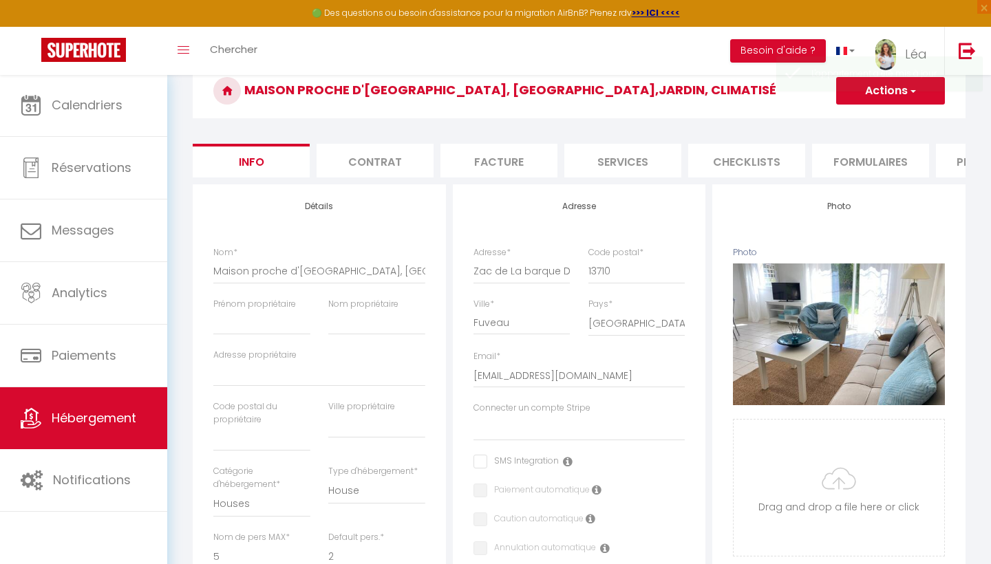
scroll to position [63, 0]
click at [375, 151] on li "Contrat" at bounding box center [375, 162] width 117 height 34
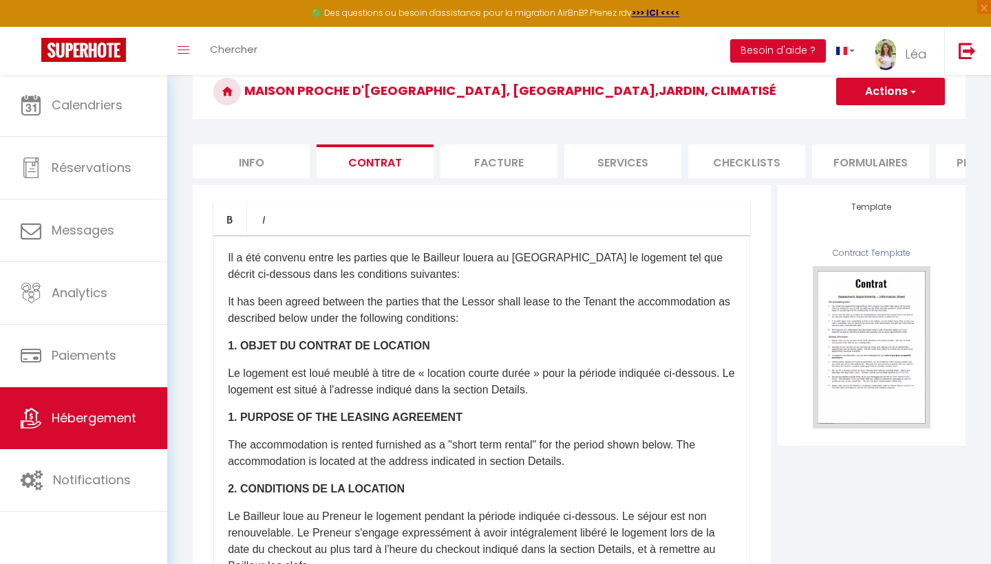
click at [618, 167] on li "Services" at bounding box center [622, 162] width 117 height 34
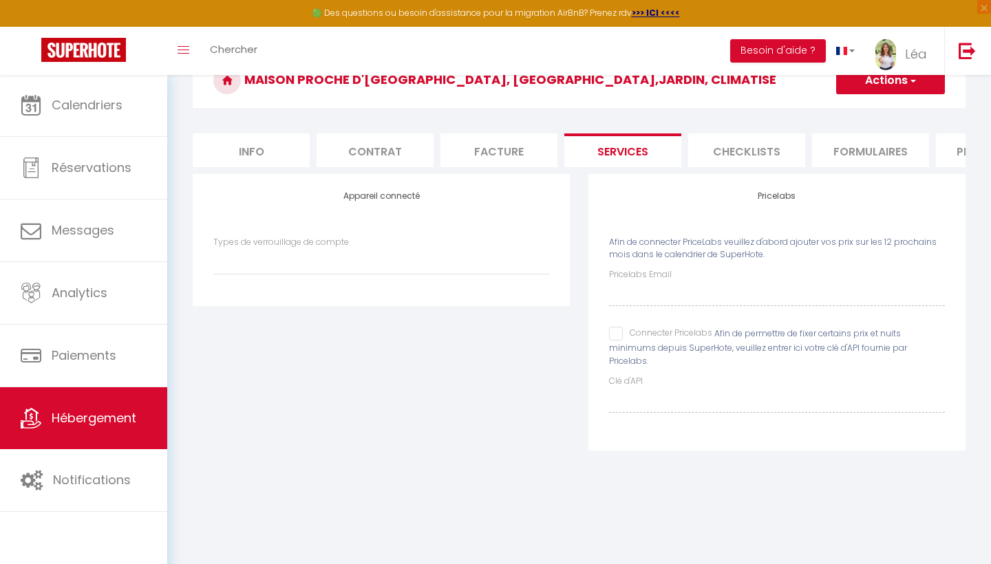
scroll to position [74, 0]
click at [787, 332] on span "Afin de permettre de fixer certains prix et nuits minimums depuis SuperHote, ve…" at bounding box center [758, 347] width 298 height 39
click at [677, 356] on div "Pricelabs Email Connecter Pricelabs Afin de permettre de fixer certains prix et…" at bounding box center [777, 340] width 336 height 144
click at [677, 347] on span "Afin de permettre de fixer certains prix et nuits minimums depuis SuperHote, ve…" at bounding box center [758, 347] width 298 height 39
click at [607, 330] on div "Pricelabs Afin de connecter PriceLabs veuillez d'abord ajouter vos prix sur les…" at bounding box center [776, 312] width 377 height 276
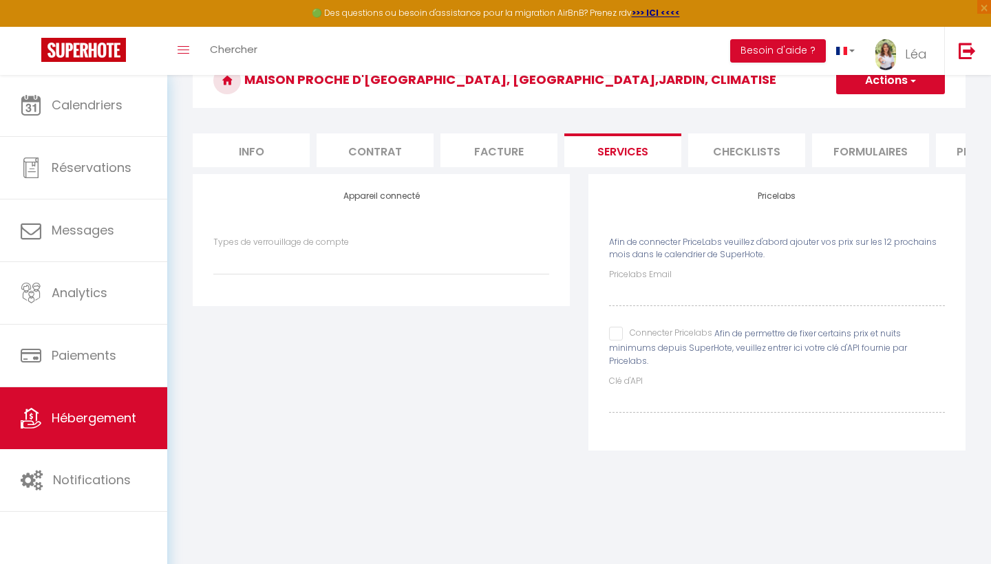
click at [612, 330] on input "Connecter Pricelabs" at bounding box center [660, 334] width 103 height 14
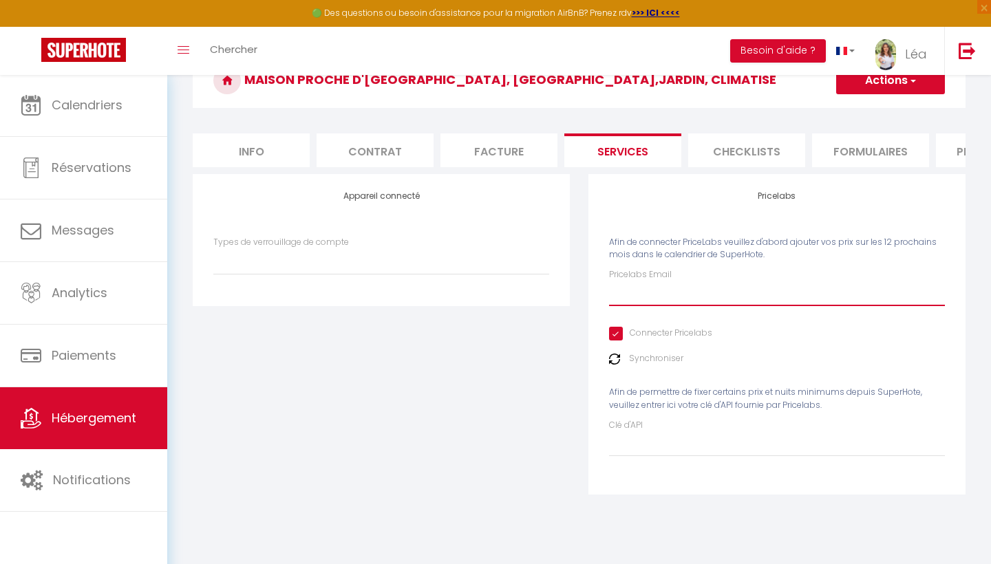
click at [628, 301] on input "Pricelabs Email" at bounding box center [777, 293] width 336 height 25
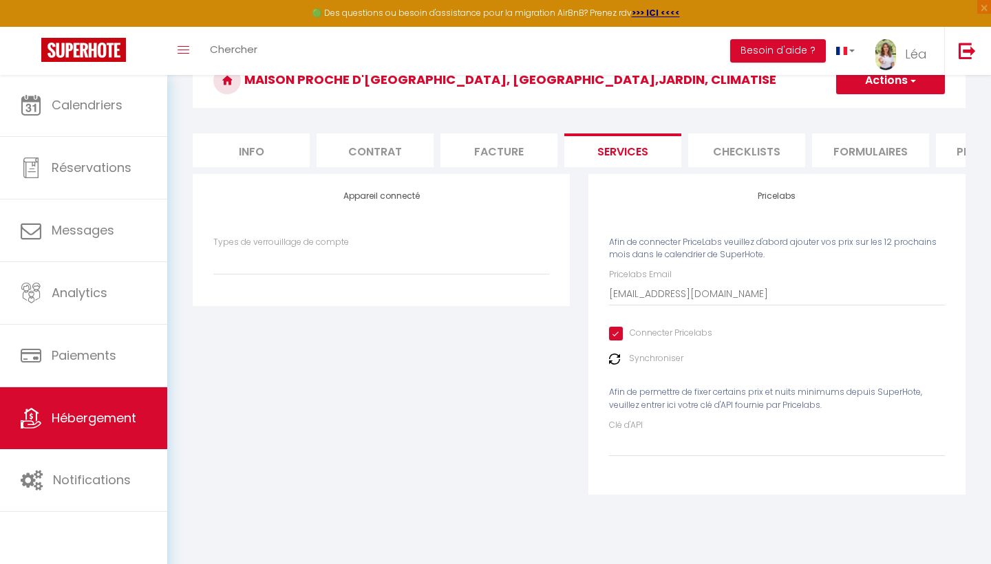
click at [892, 92] on button "Actions" at bounding box center [890, 81] width 109 height 28
click at [884, 109] on link "Enregistrer" at bounding box center [889, 111] width 109 height 18
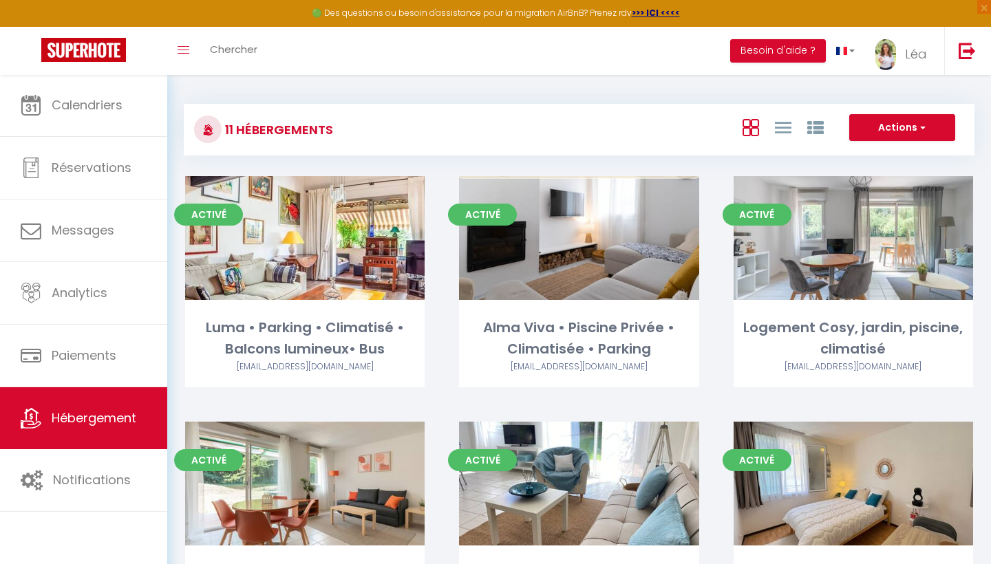
click at [886, 1] on div "🟢 Des questions ou besoin d'assistance pour la migration AirBnB? Prenez rdv >>>…" at bounding box center [495, 13] width 991 height 27
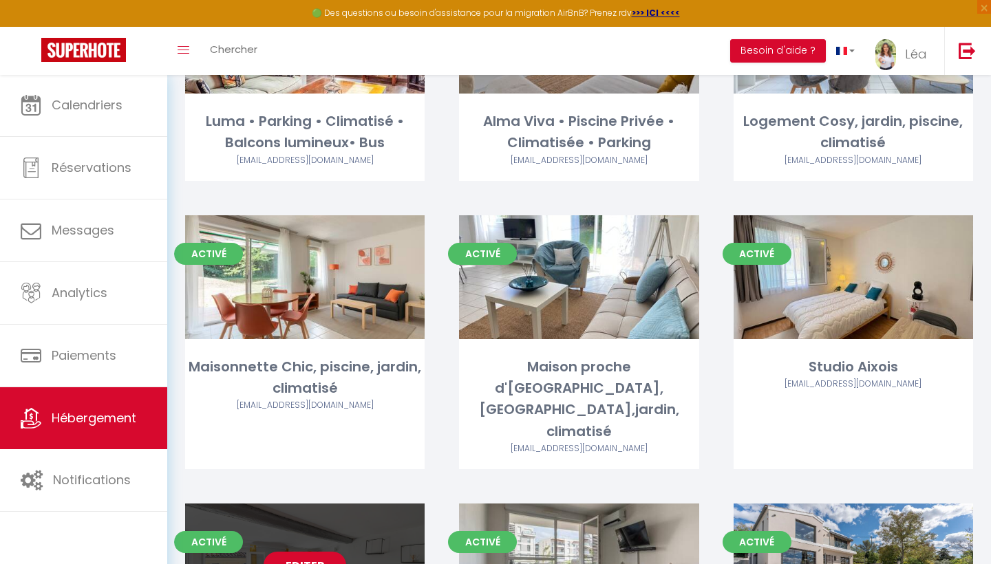
scroll to position [215, 0]
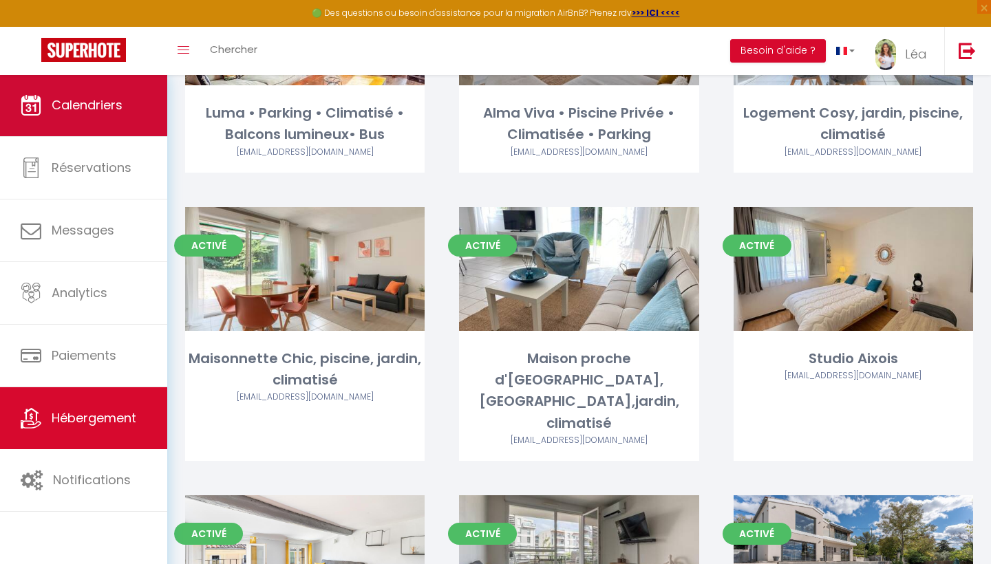
click at [122, 115] on link "Calendriers" at bounding box center [83, 105] width 167 height 62
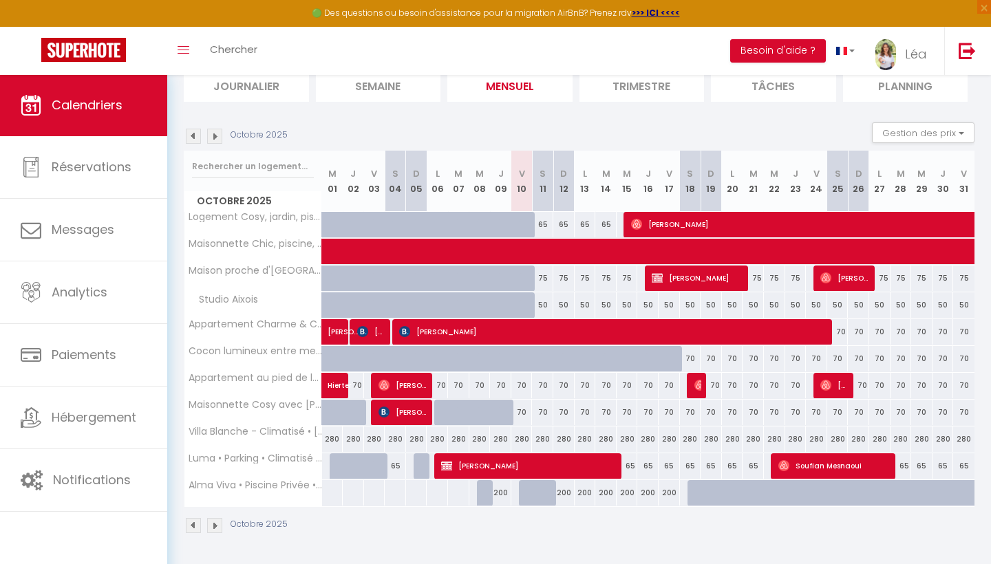
scroll to position [100, 0]
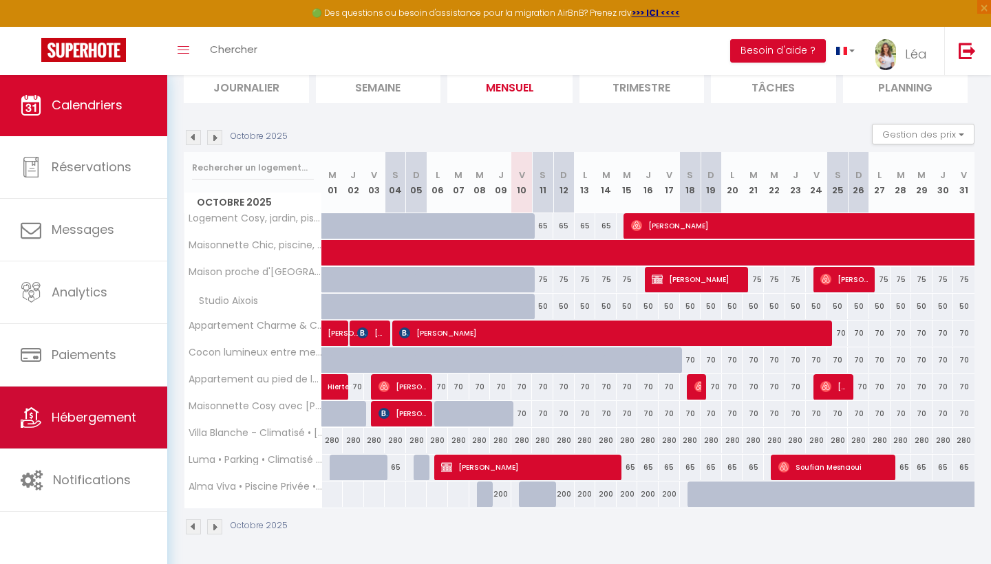
click at [125, 410] on span "Hébergement" at bounding box center [94, 417] width 85 height 17
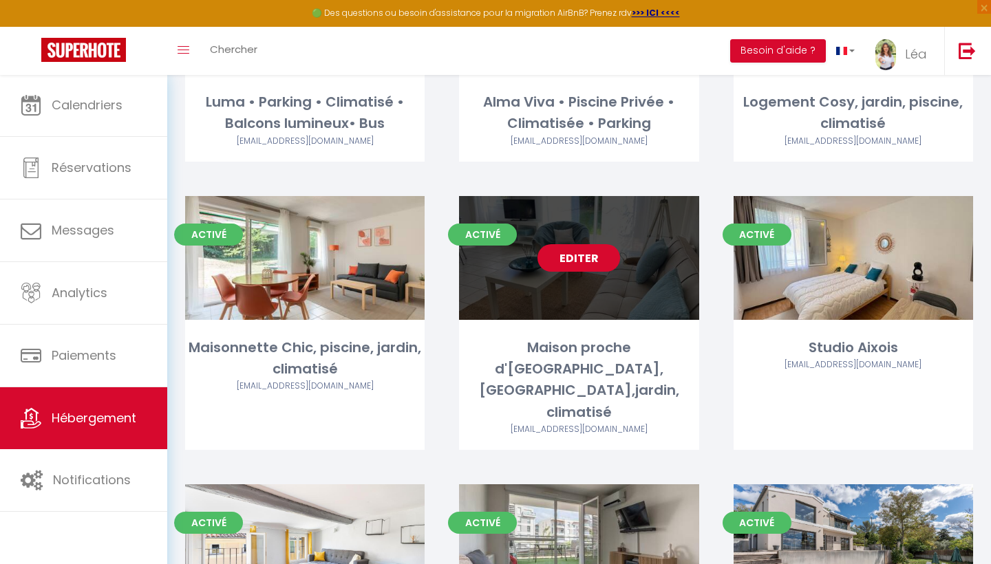
scroll to position [217, 0]
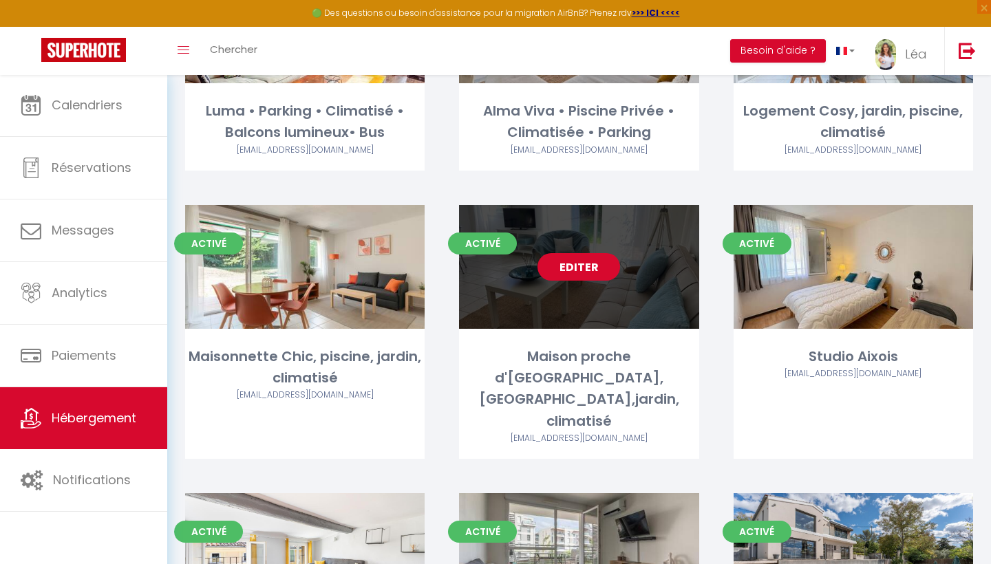
click at [565, 260] on link "Editer" at bounding box center [578, 267] width 83 height 28
click at [566, 261] on link "Editer" at bounding box center [578, 267] width 83 height 28
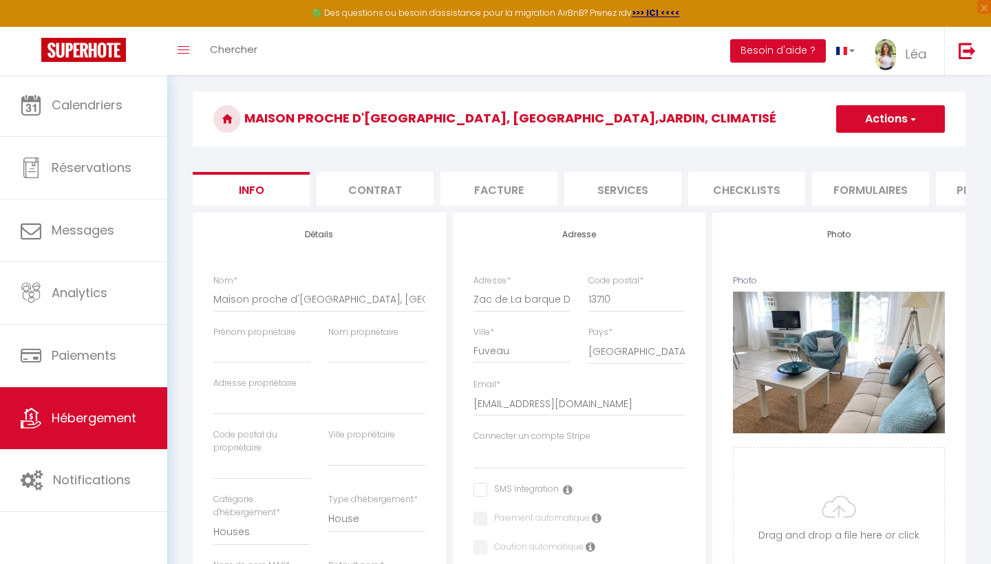
scroll to position [42, 0]
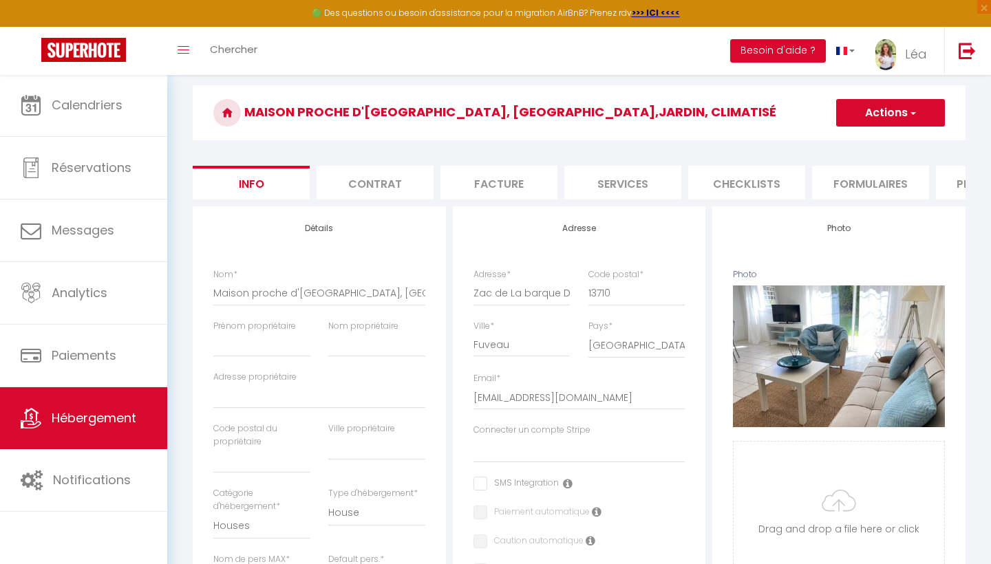
click at [937, 192] on li "Plateformes" at bounding box center [994, 183] width 117 height 34
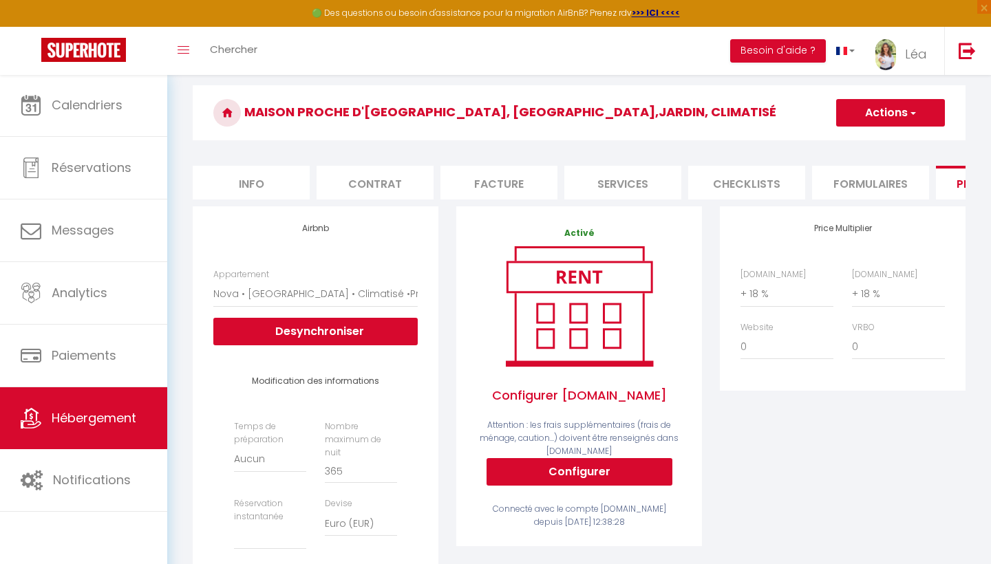
click at [399, 189] on li "Contrat" at bounding box center [375, 183] width 117 height 34
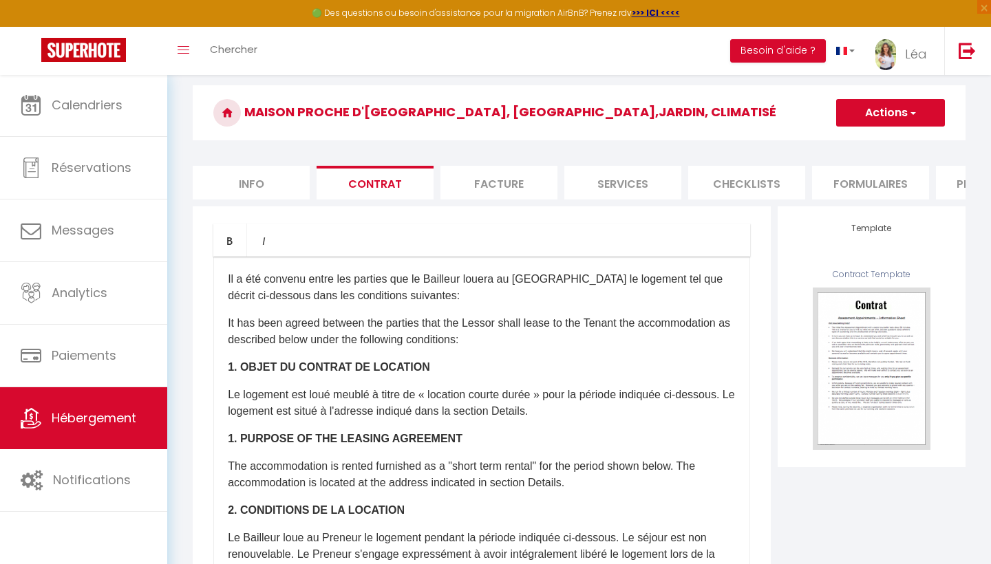
click at [504, 192] on li "Facture" at bounding box center [498, 183] width 117 height 34
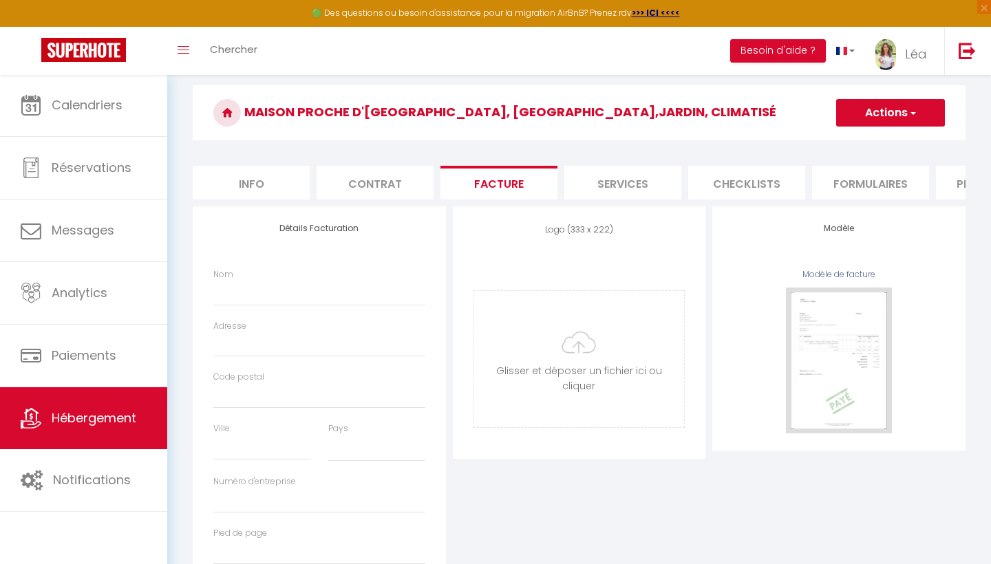
click at [606, 187] on li "Services" at bounding box center [622, 183] width 117 height 34
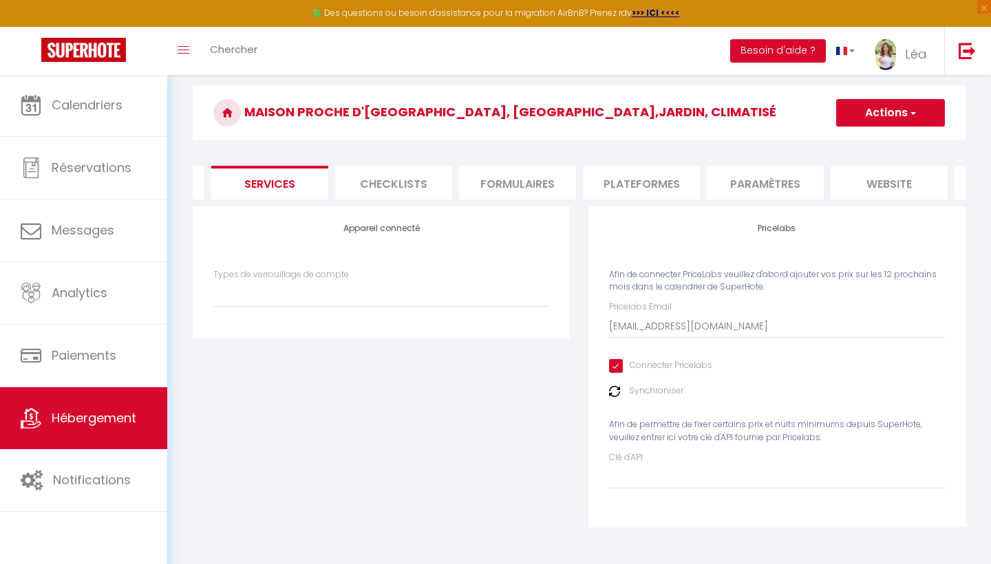
scroll to position [0, 345]
click at [633, 182] on li "Plateformes" at bounding box center [648, 183] width 117 height 34
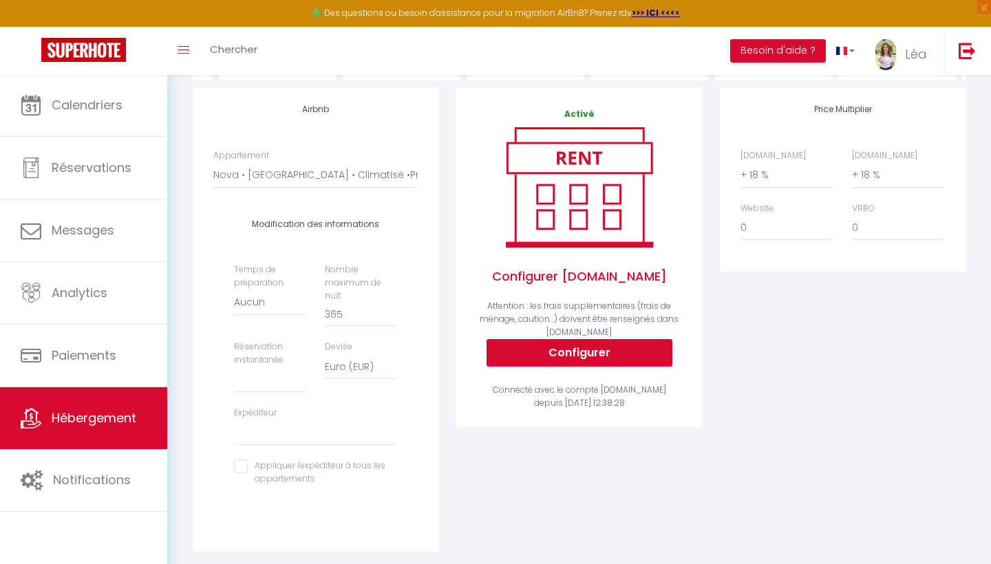
scroll to position [157, 0]
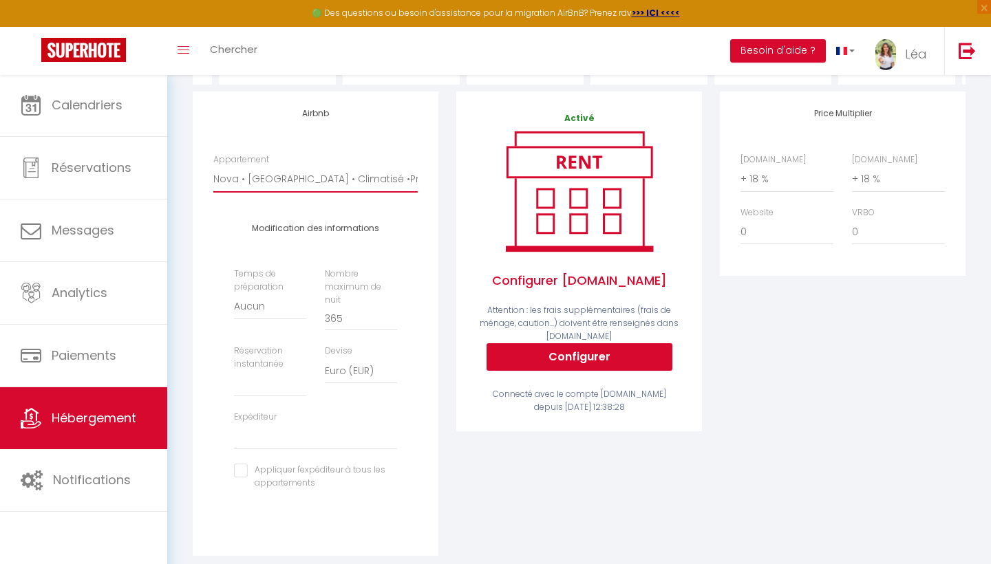
click at [436, 370] on div "Airbnb Appartement Nova • [GEOGRAPHIC_DATA] • Climatisé •Proche [GEOGRAPHIC_DAT…" at bounding box center [316, 324] width 246 height 465
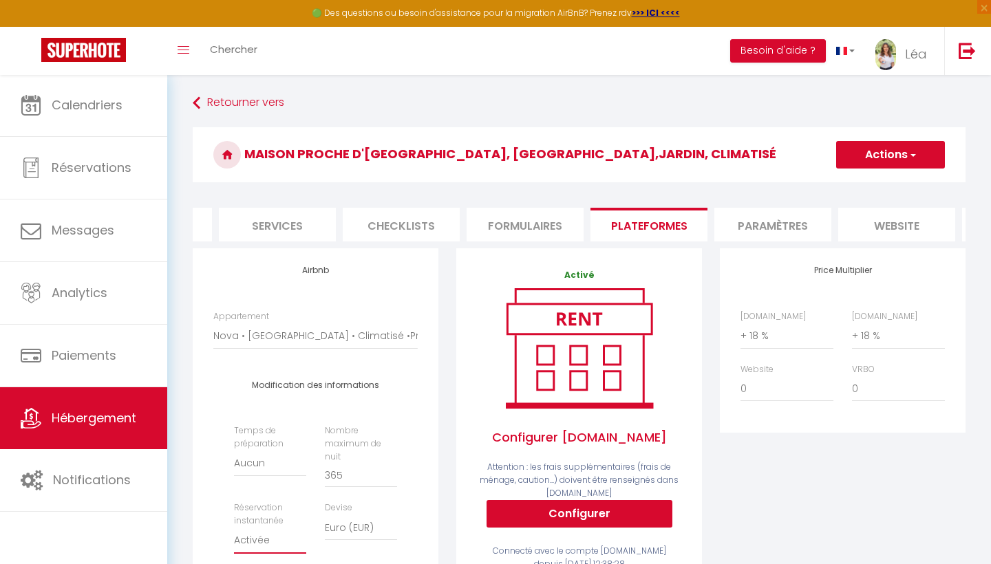
scroll to position [0, 0]
click at [884, 157] on button "Actions" at bounding box center [890, 155] width 109 height 28
click at [869, 184] on link "Enregistrer" at bounding box center [889, 185] width 109 height 18
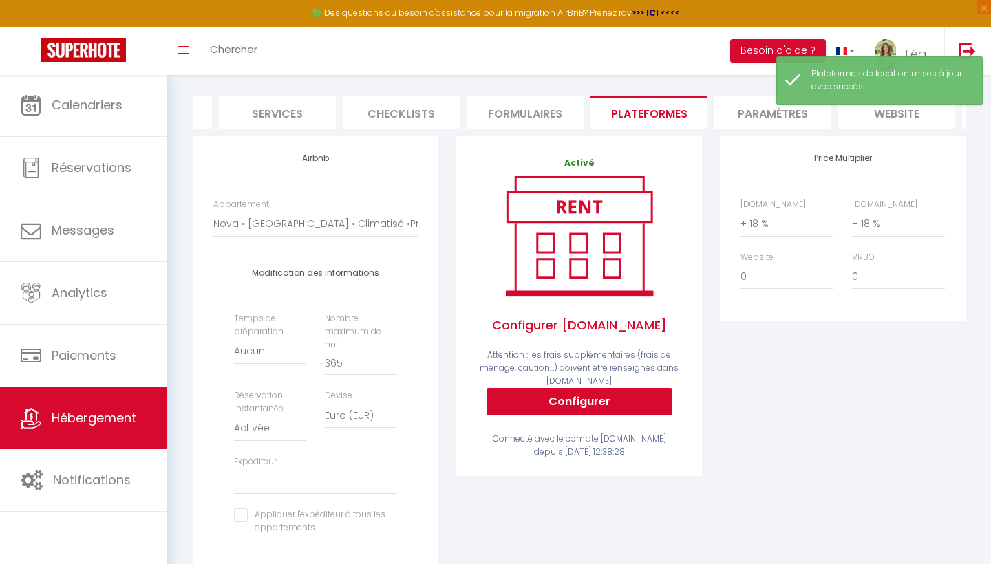
scroll to position [113, 0]
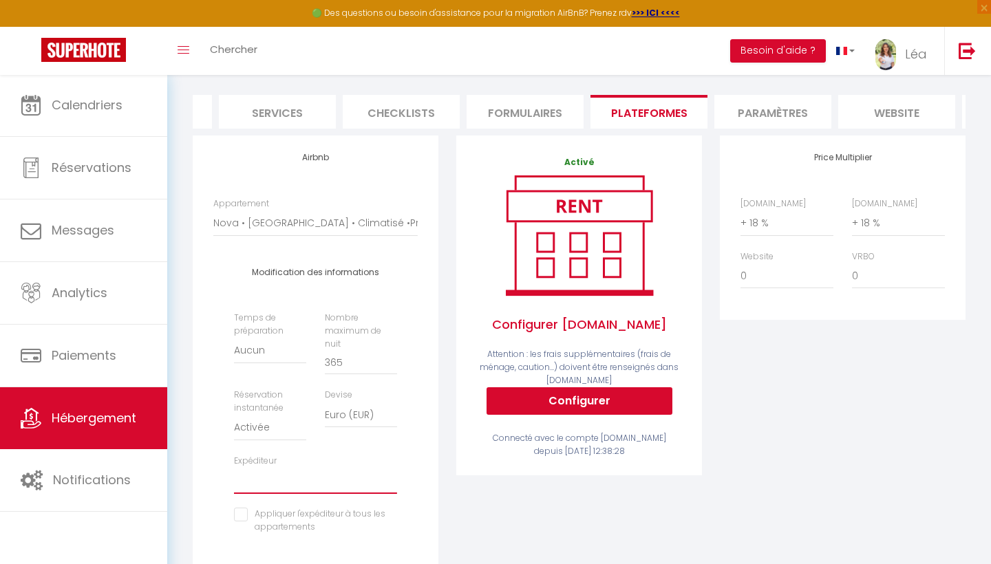
click at [458, 491] on div "Activé Configurer [DOMAIN_NAME] Attention : les frais supplémentaires (frais de…" at bounding box center [579, 377] width 264 height 482
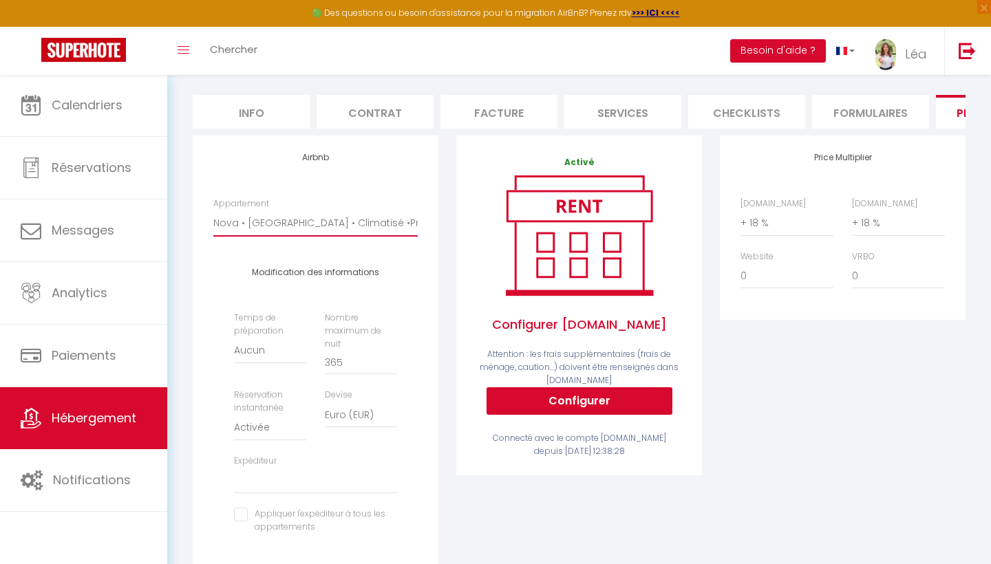
scroll to position [0, 0]
click at [263, 107] on li "Info" at bounding box center [251, 112] width 117 height 34
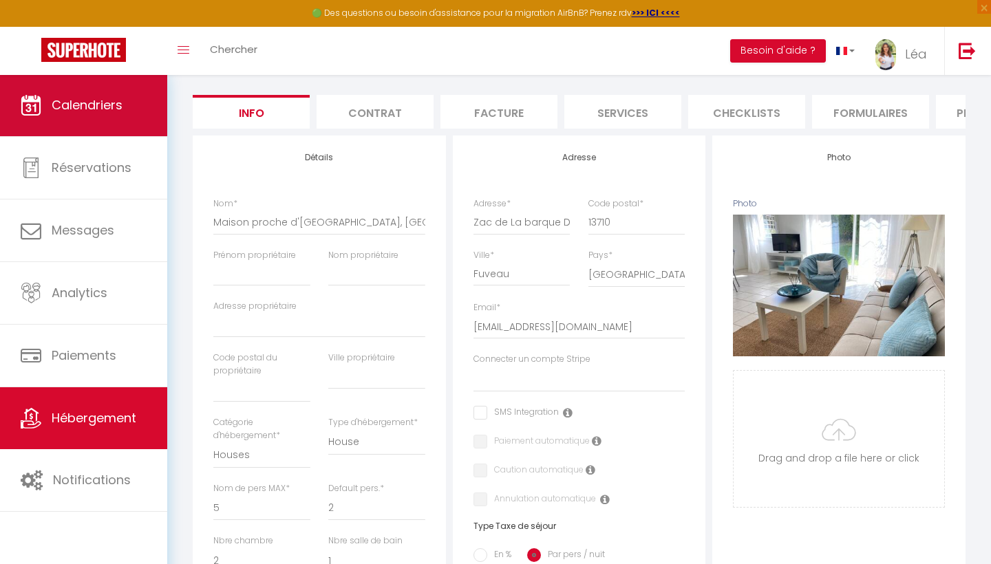
click at [106, 116] on link "Calendriers" at bounding box center [83, 105] width 167 height 62
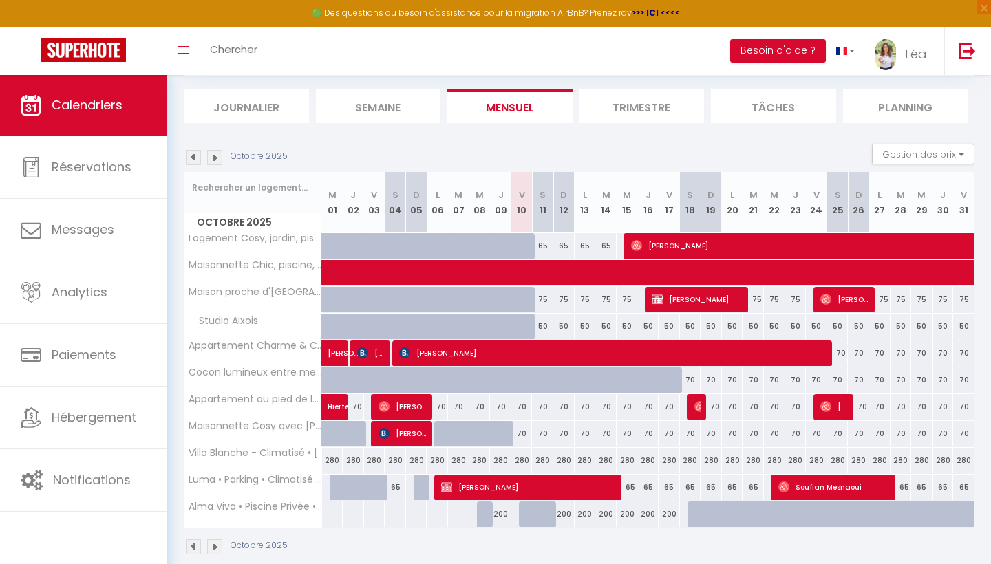
scroll to position [82, 0]
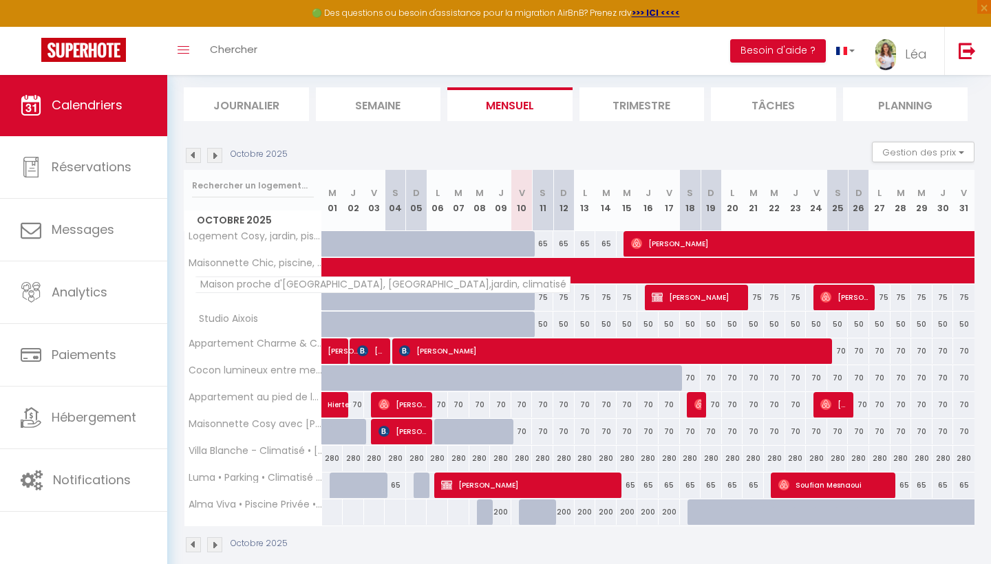
click at [249, 290] on span "Maison proche d'[GEOGRAPHIC_DATA], [GEOGRAPHIC_DATA],jardin, climatisé" at bounding box center [383, 285] width 376 height 17
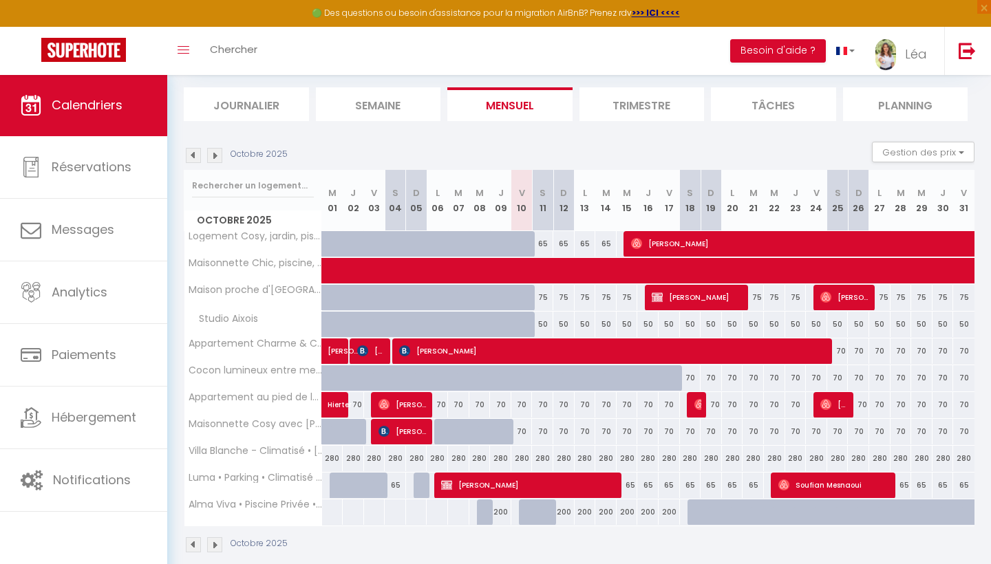
click at [541, 297] on div "75" at bounding box center [542, 297] width 21 height 25
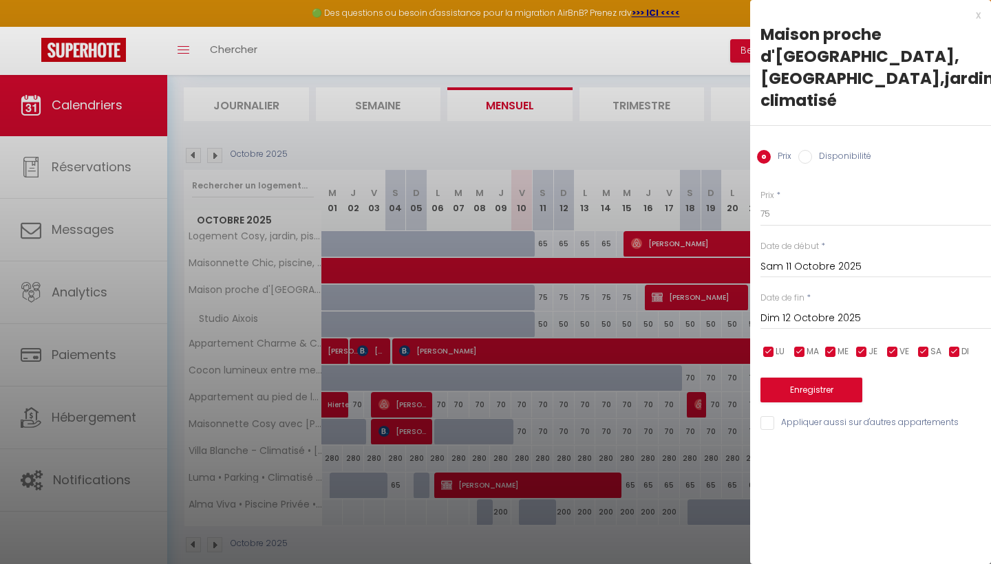
click at [972, 14] on div "x" at bounding box center [865, 15] width 231 height 17
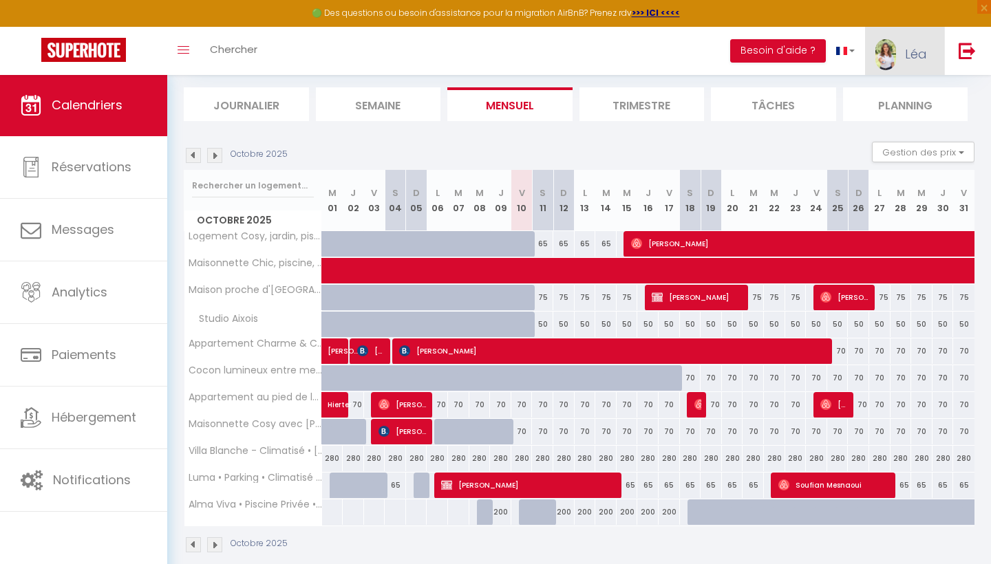
click at [896, 50] on img at bounding box center [885, 54] width 21 height 31
click at [873, 96] on link "Paramètres" at bounding box center [889, 95] width 102 height 23
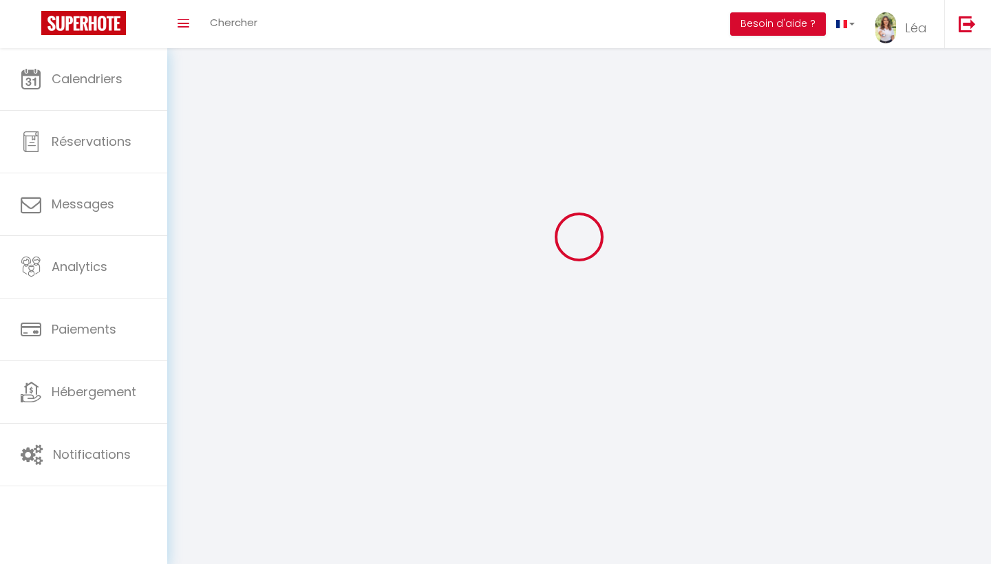
scroll to position [48, 0]
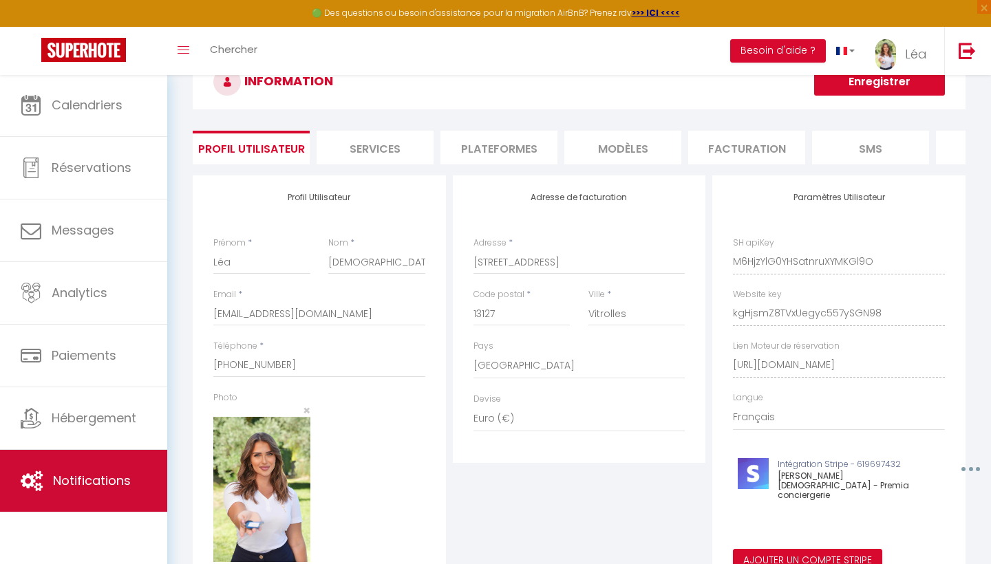
click at [65, 476] on span "Notifications" at bounding box center [92, 480] width 78 height 17
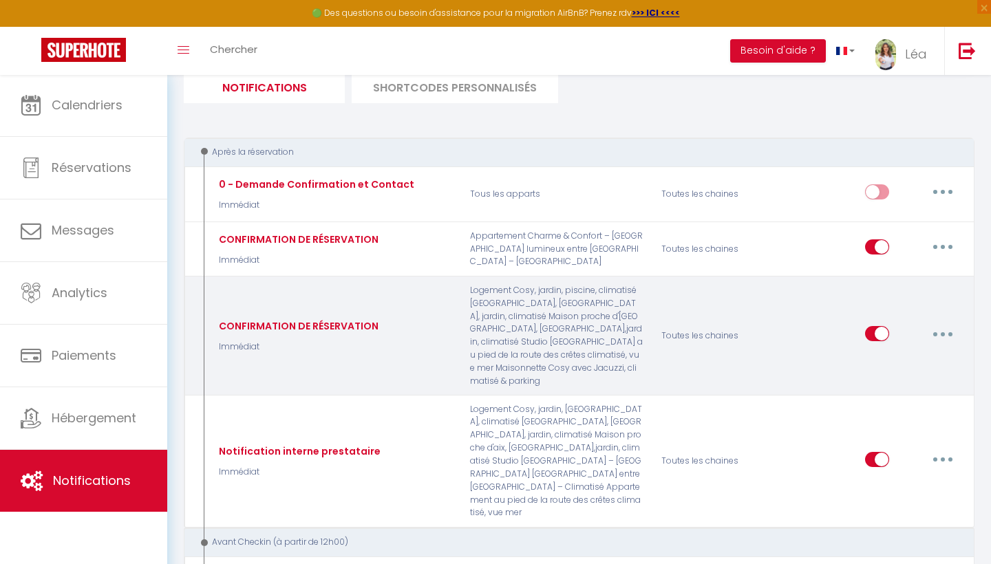
scroll to position [101, 0]
click at [947, 321] on button "button" at bounding box center [943, 332] width 39 height 22
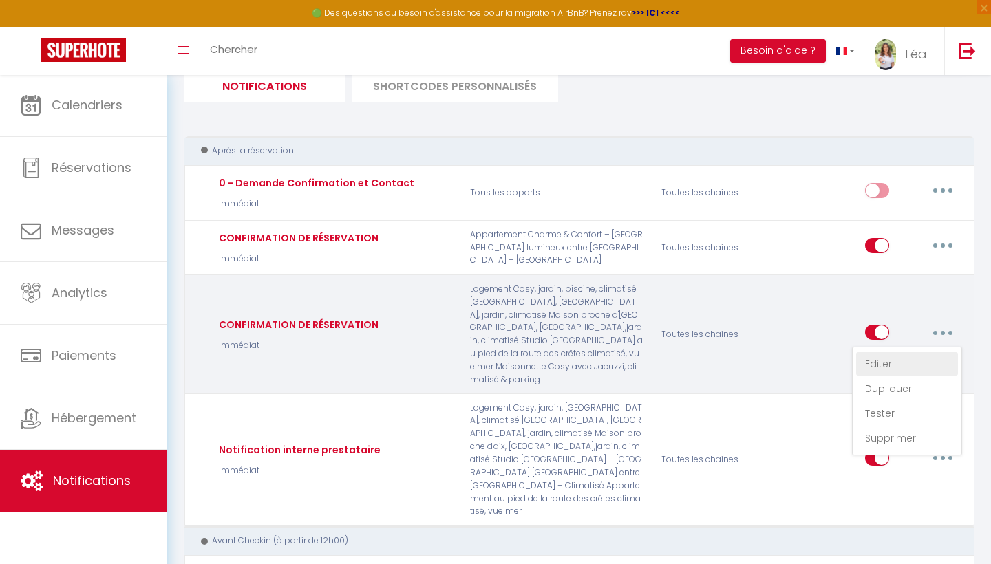
click at [899, 359] on link "Editer" at bounding box center [907, 363] width 102 height 23
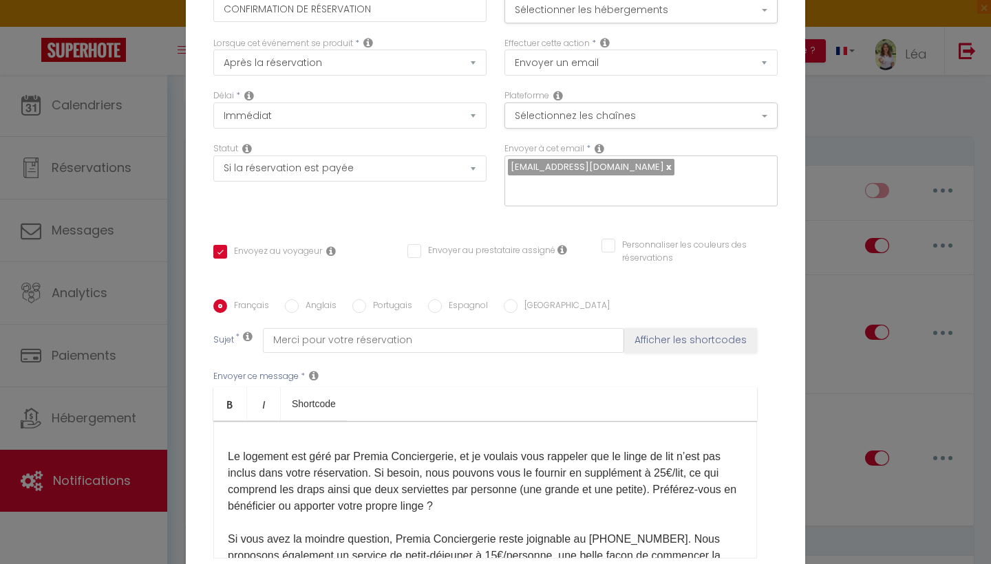
scroll to position [26, 0]
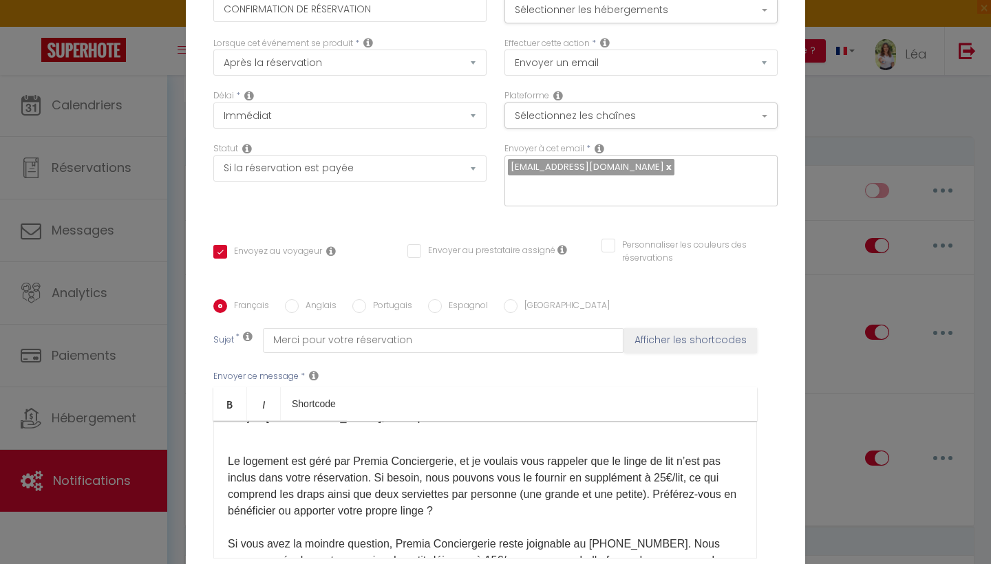
drag, startPoint x: 489, startPoint y: 517, endPoint x: 435, endPoint y: 465, distance: 74.9
drag, startPoint x: 453, startPoint y: 515, endPoint x: 460, endPoint y: 451, distance: 64.4
click at [460, 451] on div "Bonjour [GUEST:FIRST_NAME], ​merci pour votre réservation. Le logement est géré…" at bounding box center [485, 490] width 544 height 138
drag, startPoint x: 462, startPoint y: 453, endPoint x: 471, endPoint y: 489, distance: 36.9
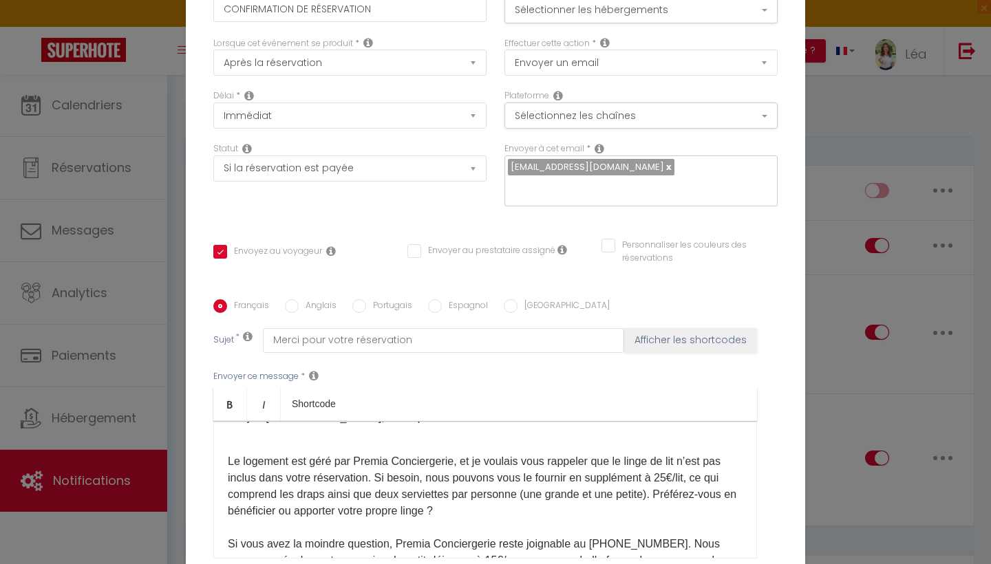
click at [472, 480] on div "Bonjour [GUEST:FIRST_NAME], ​merci pour votre réservation. Le logement est géré…" at bounding box center [485, 490] width 544 height 138
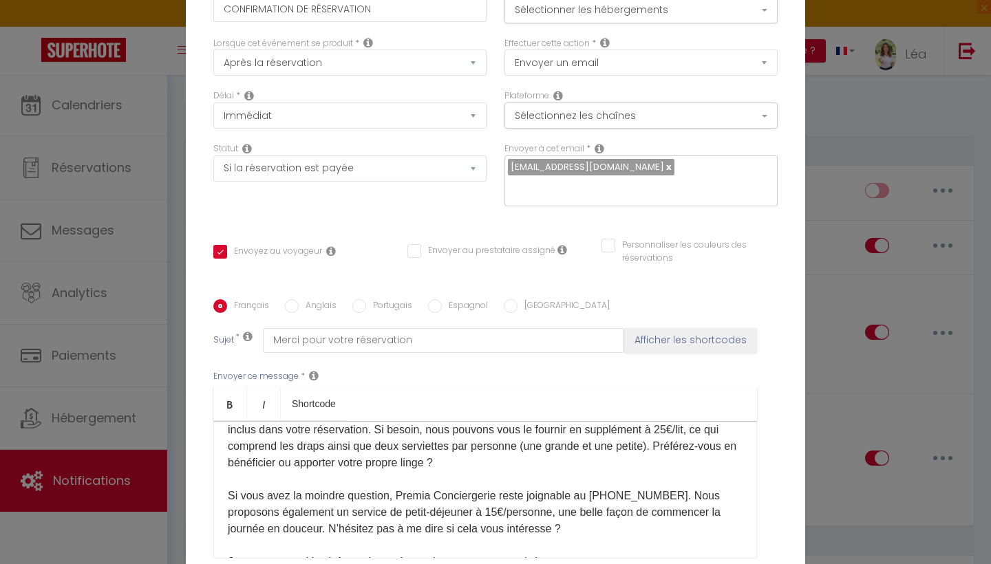
scroll to position [43, 0]
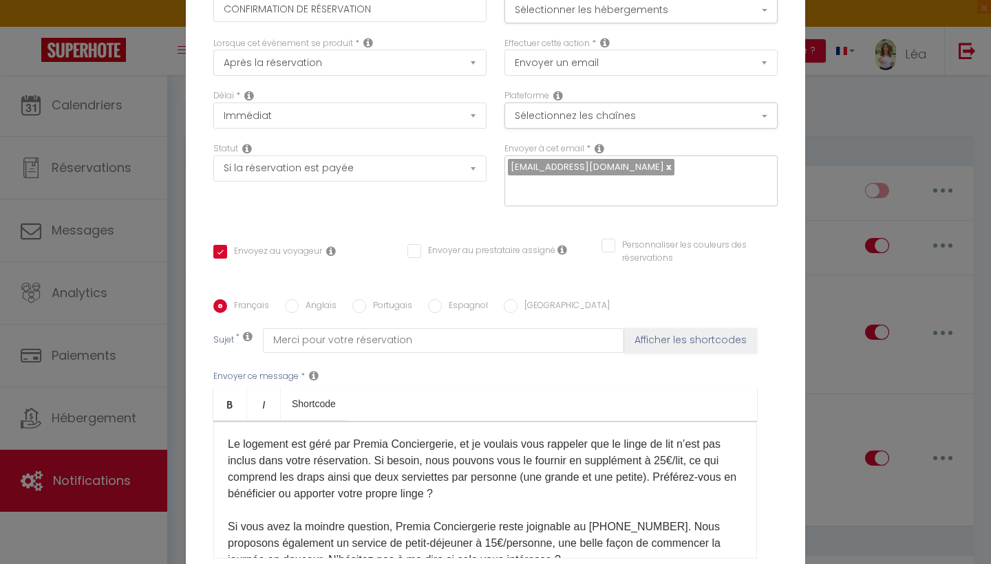
drag, startPoint x: 460, startPoint y: 487, endPoint x: 468, endPoint y: 428, distance: 59.8
click at [467, 428] on div "Bonjour [GUEST:FIRST_NAME], ​merci pour votre réservation. Le logement est géré…" at bounding box center [485, 490] width 544 height 138
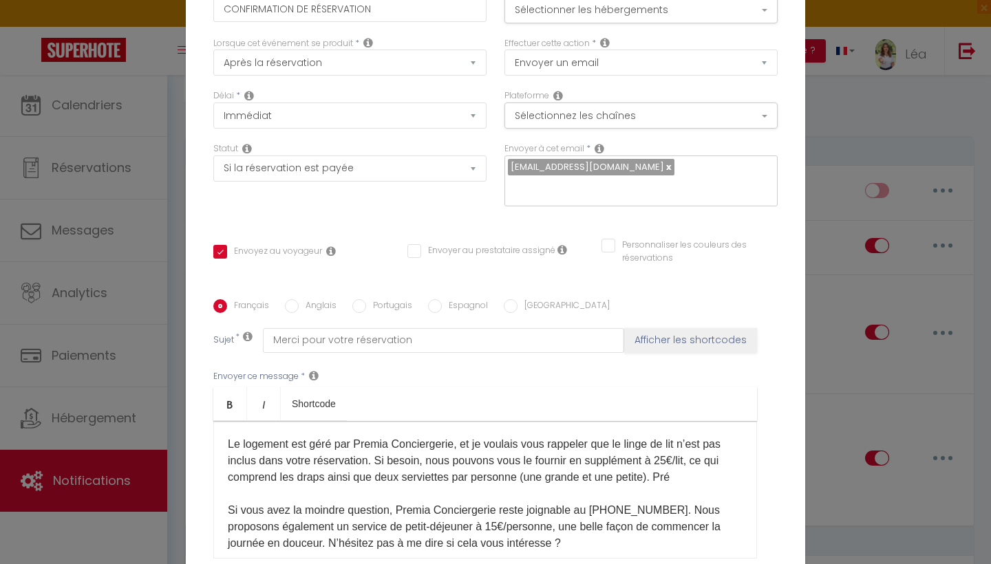
drag, startPoint x: 476, startPoint y: 445, endPoint x: 504, endPoint y: 456, distance: 29.6
click at [504, 456] on span "Le logement est géré par Premia Conciergerie, et je voulais vous rappeler que l…" at bounding box center [474, 460] width 493 height 45
click at [484, 456] on span "Le logement est géré par Premia Conciergerie, et je voulais vous rappeler que l…" at bounding box center [474, 460] width 493 height 45
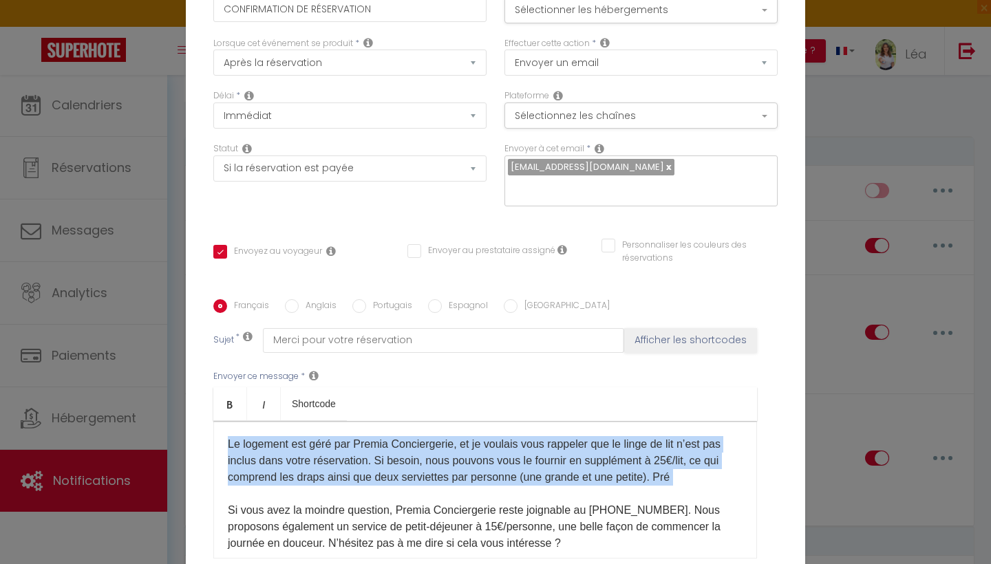
click at [484, 456] on span "Le logement est géré par Premia Conciergerie, et je voulais vous rappeler que l…" at bounding box center [474, 460] width 493 height 45
click at [532, 463] on span "Le logement est géré par Premia Conciergerie, et je voulais vous rappeler que l…" at bounding box center [474, 460] width 493 height 45
click at [628, 476] on span "Le logement est géré par Premia Conciergerie, et je voulais vous rappeler que l…" at bounding box center [474, 460] width 493 height 45
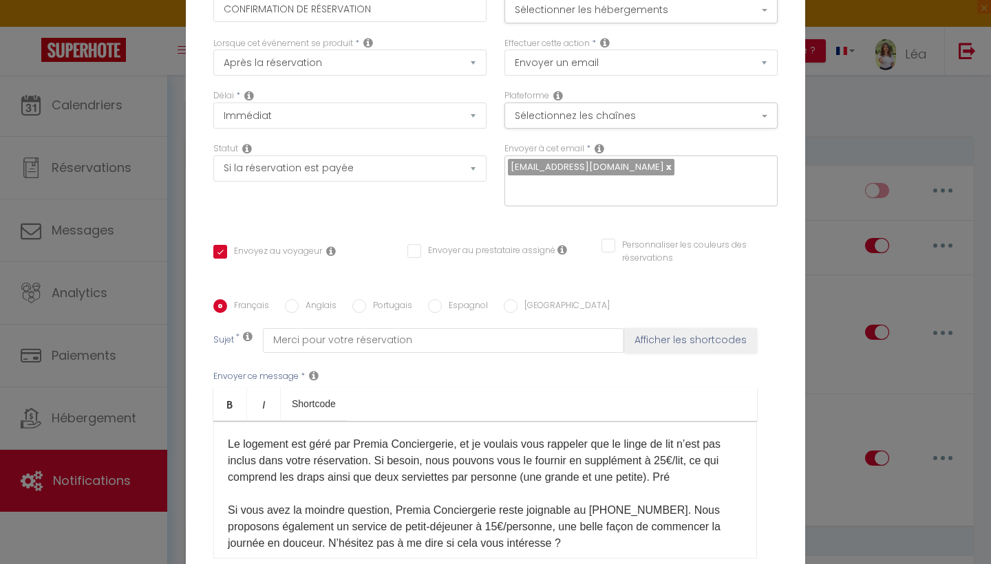
drag, startPoint x: 675, startPoint y: 478, endPoint x: 478, endPoint y: 453, distance: 199.0
click at [477, 453] on p "Le logement est géré par Premia Conciergerie, et je voulais vous rappeler que l…" at bounding box center [485, 560] width 515 height 248
drag, startPoint x: 478, startPoint y: 453, endPoint x: 501, endPoint y: 452, distance: 23.4
click at [501, 452] on p "Le logement est géré par Premia Conciergerie, et je voulais vous rappeler que l…" at bounding box center [485, 560] width 515 height 248
click at [479, 448] on span "Le logement est géré par Premia Conciergerie, et je voulais vous rappeler que l…" at bounding box center [474, 460] width 493 height 45
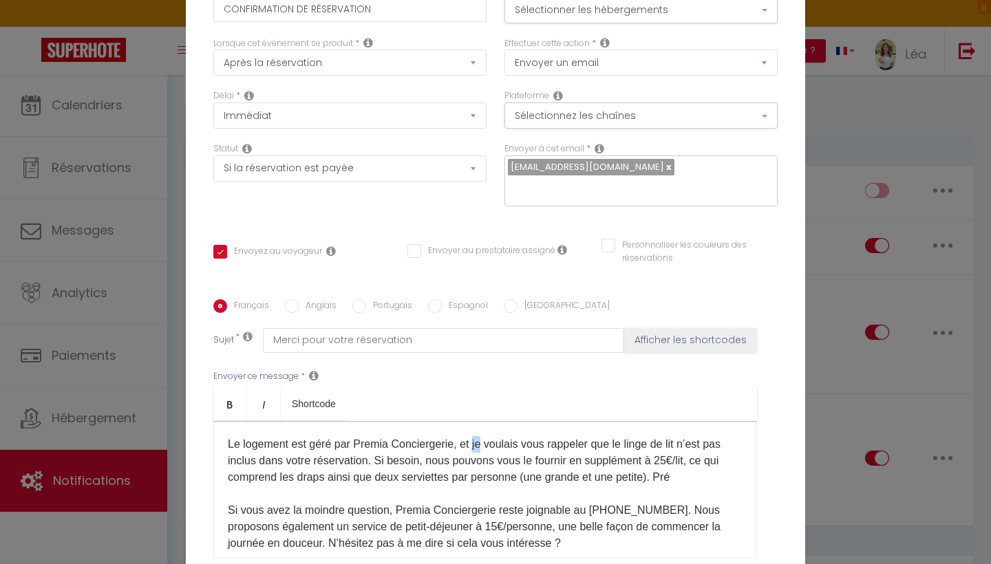
click at [479, 448] on span "Le logement est géré par Premia Conciergerie, et je voulais vous rappeler que l…" at bounding box center [474, 460] width 493 height 45
click at [495, 445] on span "Le logement est géré par Premia Conciergerie, et je voulais vous rappeler que l…" at bounding box center [474, 460] width 493 height 45
drag, startPoint x: 478, startPoint y: 446, endPoint x: 549, endPoint y: 472, distance: 75.5
click at [549, 472] on span "Le logement est géré par Premia Conciergerie, et je voulais vous rappeler que l…" at bounding box center [474, 460] width 493 height 45
click at [553, 474] on span "Le logement est géré par Premia Conciergerie, et je voulais vous rappeler que l…" at bounding box center [474, 460] width 493 height 45
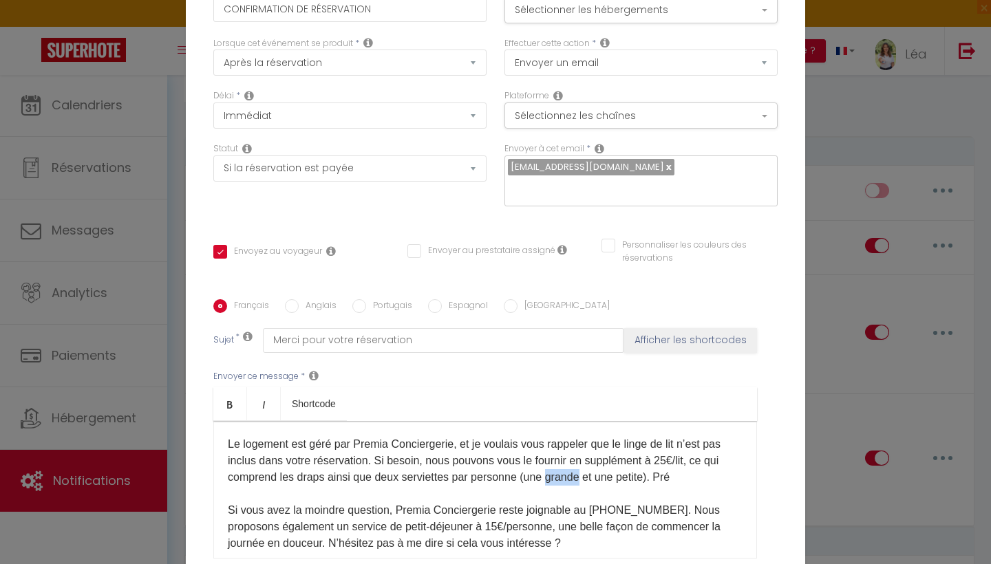
click at [553, 474] on span "Le logement est géré par Premia Conciergerie, et je voulais vous rappeler que l…" at bounding box center [474, 460] width 493 height 45
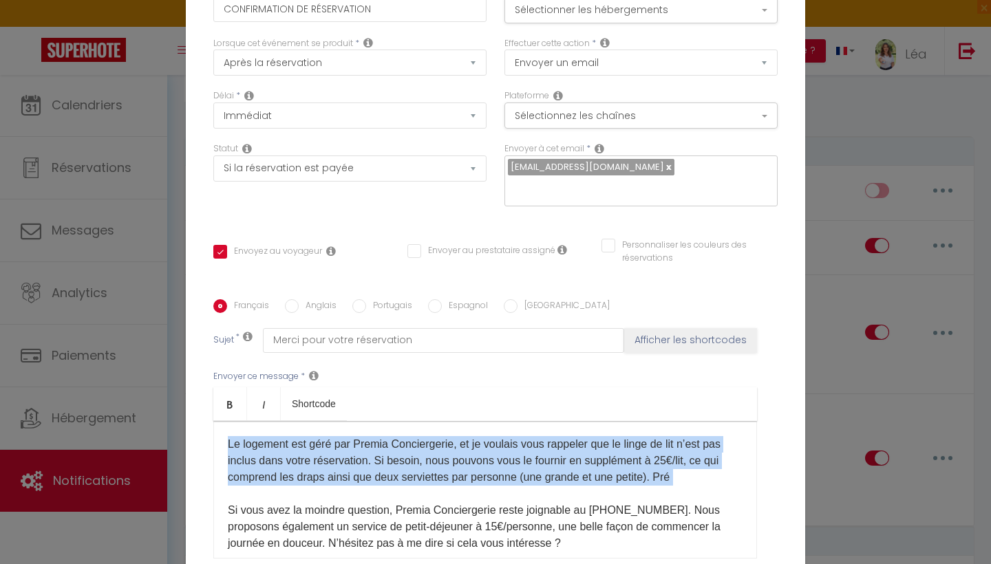
click at [553, 474] on span "Le logement est géré par Premia Conciergerie, et je voulais vous rappeler que l…" at bounding box center [474, 460] width 493 height 45
click at [445, 461] on span "Le logement est géré par Premia Conciergerie, et je voulais vous rappeler que l…" at bounding box center [474, 460] width 493 height 45
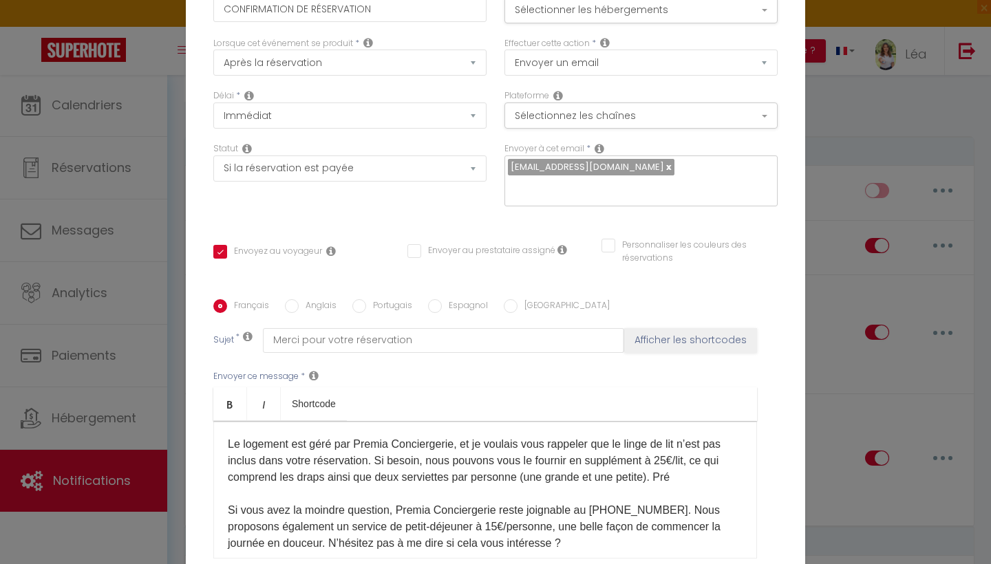
drag, startPoint x: 459, startPoint y: 448, endPoint x: 522, endPoint y: 471, distance: 67.3
click at [522, 471] on p "Le logement est géré par Premia Conciergerie, et je voulais vous rappeler que l…" at bounding box center [485, 560] width 515 height 248
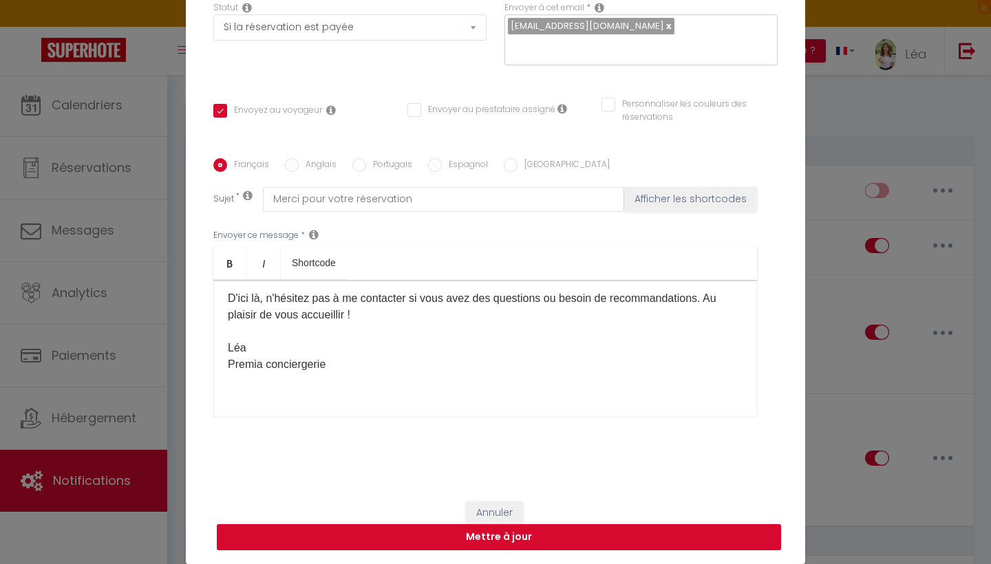
scroll to position [140, 0]
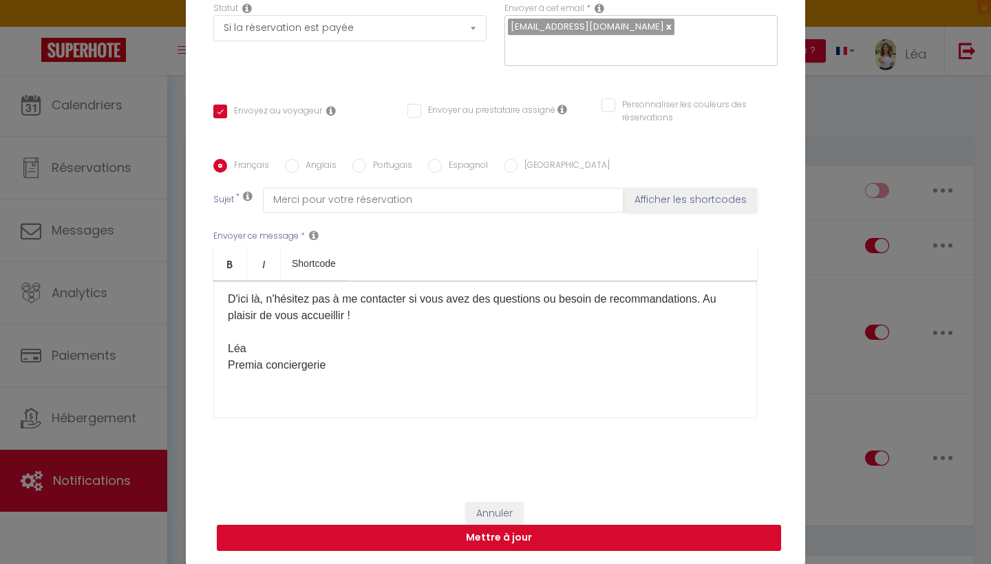
click at [510, 537] on button "Mettre à jour" at bounding box center [499, 538] width 564 height 26
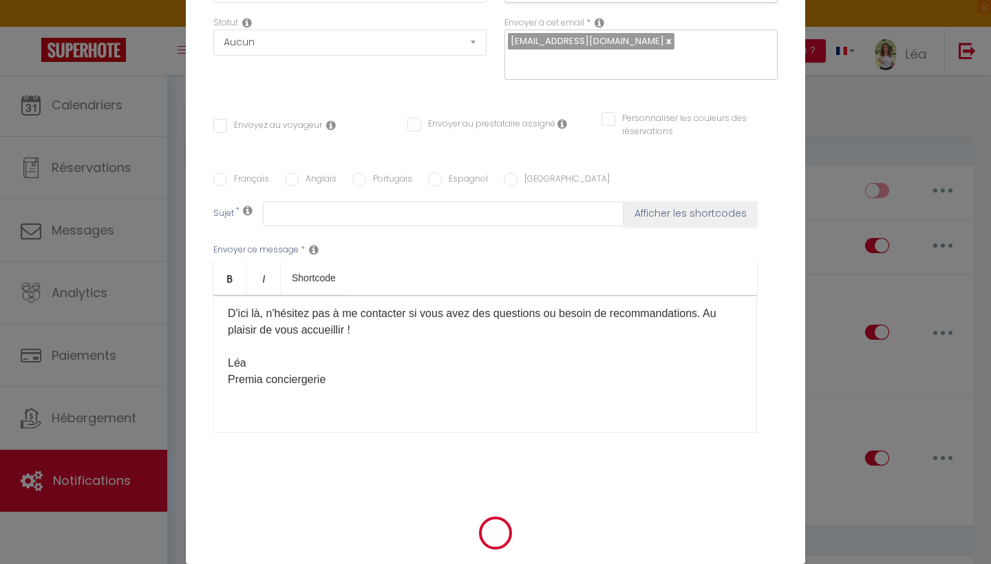
scroll to position [0, 0]
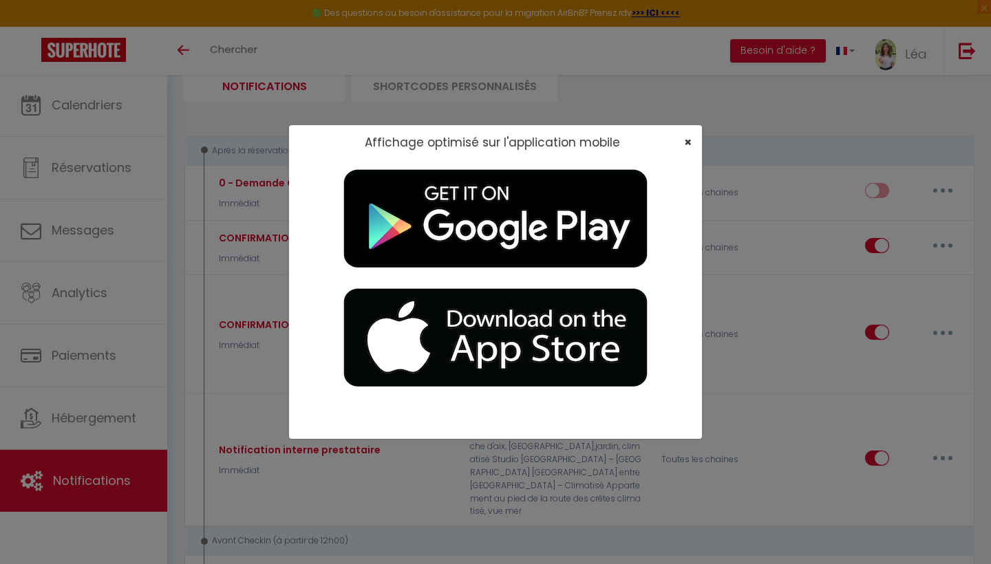
click at [686, 134] on span "×" at bounding box center [688, 142] width 8 height 17
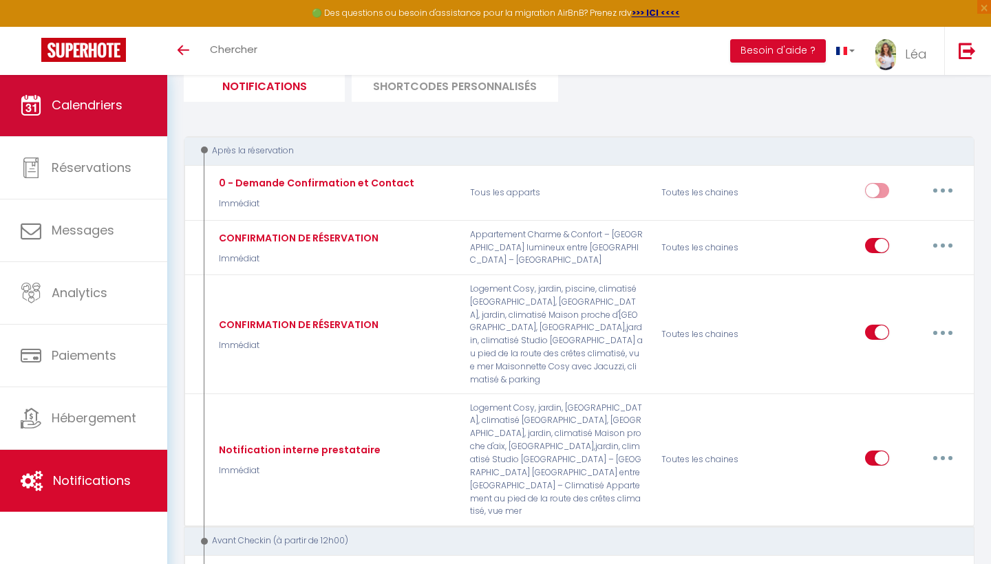
click at [105, 100] on span "Calendriers" at bounding box center [87, 104] width 71 height 17
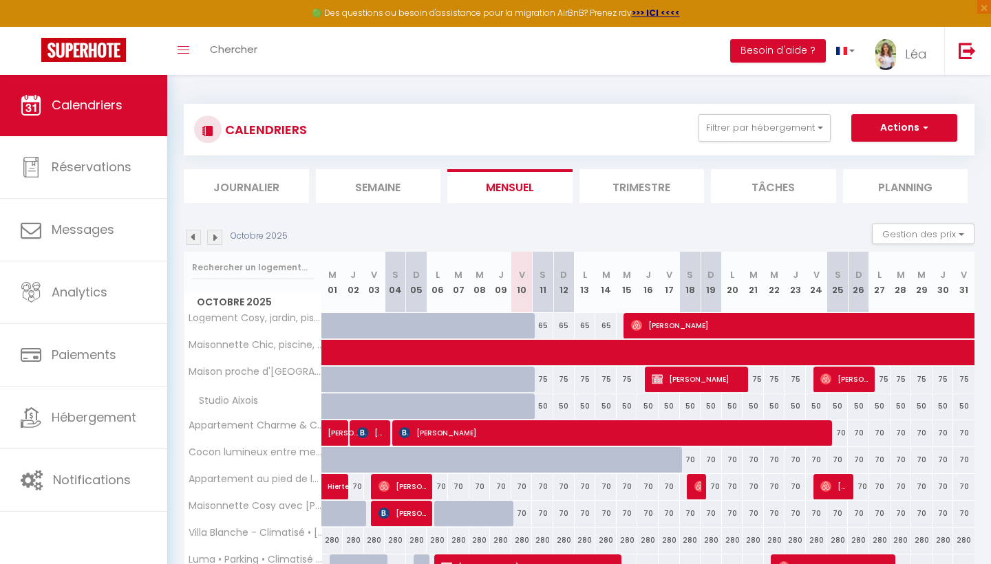
click at [544, 384] on div "75" at bounding box center [542, 379] width 21 height 25
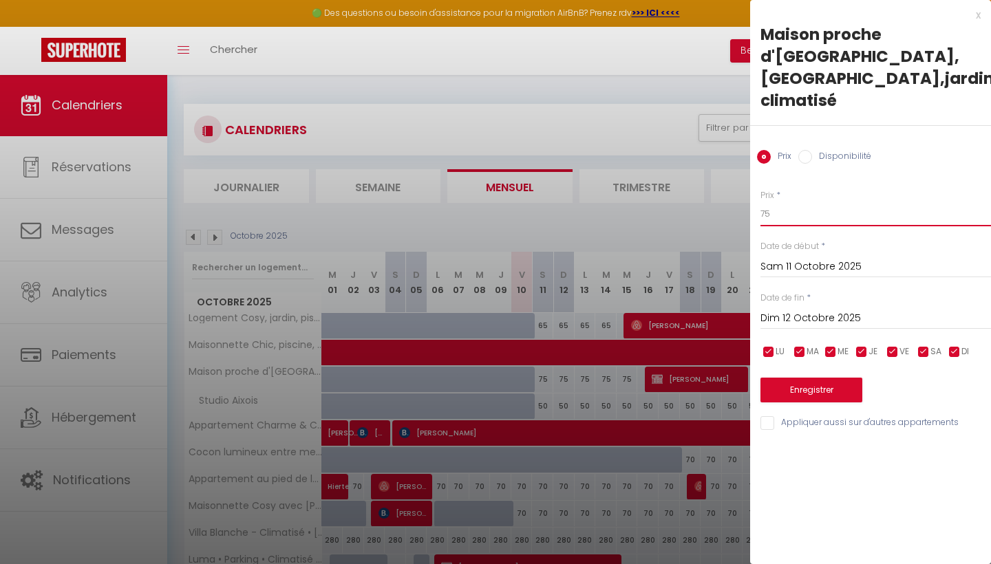
click at [791, 202] on input "75" at bounding box center [875, 214] width 231 height 25
click at [790, 378] on button "Enregistrer" at bounding box center [811, 390] width 102 height 25
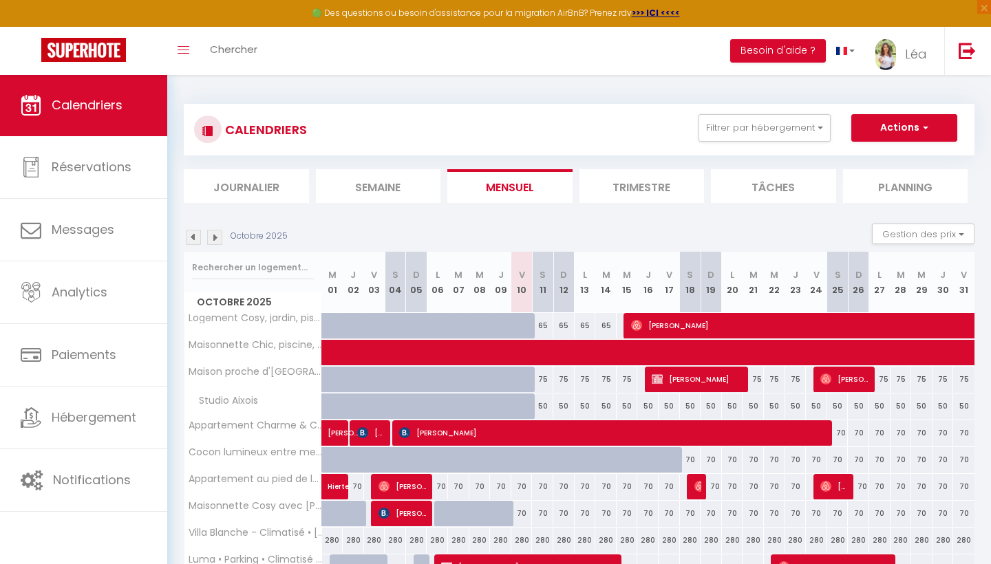
click at [548, 379] on div "75" at bounding box center [542, 379] width 21 height 25
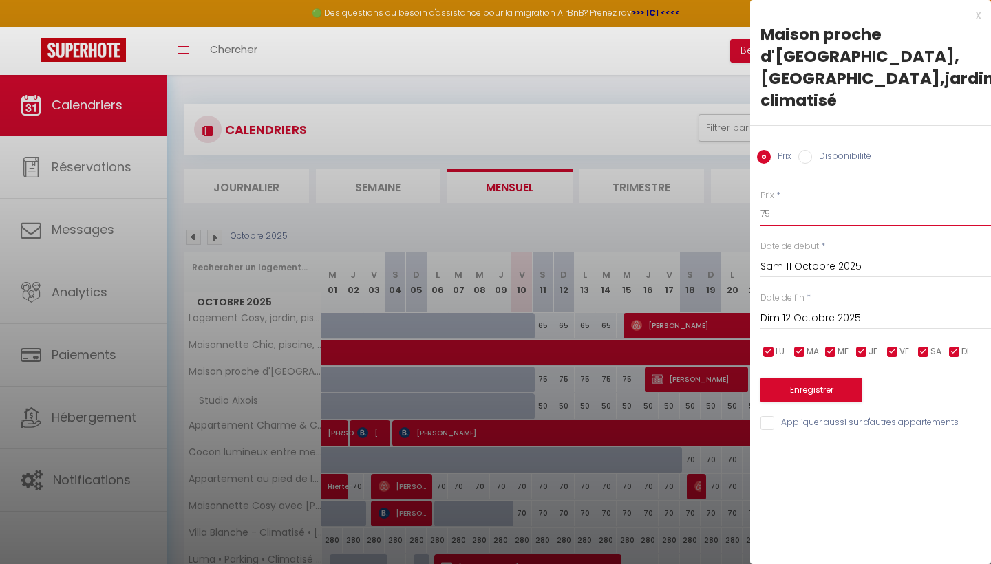
click at [815, 202] on input "75" at bounding box center [875, 214] width 231 height 25
click at [979, 14] on div "x" at bounding box center [865, 15] width 231 height 17
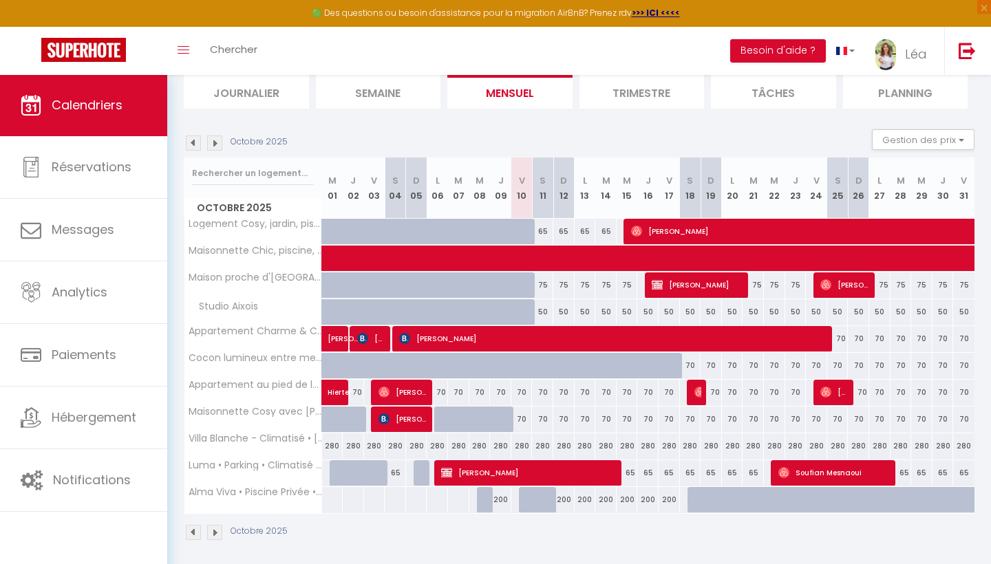
scroll to position [94, 0]
